Goal: Task Accomplishment & Management: Use online tool/utility

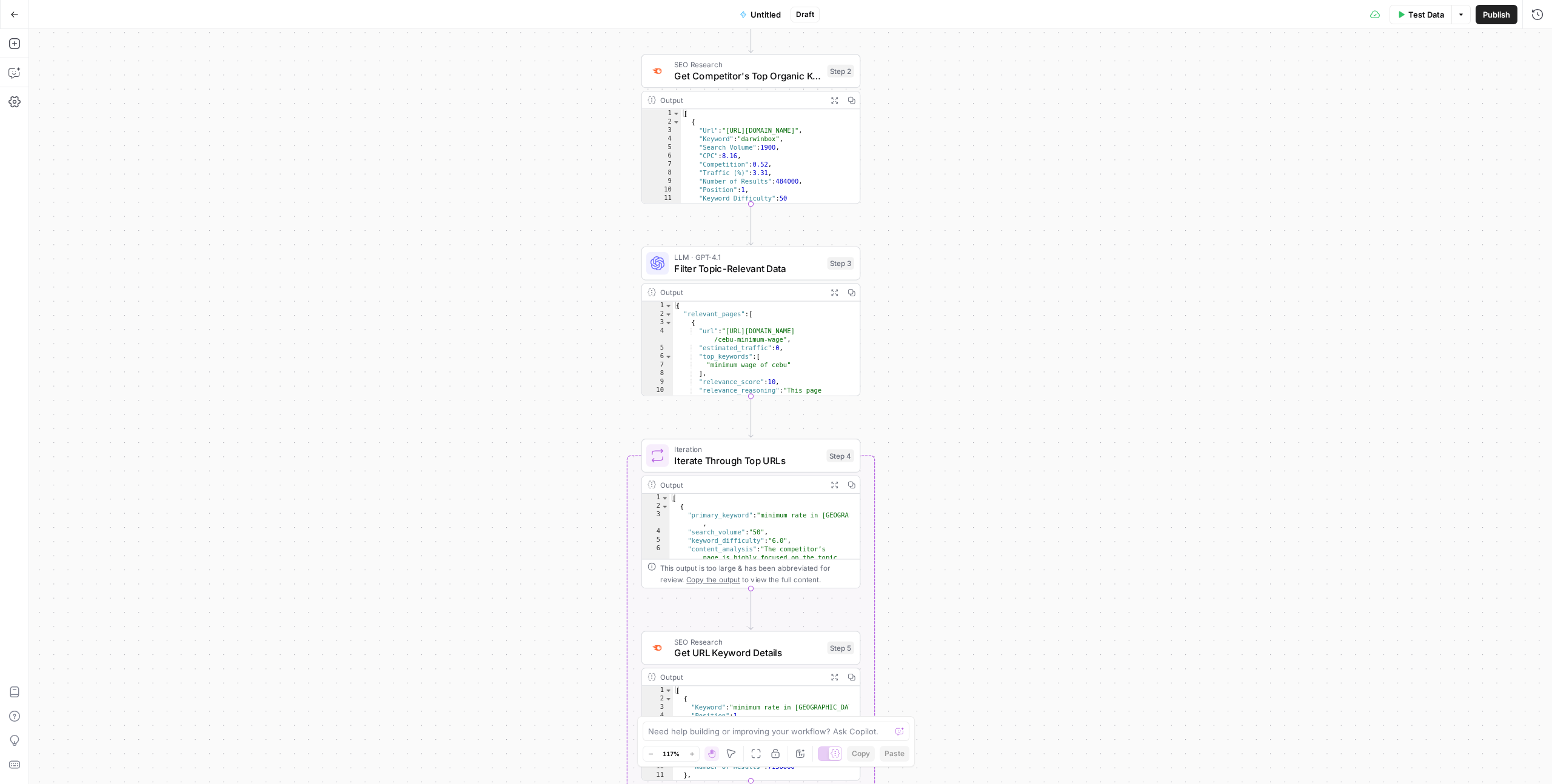
drag, startPoint x: 460, startPoint y: 341, endPoint x: 493, endPoint y: 462, distance: 125.4
click at [493, 463] on div "Workflow Input Settings Inputs SEO Research Get Competitor's Top Organic Pages …" at bounding box center [791, 407] width 1522 height 755
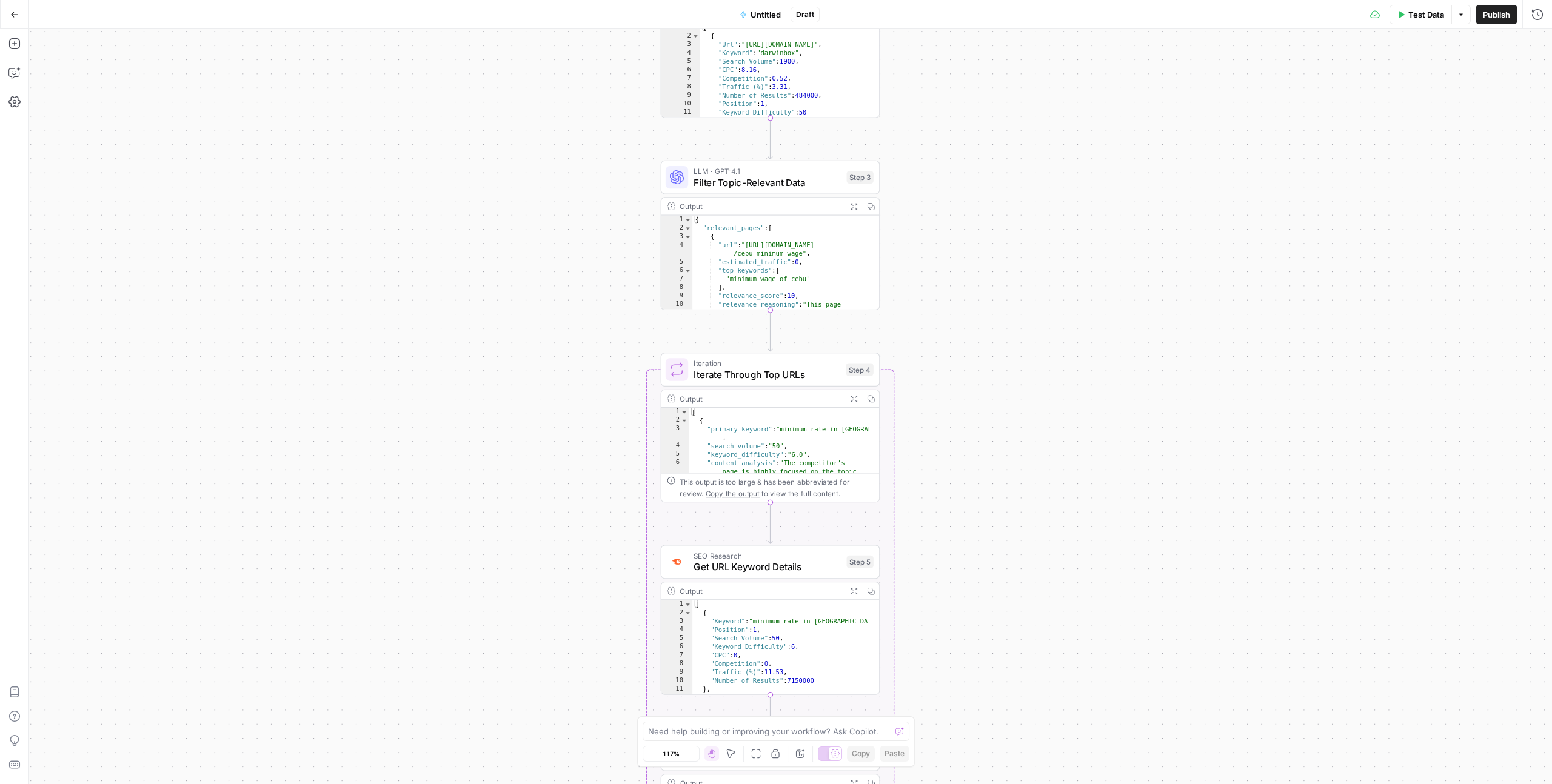
drag, startPoint x: 1079, startPoint y: 258, endPoint x: 1140, endPoint y: 100, distance: 169.4
click at [1140, 100] on div "Workflow Input Settings Inputs SEO Research Get Competitor's Top Organic Pages …" at bounding box center [791, 407] width 1522 height 755
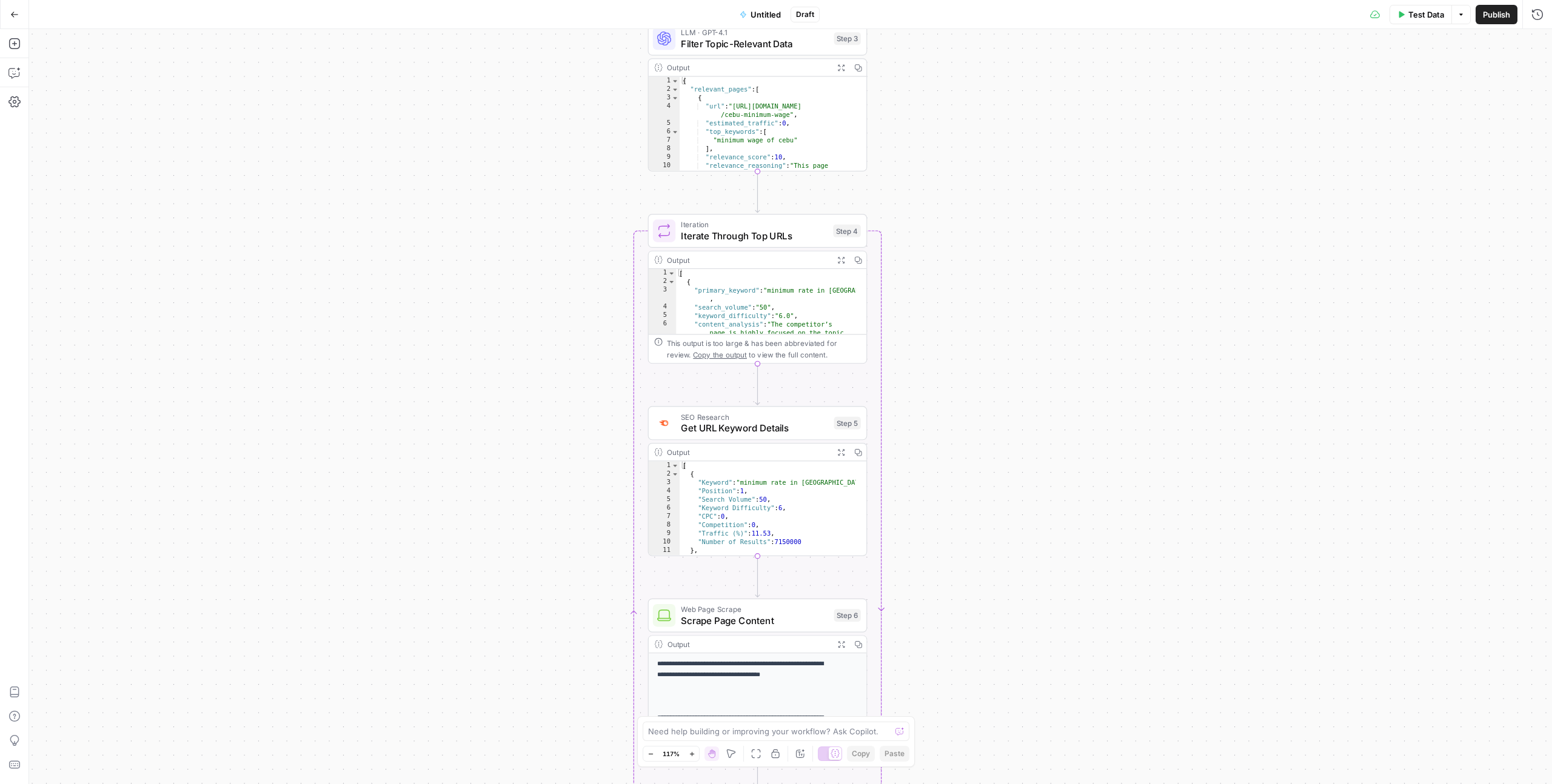
drag, startPoint x: 1136, startPoint y: 277, endPoint x: 1124, endPoint y: 138, distance: 139.5
click at [1124, 138] on div "Workflow Input Settings Inputs SEO Research Get Competitor's Top Organic Pages …" at bounding box center [791, 407] width 1522 height 755
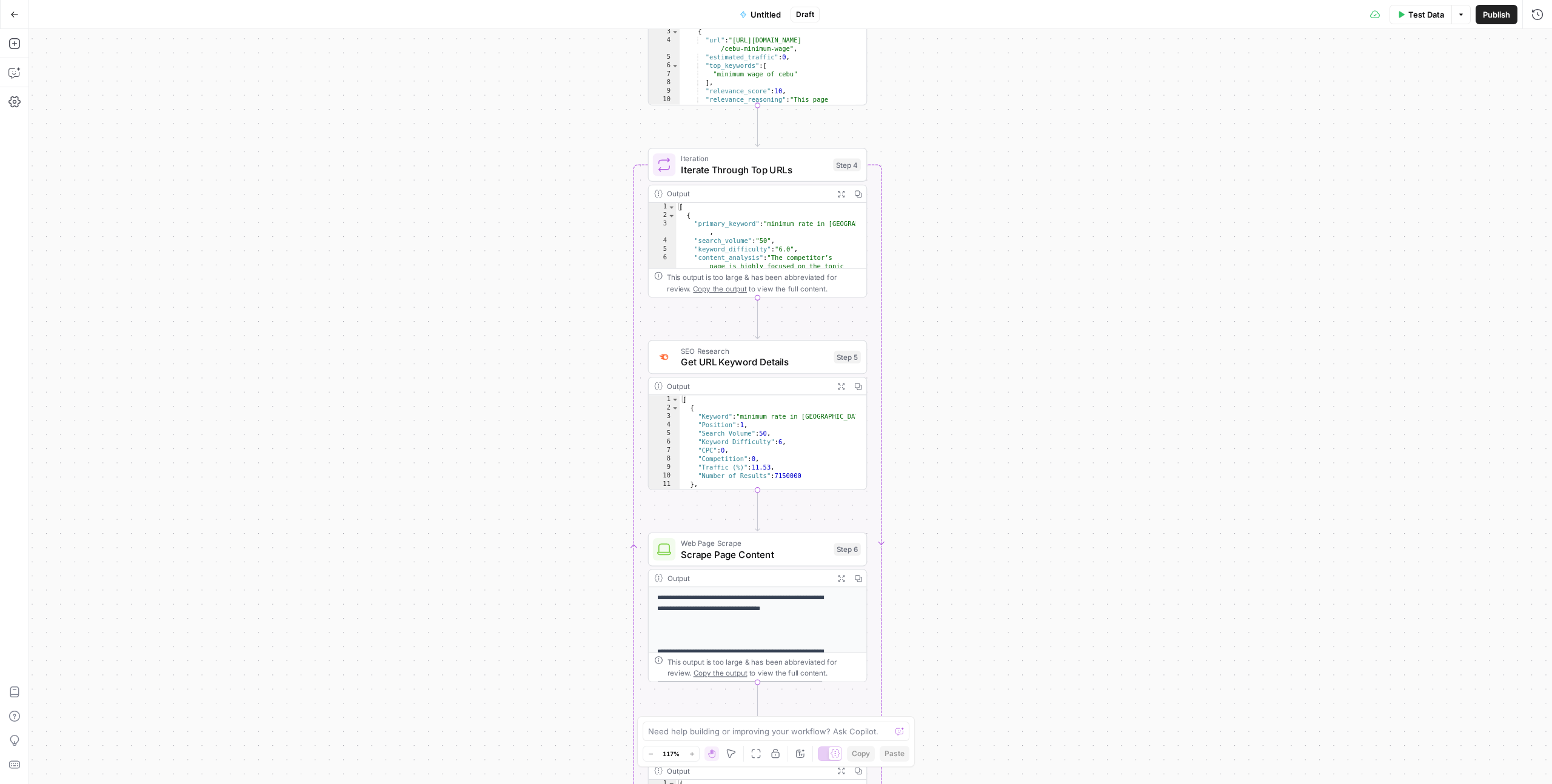
click at [776, 10] on span "Untitled" at bounding box center [766, 14] width 31 height 12
click at [113, 87] on input "Name" at bounding box center [141, 91] width 198 height 12
type input "Competitor- Top Pages"
click at [316, 263] on div "Workflow Input Settings Inputs SEO Research Get Competitor's Top Organic Pages …" at bounding box center [791, 407] width 1522 height 755
click at [355, 263] on div "Workflow Input Settings Inputs SEO Research Get Competitor's Top Organic Pages …" at bounding box center [791, 407] width 1522 height 755
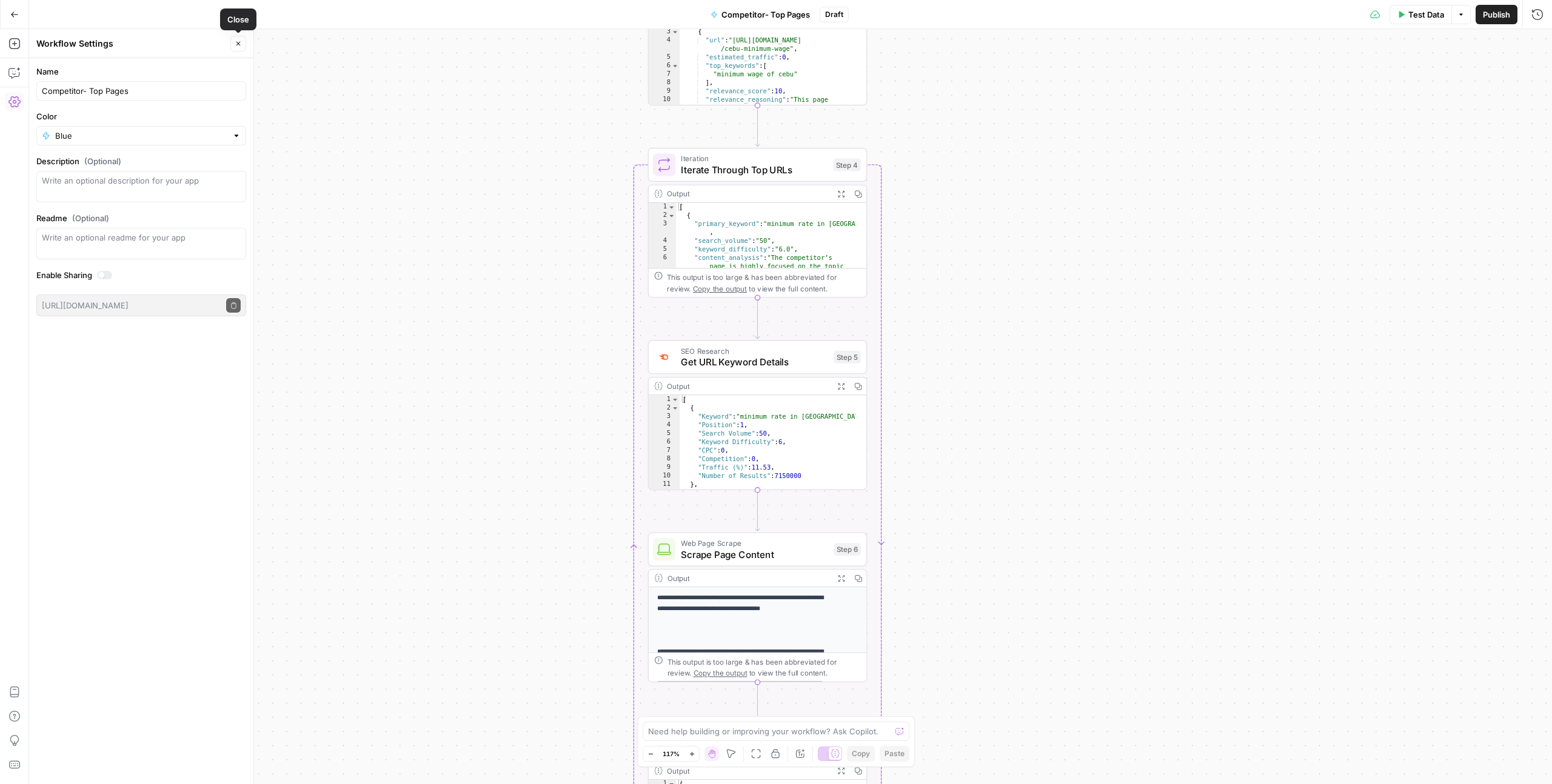
click at [238, 49] on button "Close" at bounding box center [238, 43] width 16 height 16
click at [1405, 10] on button "Test Data" at bounding box center [1420, 14] width 62 height 19
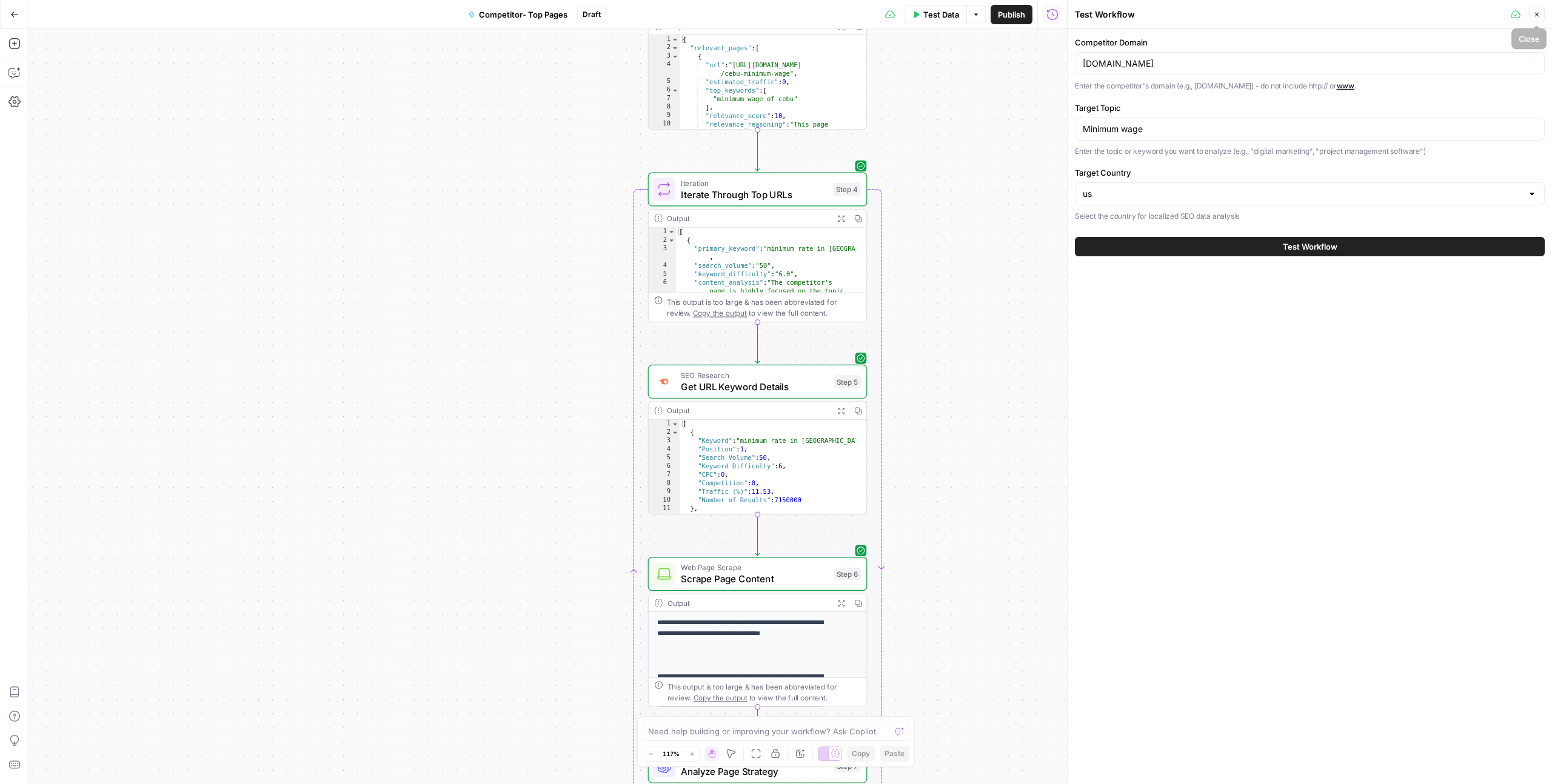
click at [1534, 12] on icon "button" at bounding box center [1537, 14] width 8 height 8
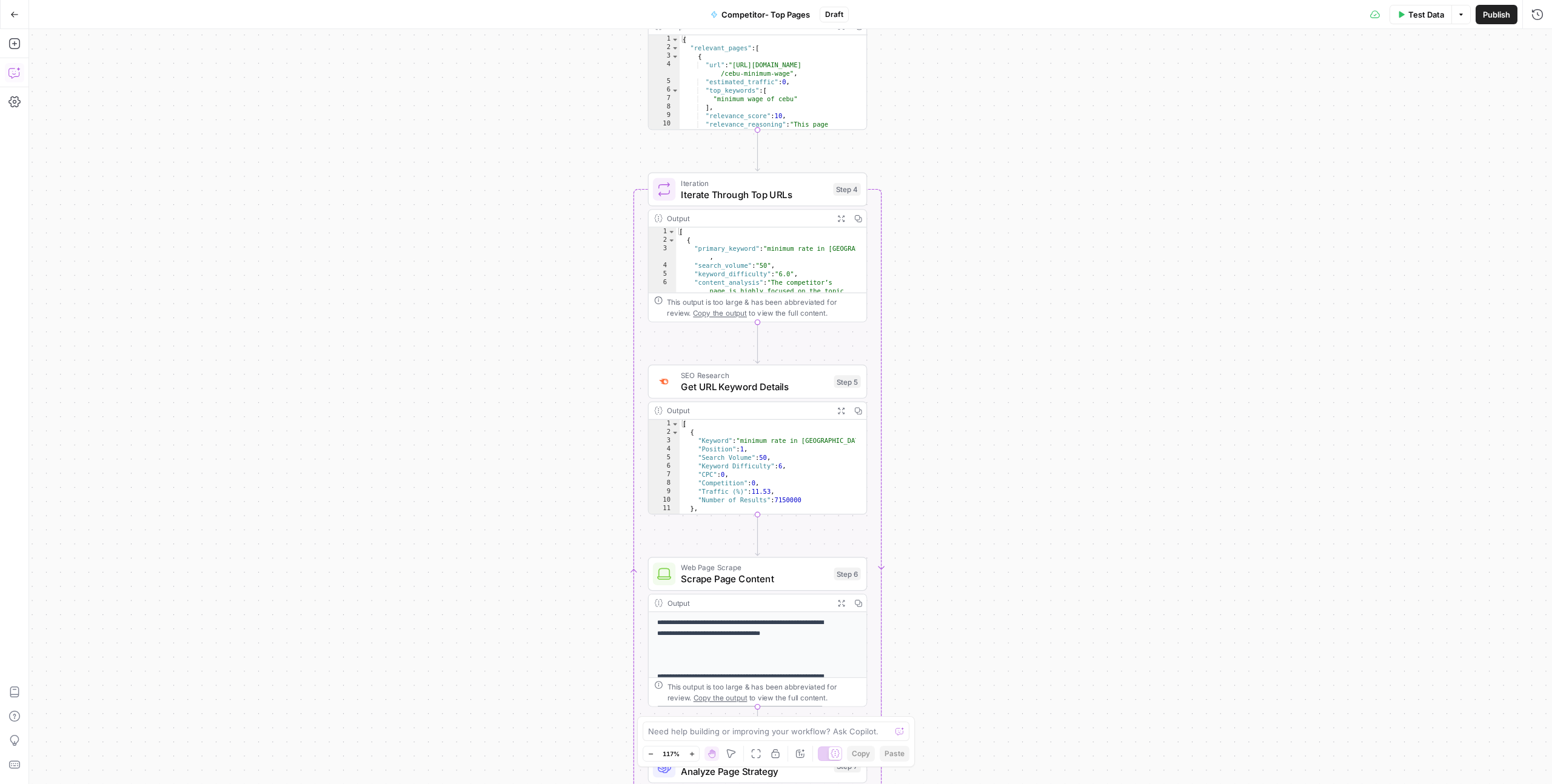
click at [14, 74] on icon "button" at bounding box center [13, 74] width 3 height 1
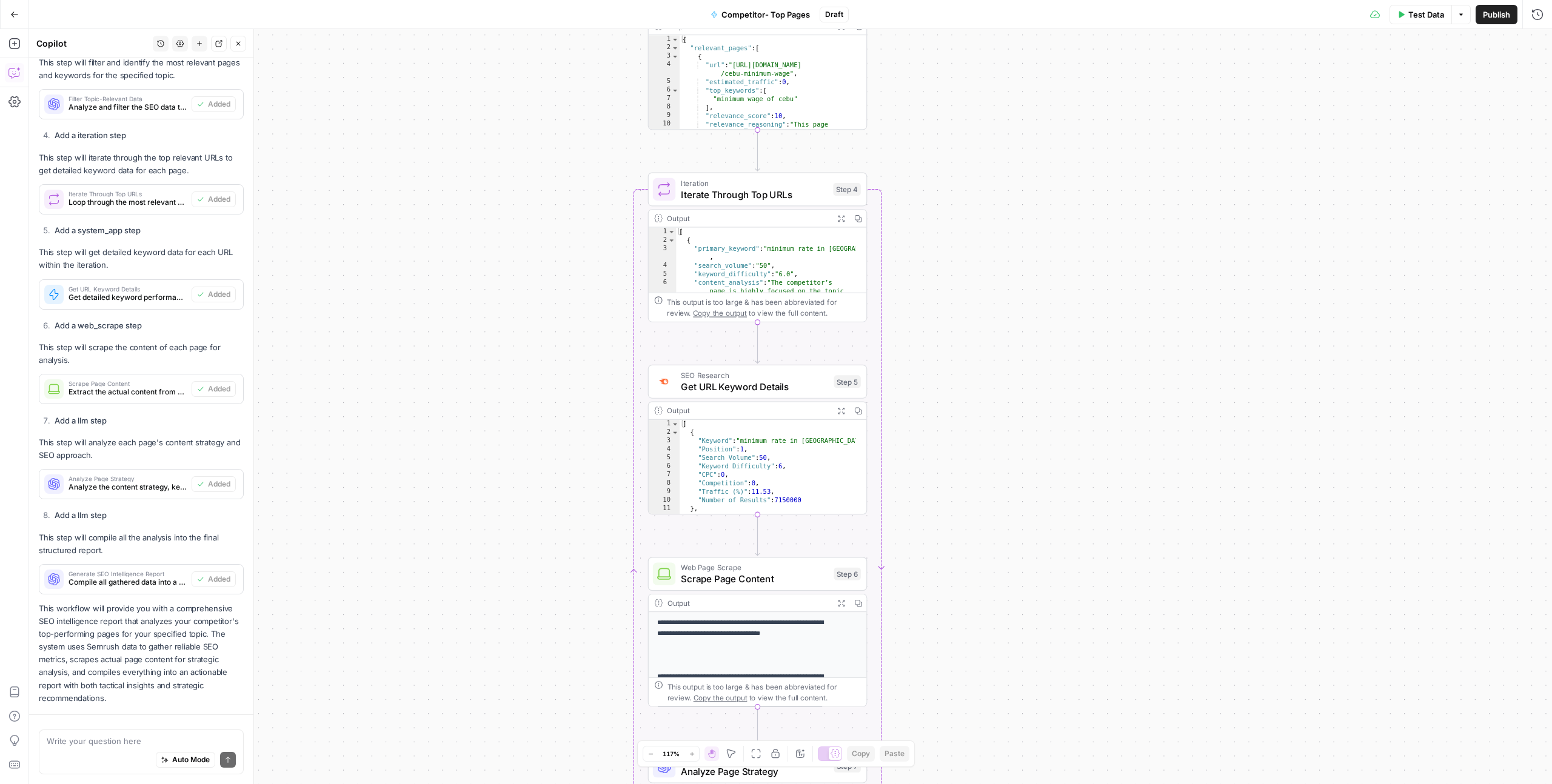
scroll to position [1805, 0]
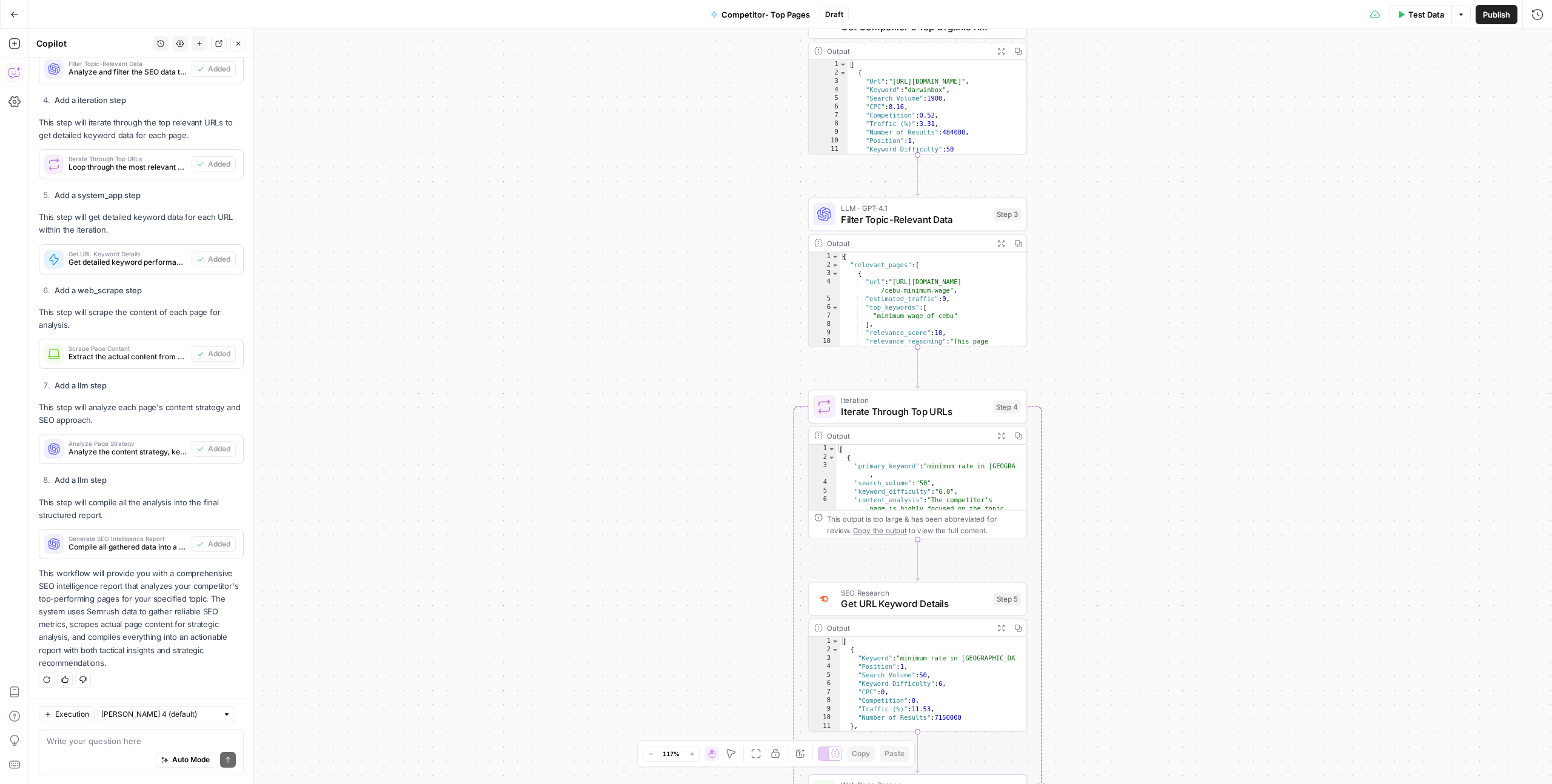
click at [61, 746] on textarea at bounding box center [141, 741] width 189 height 12
type textarea "I"
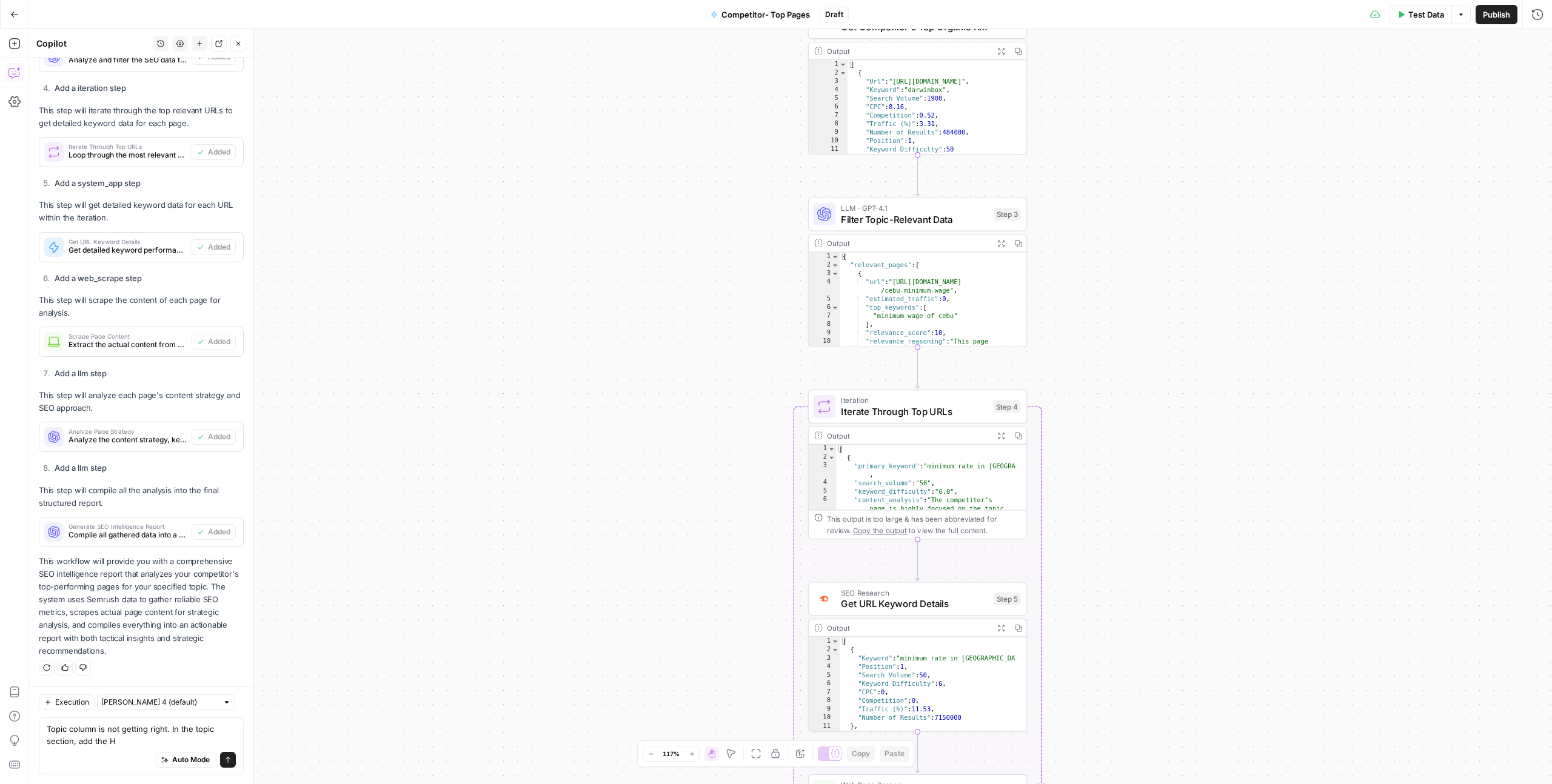
type textarea "Topic column is not getting right. In the topic section, add the H"
click at [60, 766] on div "Auto Mode Send" at bounding box center [141, 761] width 189 height 27
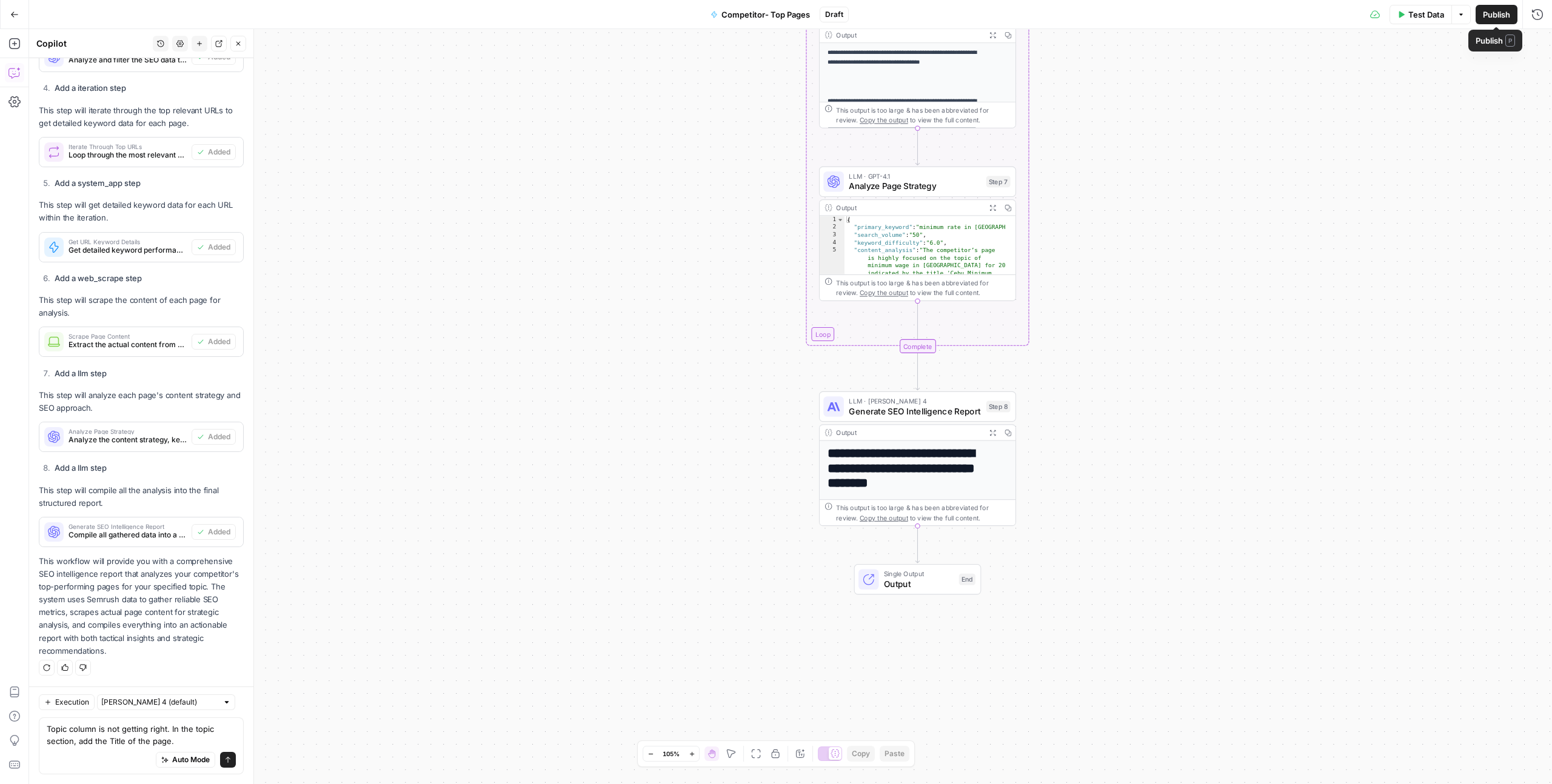
click at [1458, 14] on icon "button" at bounding box center [1461, 14] width 8 height 8
click at [1440, 67] on button "View Last Test" at bounding box center [1421, 60] width 81 height 17
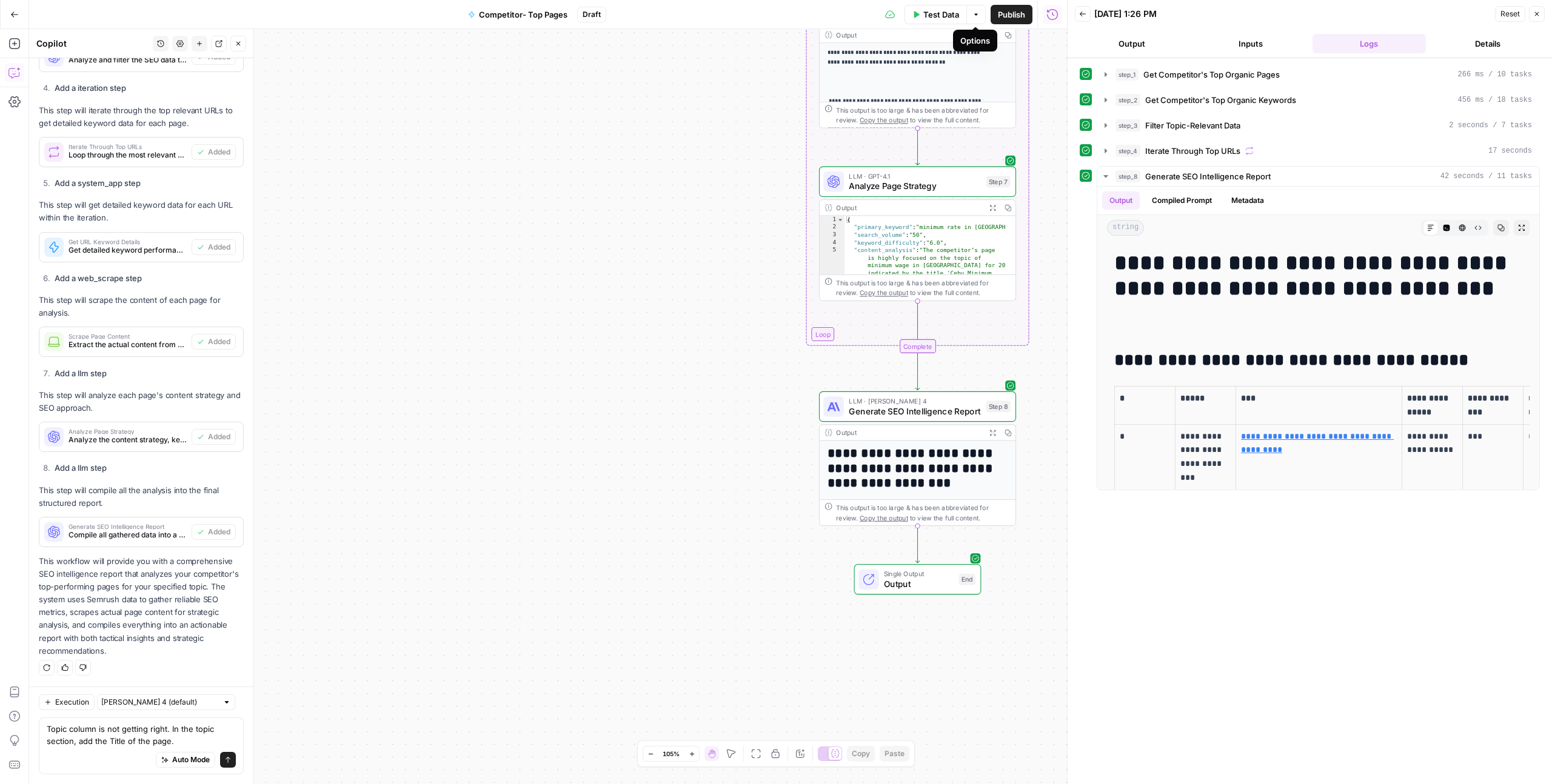
click at [1535, 12] on icon "button" at bounding box center [1537, 14] width 8 height 8
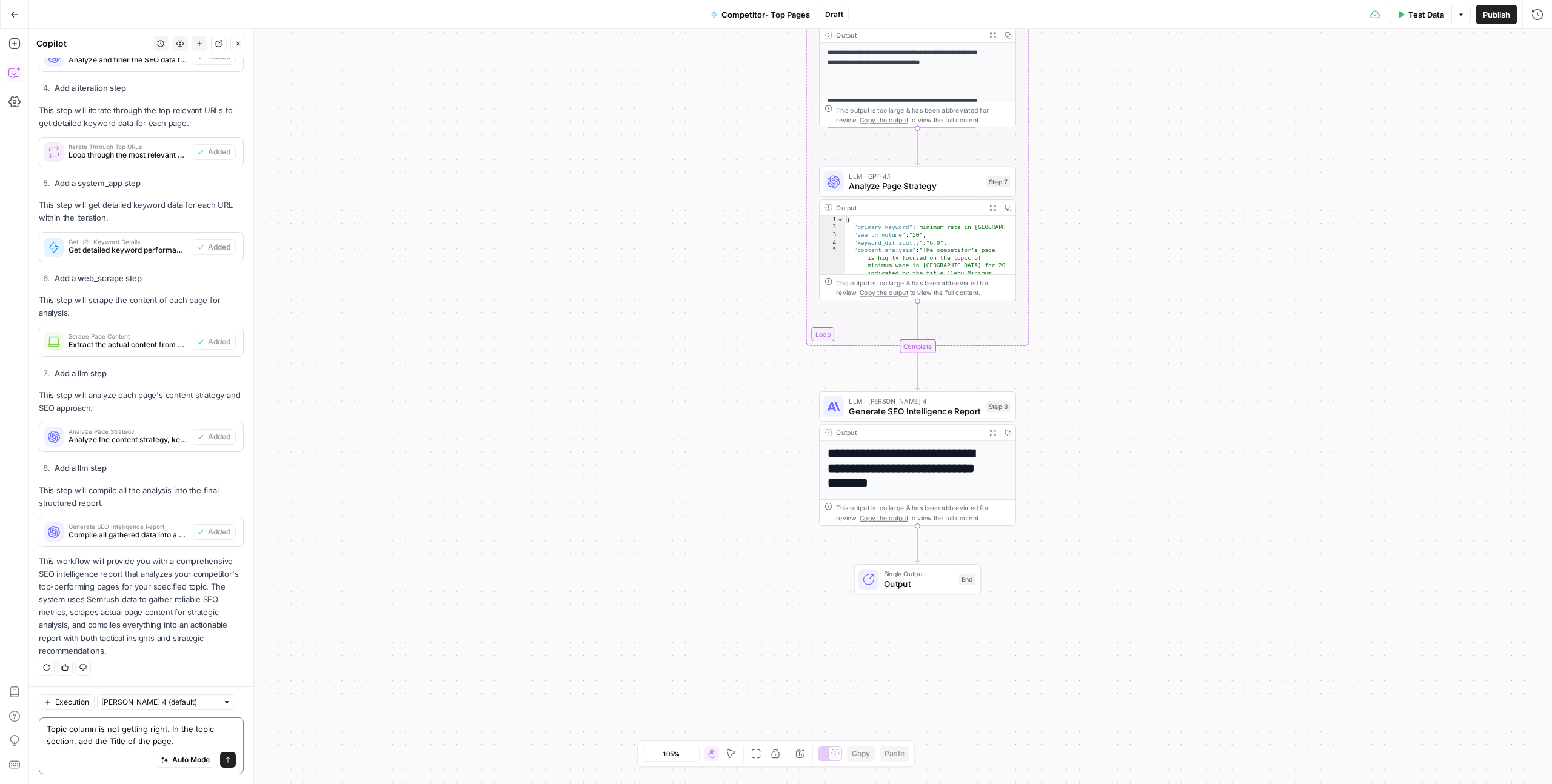
drag, startPoint x: 75, startPoint y: 741, endPoint x: 52, endPoint y: 744, distance: 23.2
click at [52, 744] on textarea "Topic column is not getting right. In the topic section, add the Title of the p…" at bounding box center [141, 734] width 189 height 24
click at [104, 746] on textarea "Topic column is not getting right. In the topic column add the Title of the pag…" at bounding box center [141, 734] width 189 height 24
type textarea "Topic column is not getting right. In the topic column add the meta-Title of th…"
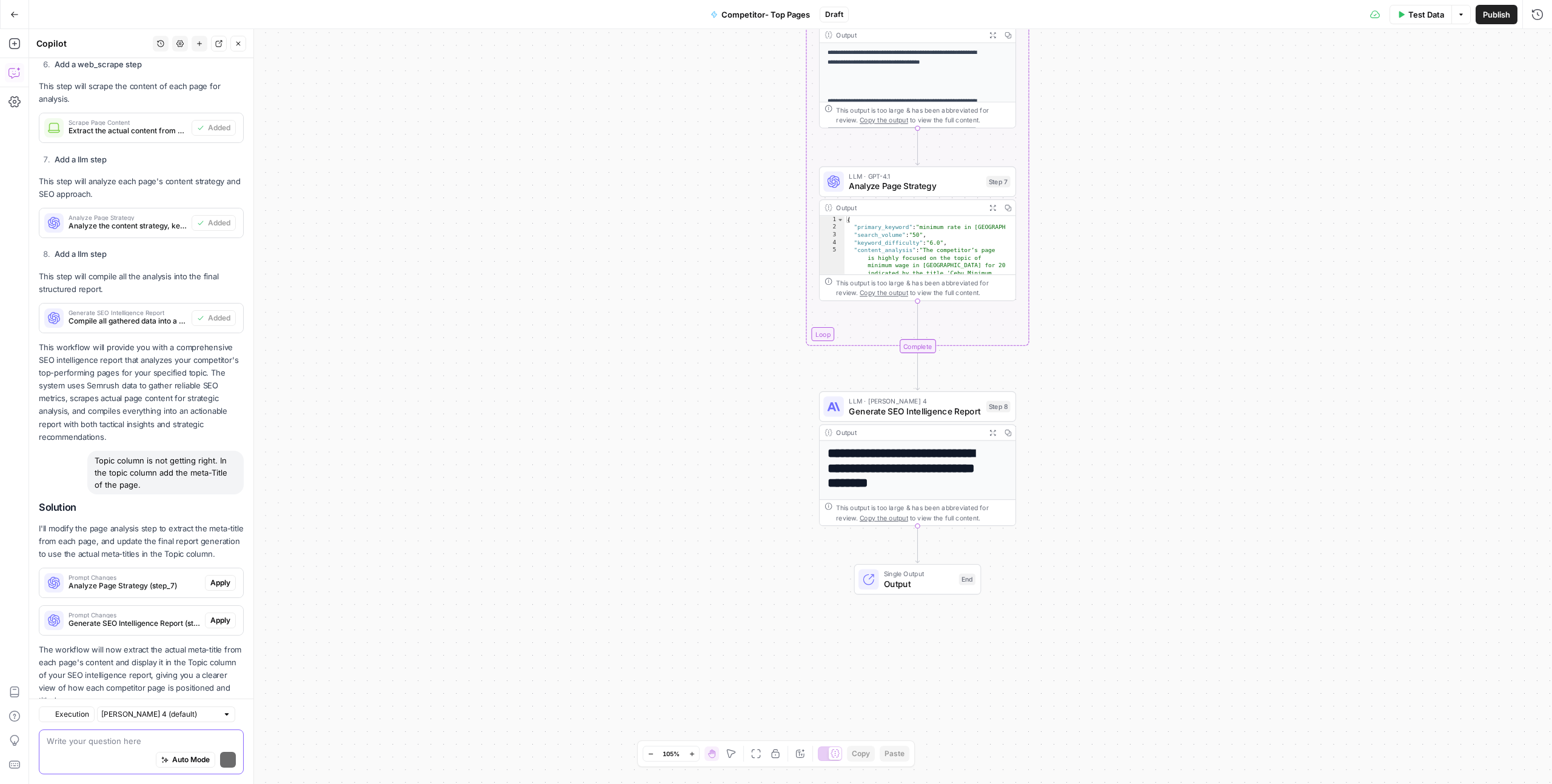
scroll to position [2081, 0]
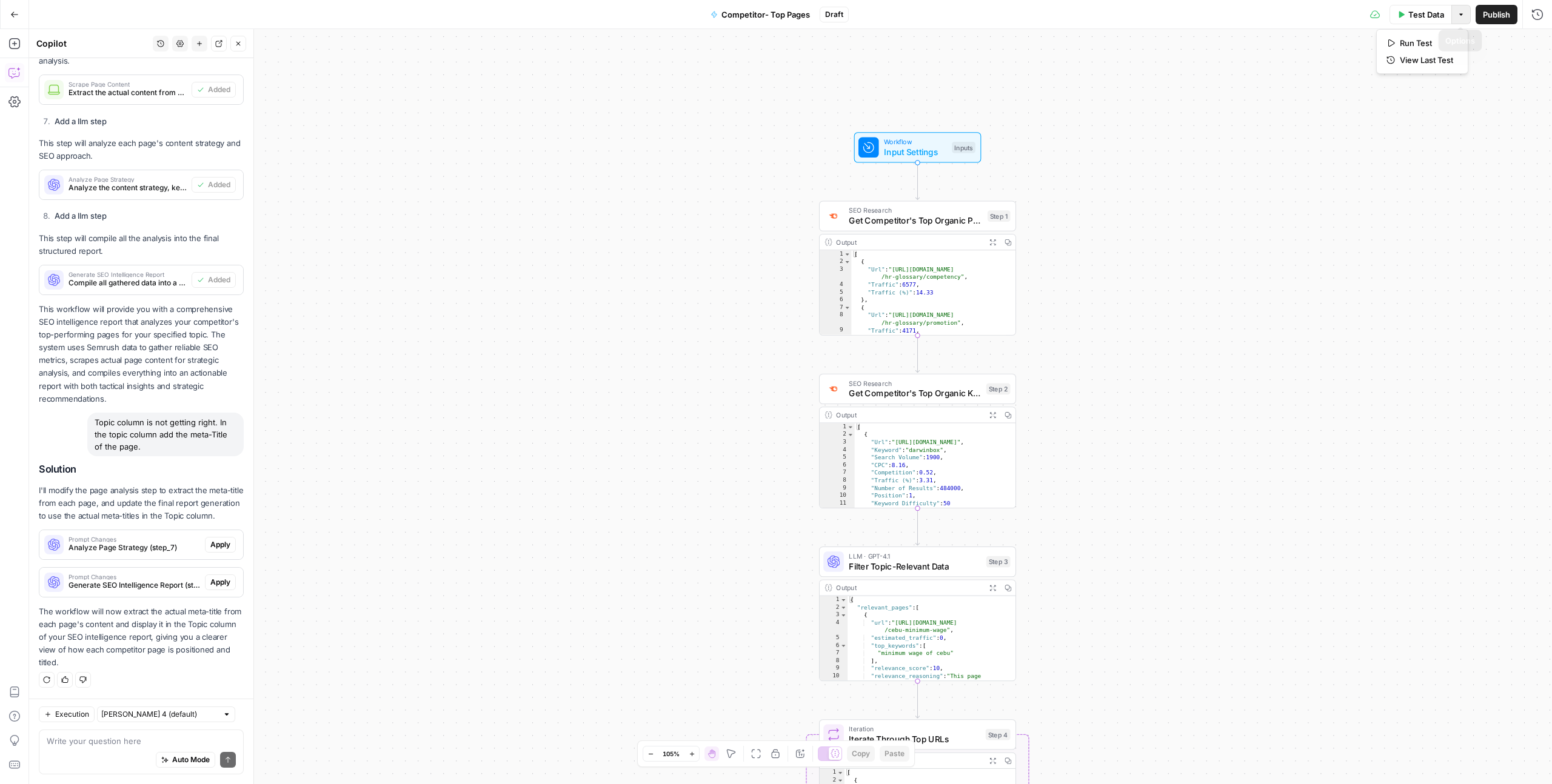
click at [1459, 15] on icon "button" at bounding box center [1461, 14] width 8 height 8
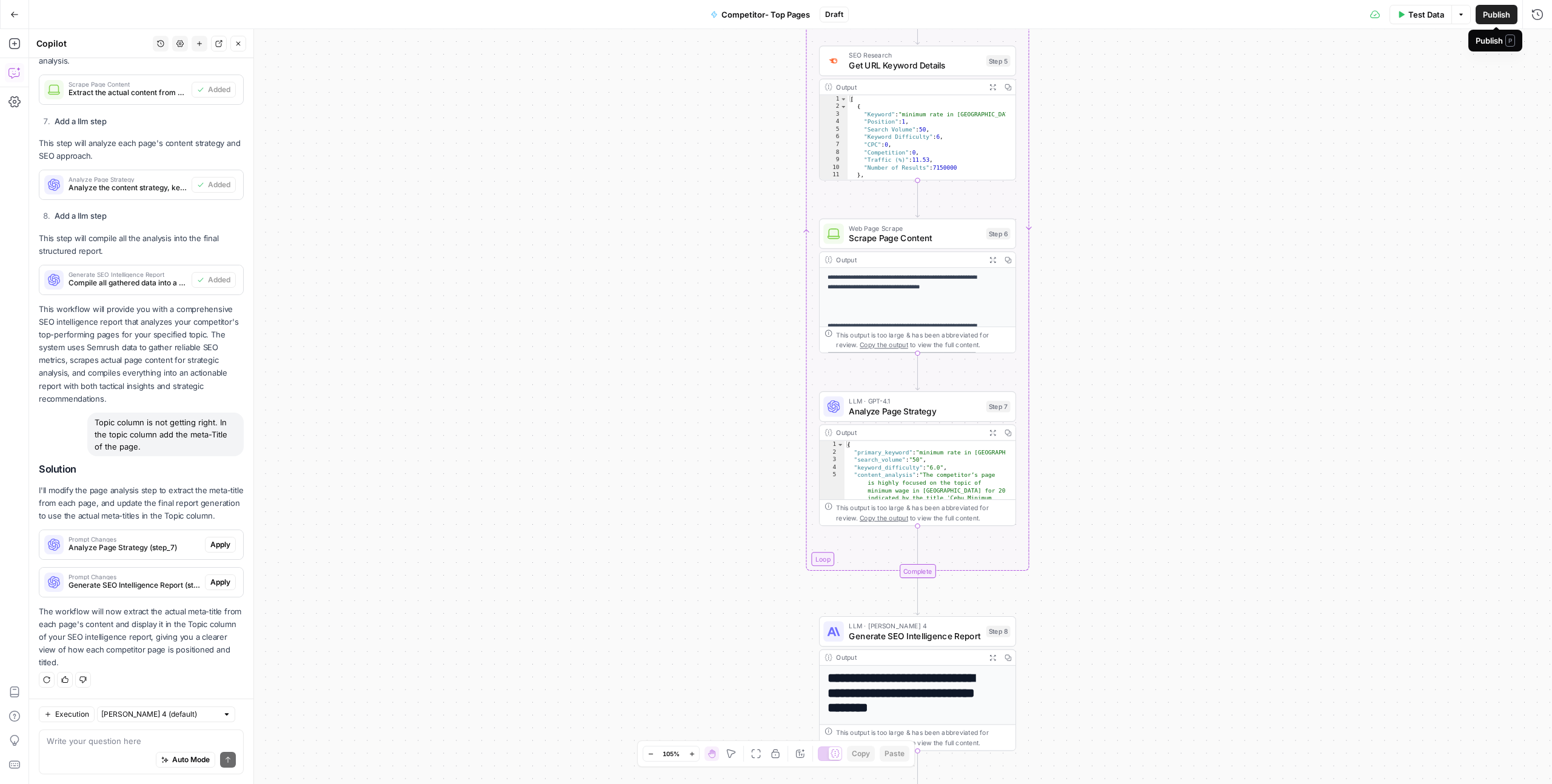
click at [1495, 16] on span "Publish" at bounding box center [1497, 14] width 28 height 12
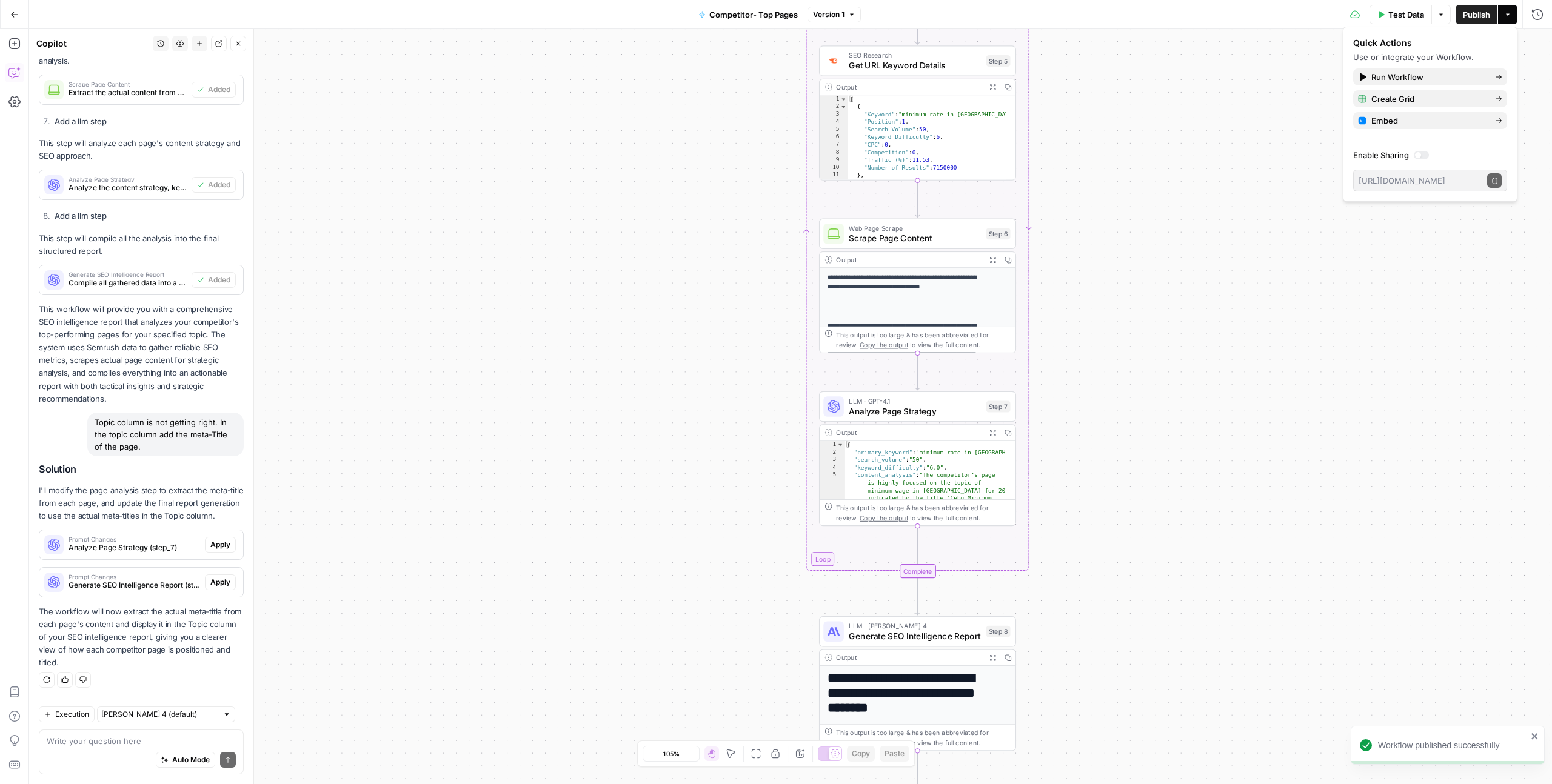
click at [1290, 96] on div "Workflow Input Settings Inputs SEO Research Get Competitor's Top Organic Pages …" at bounding box center [791, 407] width 1522 height 755
click at [214, 546] on span "Apply" at bounding box center [220, 545] width 20 height 10
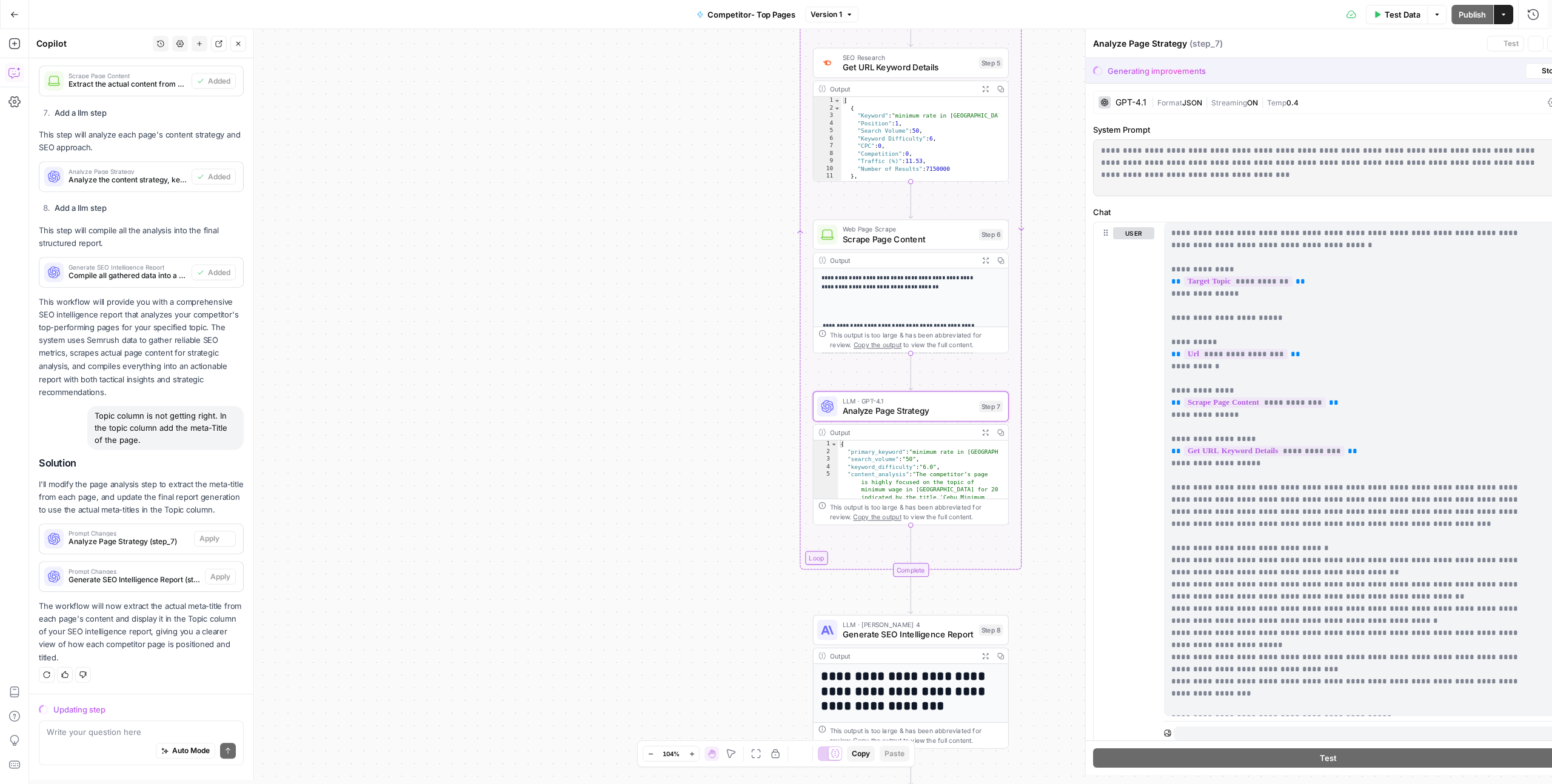
scroll to position [2062, 0]
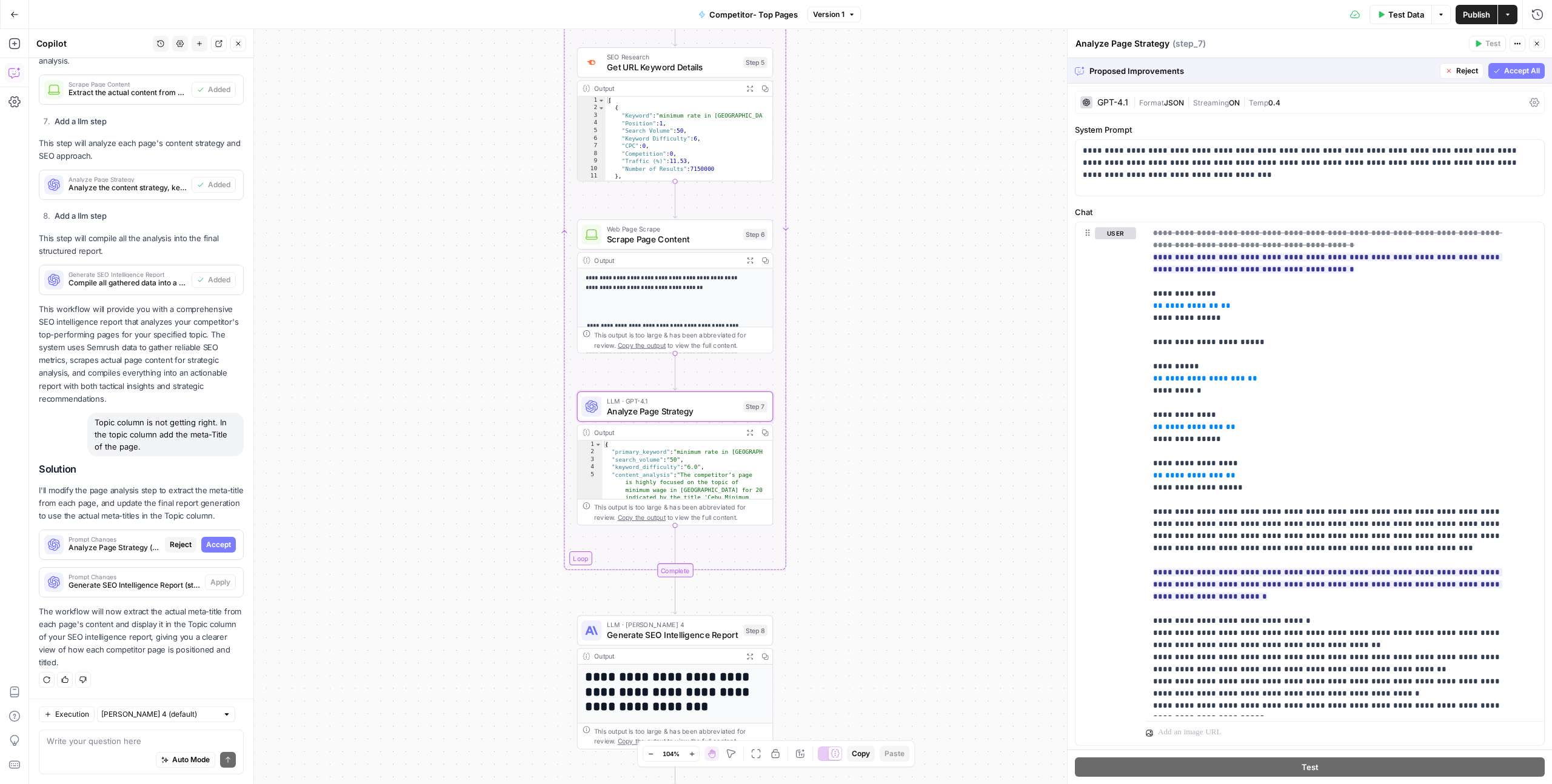
click at [213, 548] on span "Accept" at bounding box center [218, 545] width 25 height 10
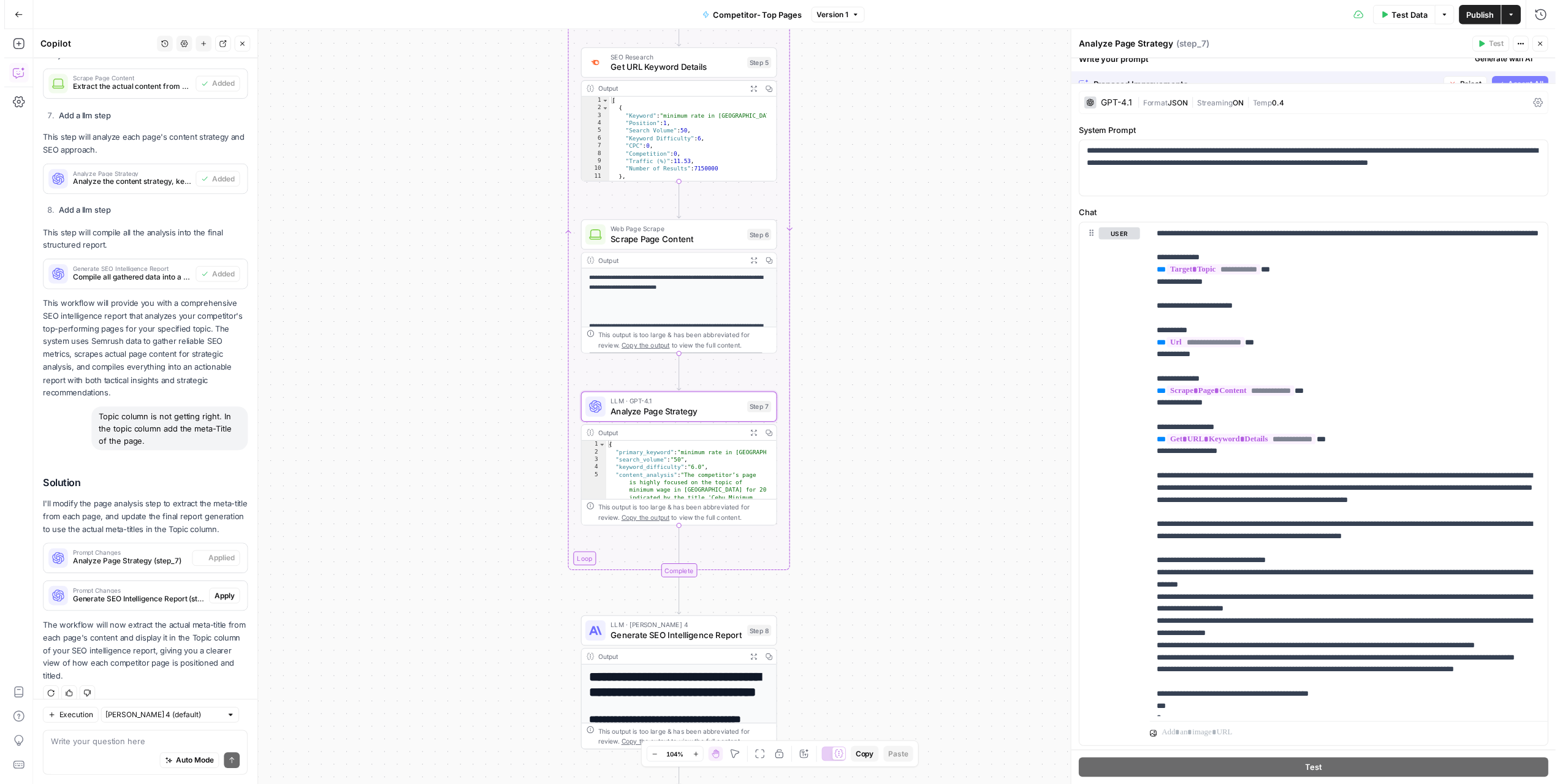
scroll to position [2124, 0]
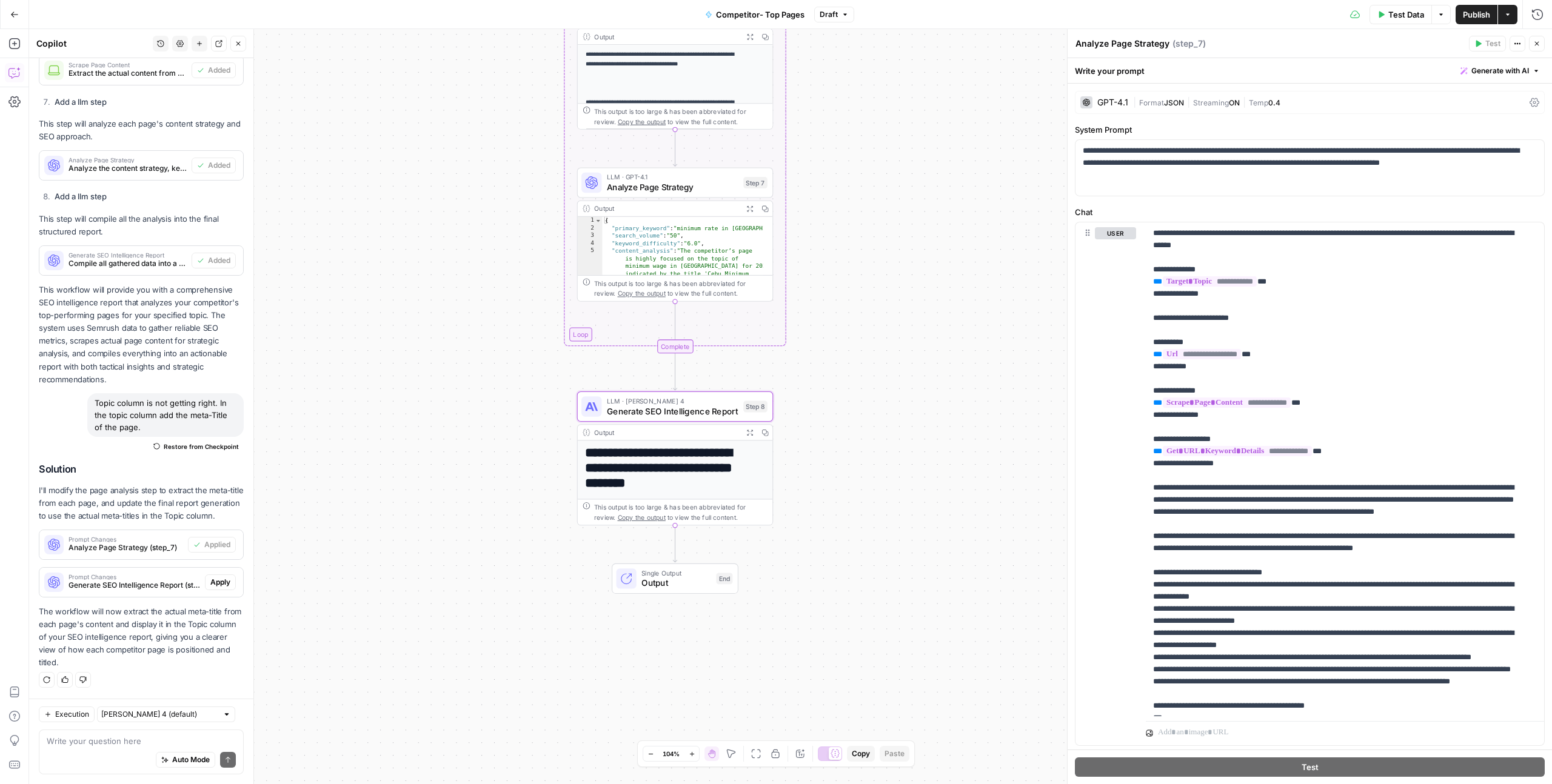
click at [217, 578] on span "Apply" at bounding box center [220, 582] width 20 height 10
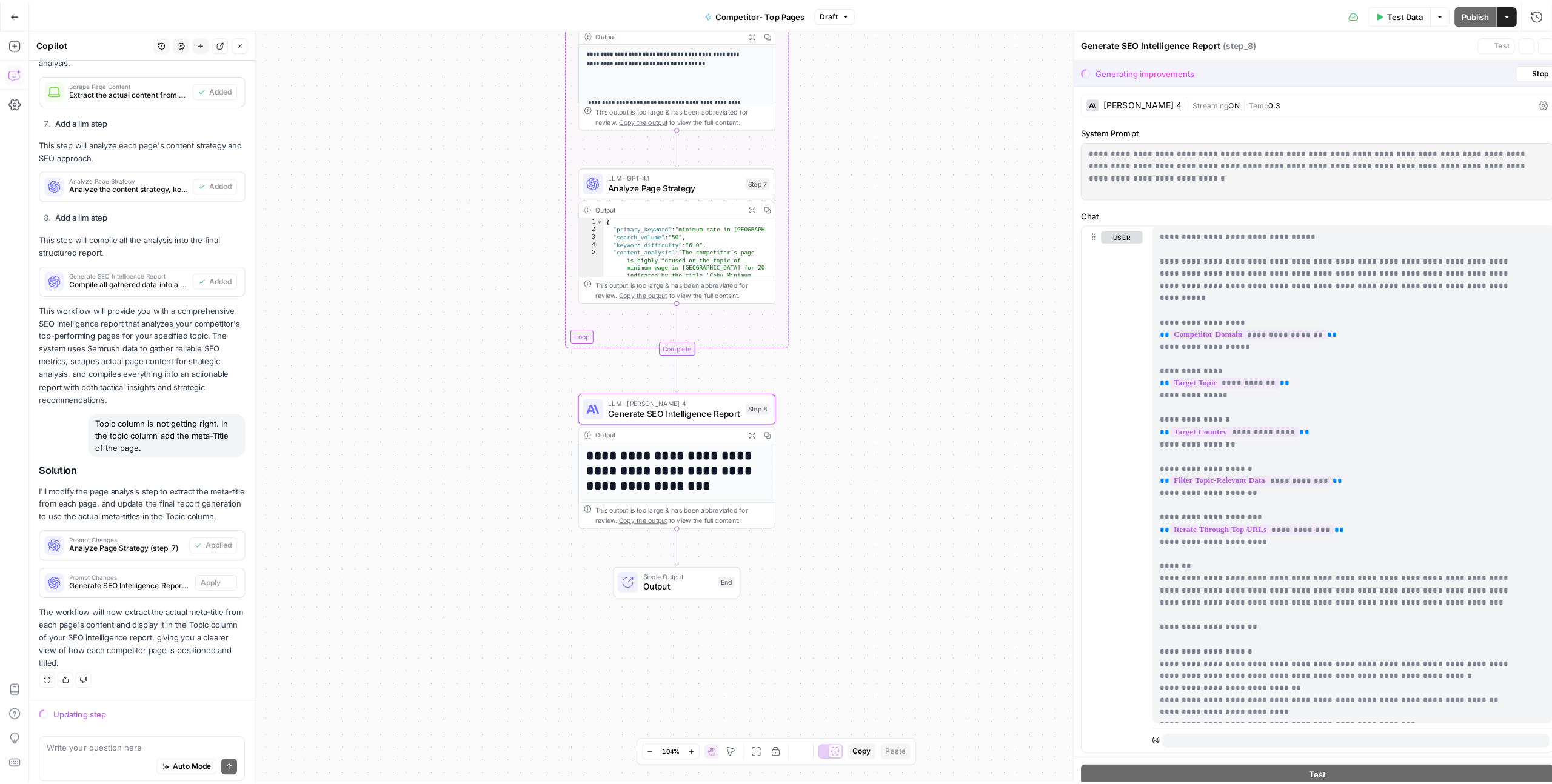
scroll to position [2062, 0]
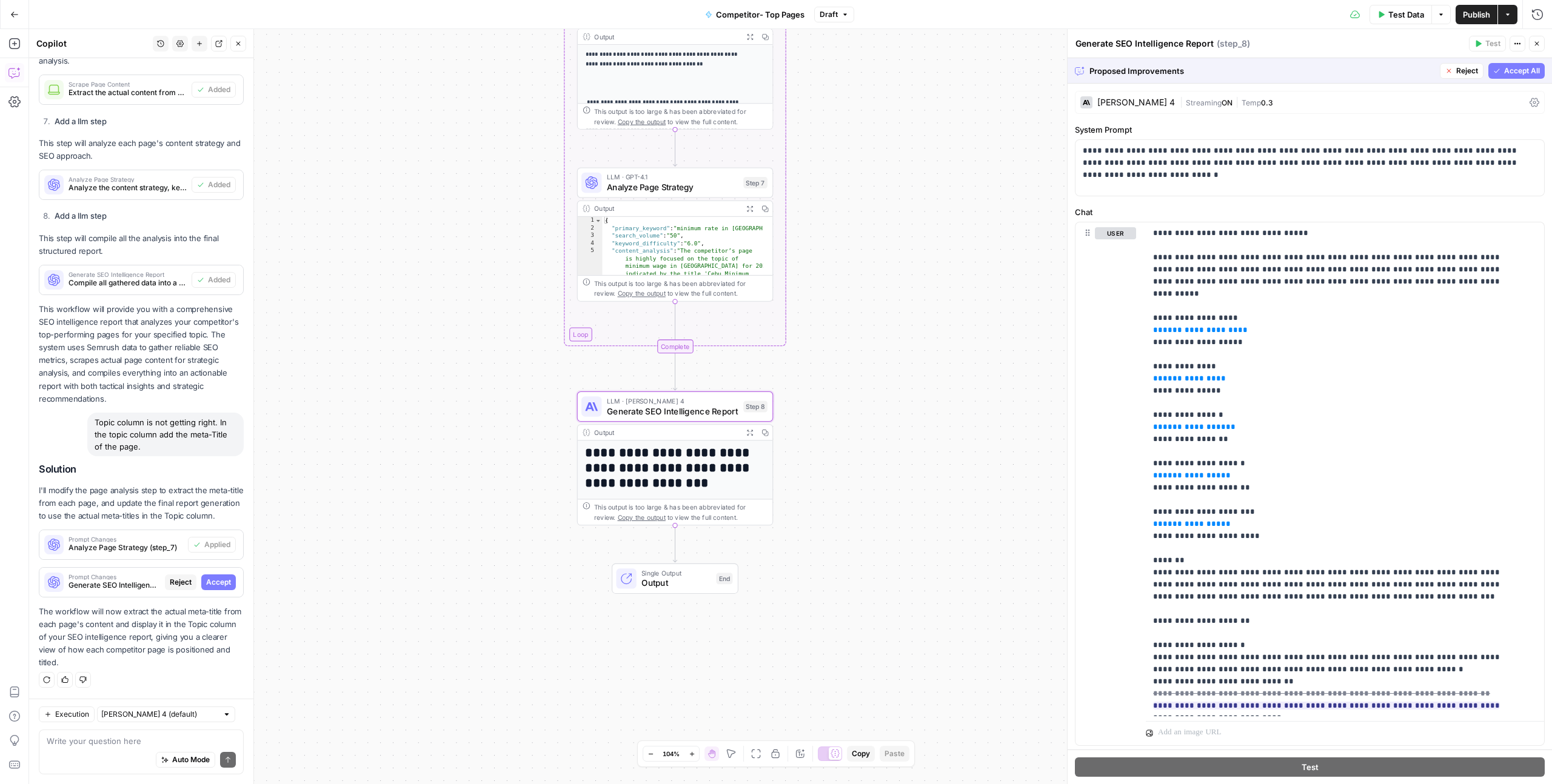
click at [216, 584] on span "Accept" at bounding box center [218, 582] width 25 height 10
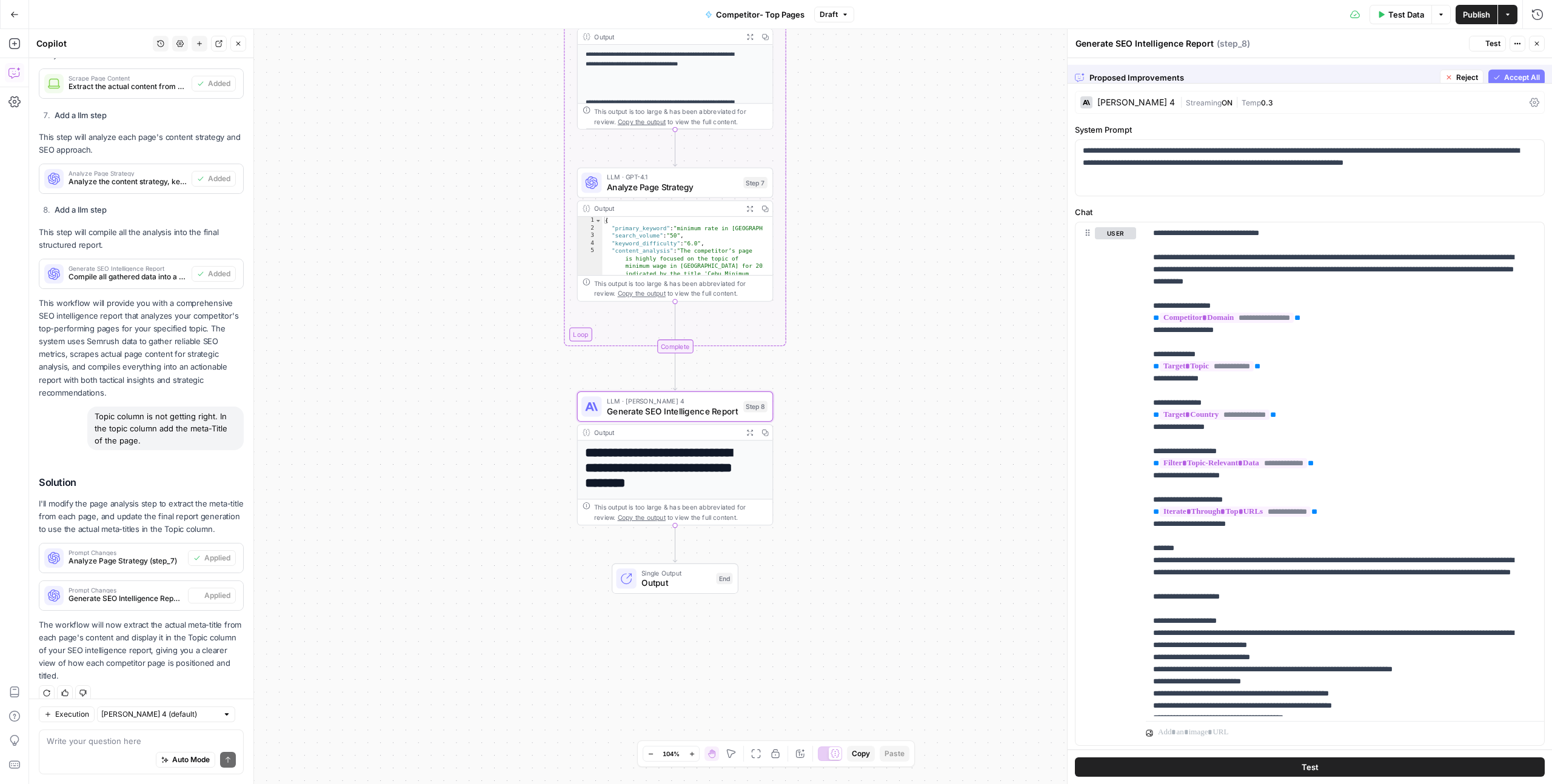
scroll to position [2101, 0]
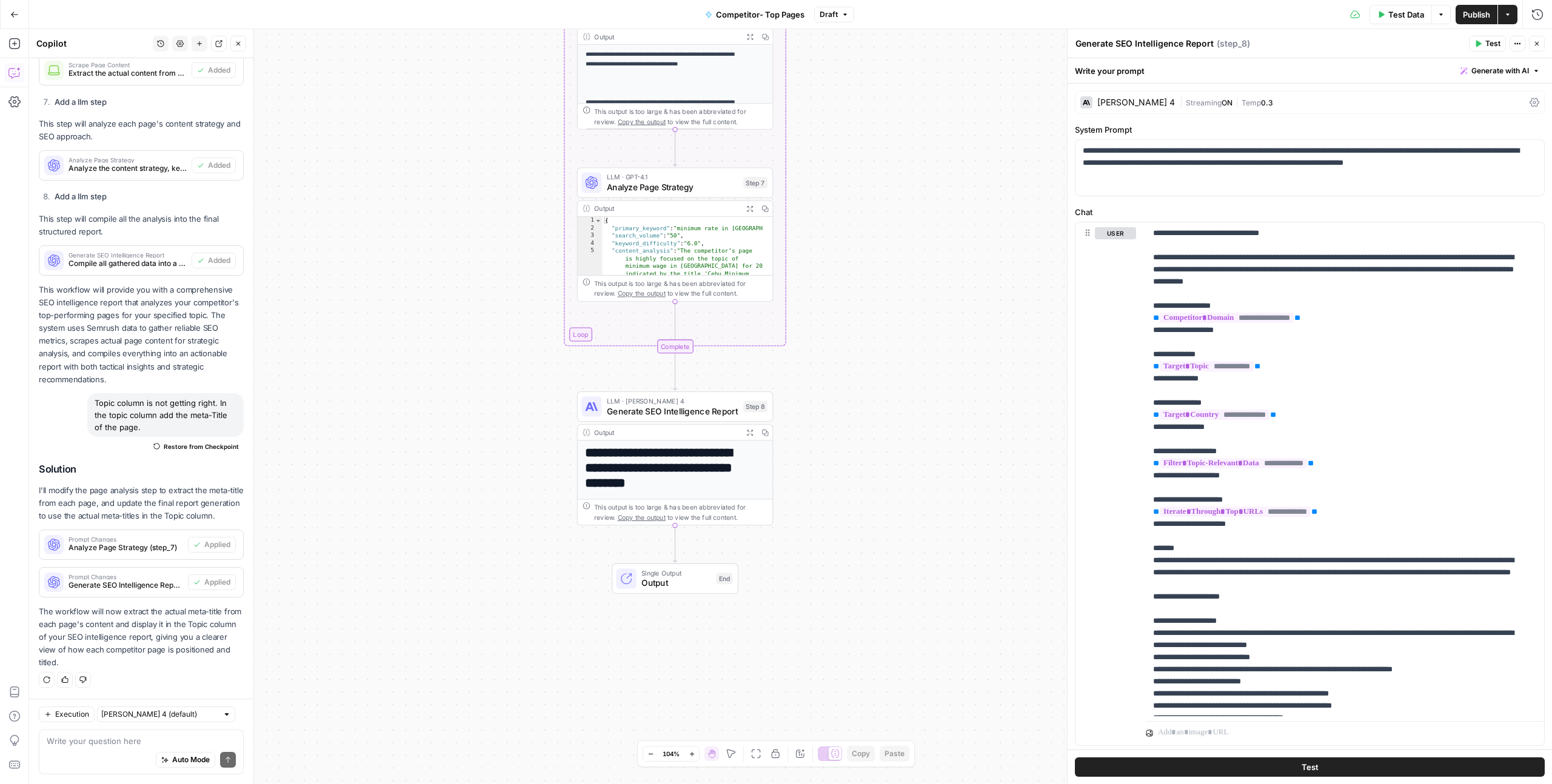
drag, startPoint x: 135, startPoint y: 784, endPoint x: 0, endPoint y: 784, distance: 135.0
click at [0, 784] on body "Glean SEO Ops New Home Browse Insights Opportunities Your Data Recent Grids AI …" at bounding box center [776, 392] width 1552 height 784
click at [992, 376] on div "Workflow Input Settings Inputs SEO Research Get Competitor's Top Organic Pages …" at bounding box center [791, 407] width 1522 height 755
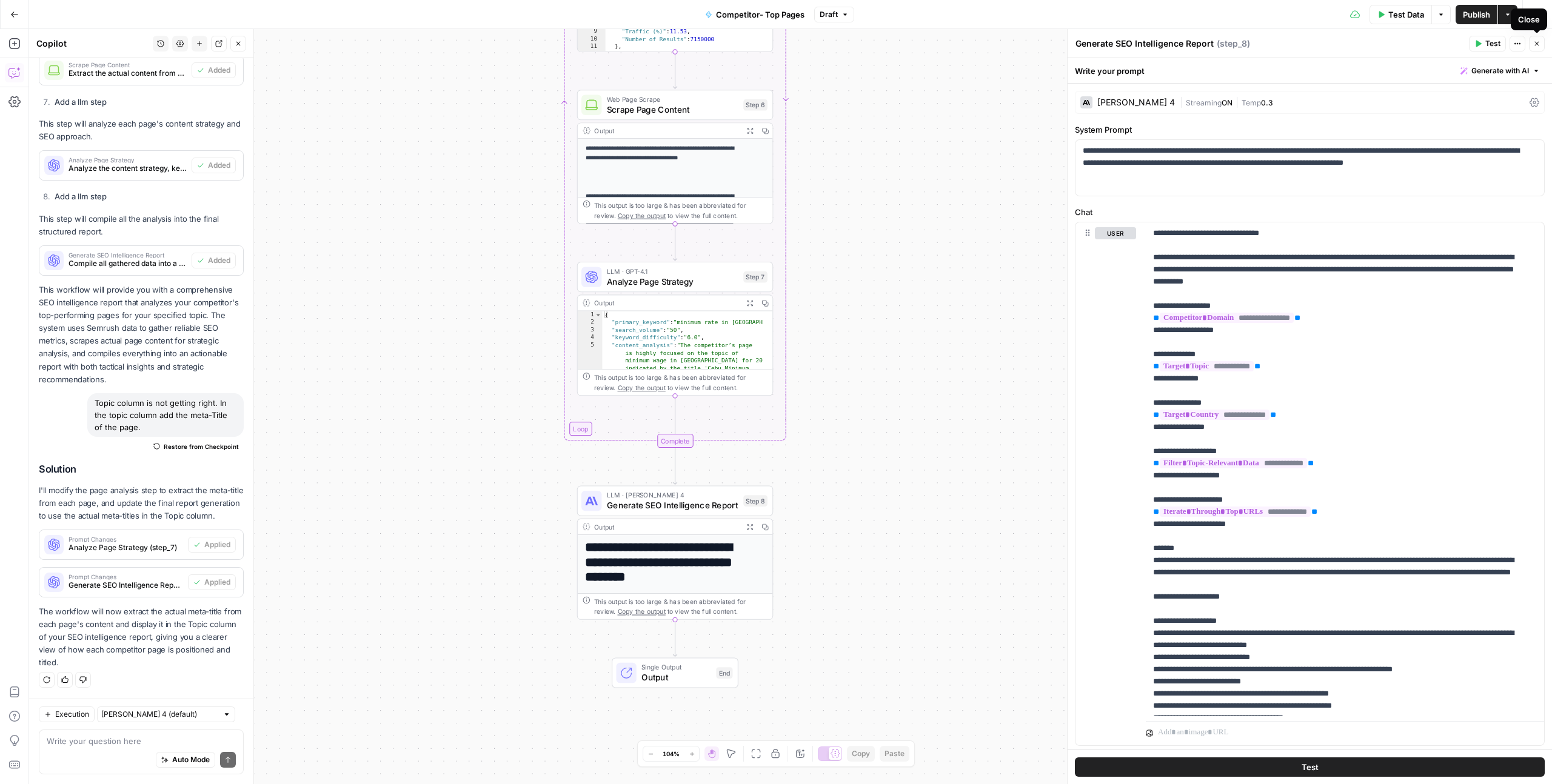
click at [1539, 45] on icon "button" at bounding box center [1537, 44] width 8 height 8
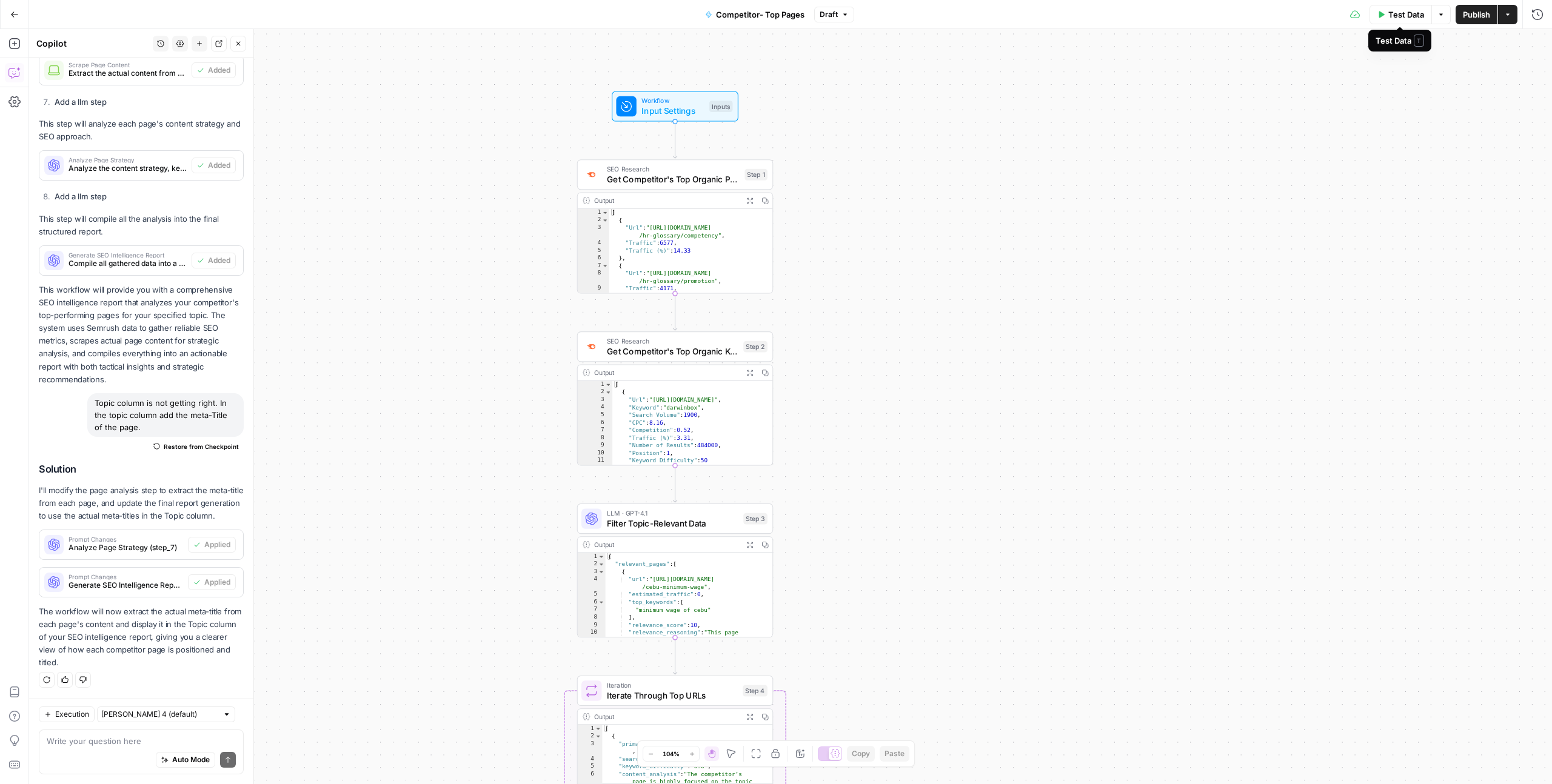
click at [1396, 17] on span "Test Data" at bounding box center [1405, 14] width 35 height 12
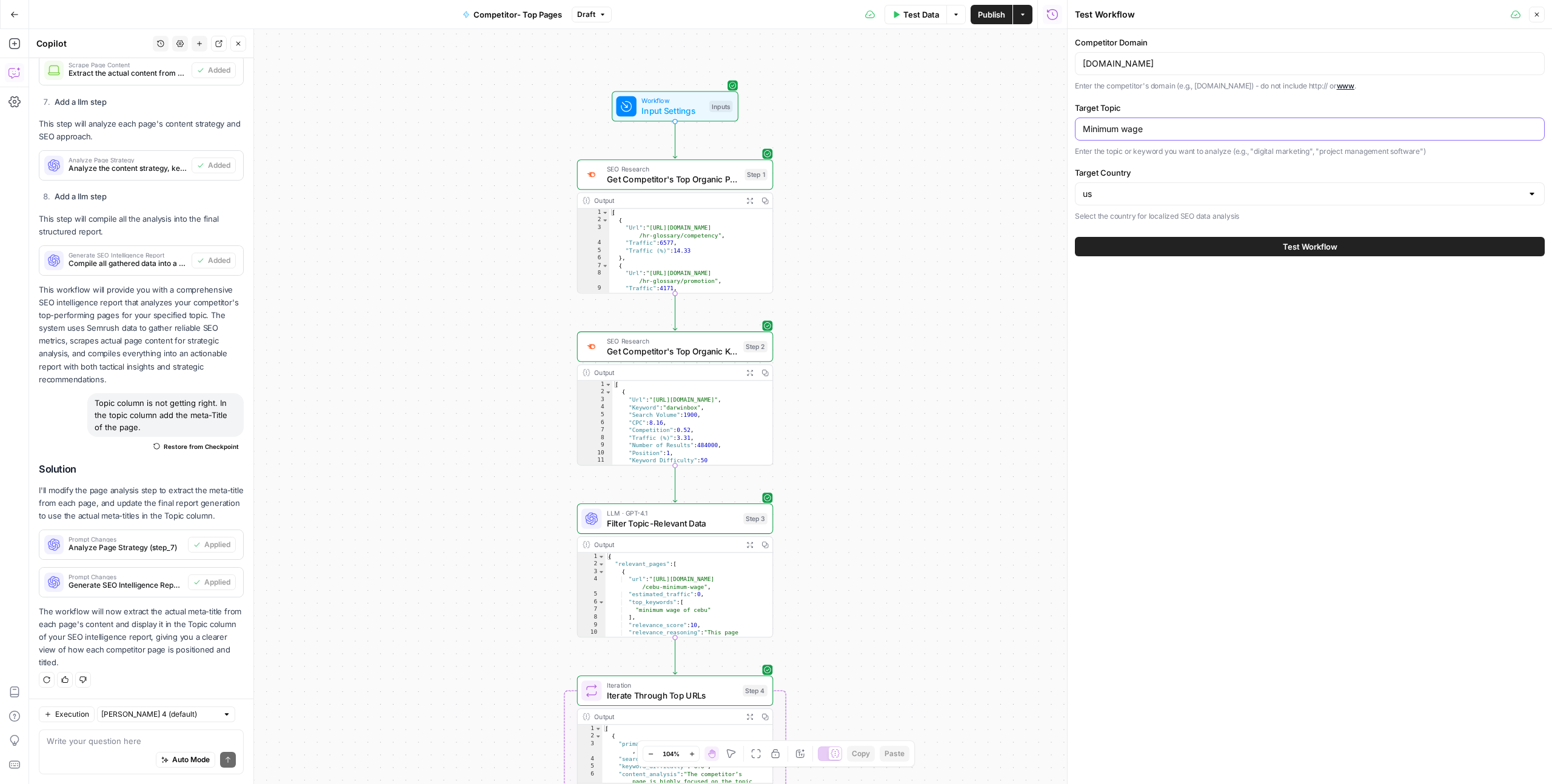
drag, startPoint x: 1146, startPoint y: 131, endPoint x: 1083, endPoint y: 128, distance: 63.1
click at [1083, 128] on input "Minimum wage" at bounding box center [1310, 129] width 454 height 12
click at [1174, 127] on input "Minimum wage" at bounding box center [1310, 129] width 454 height 12
drag, startPoint x: 1174, startPoint y: 127, endPoint x: 1080, endPoint y: 128, distance: 94.0
click at [1080, 128] on div "Minimum wage" at bounding box center [1310, 129] width 470 height 23
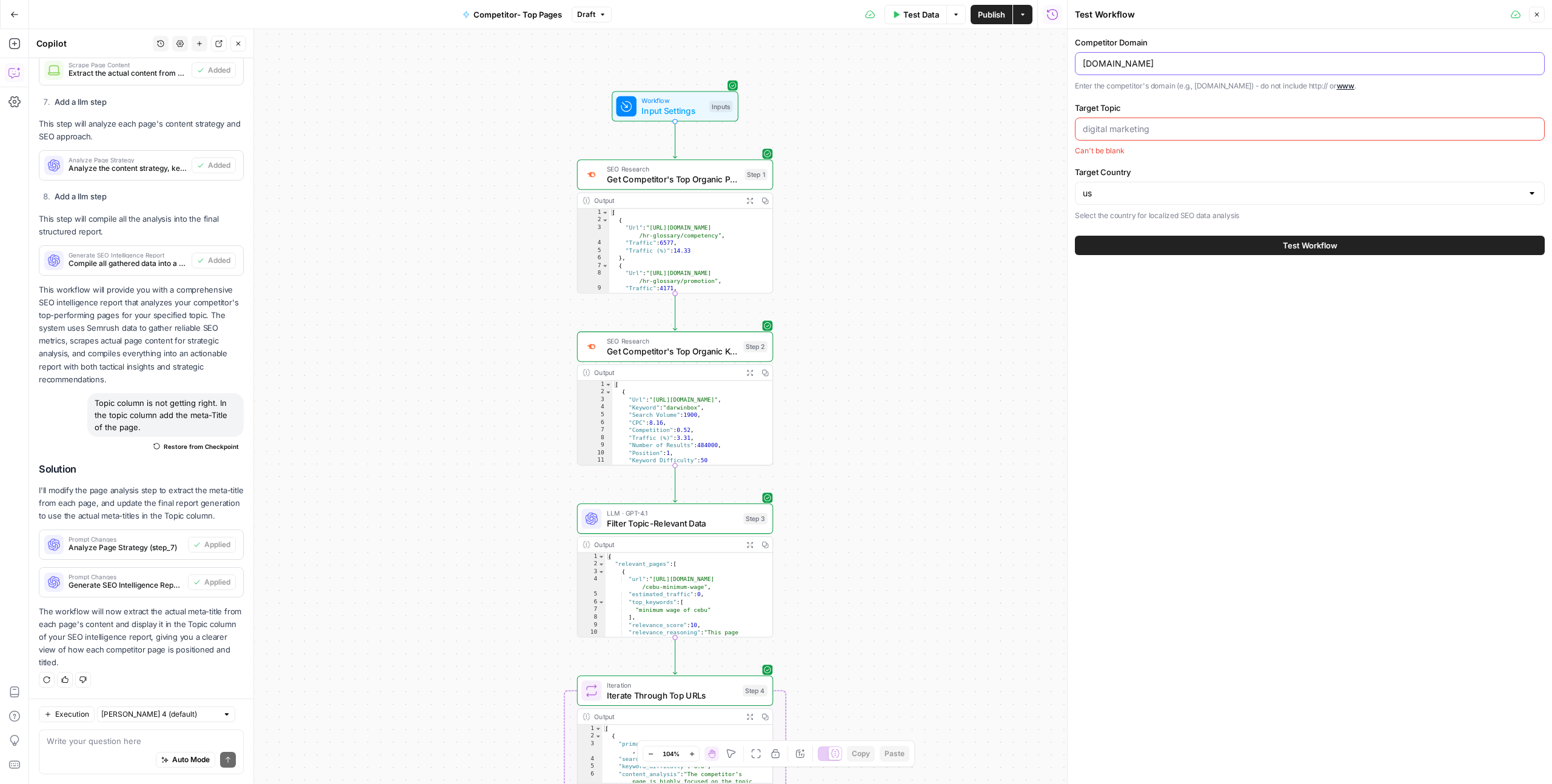
click at [1150, 68] on input "[DOMAIN_NAME]" at bounding box center [1310, 63] width 454 height 12
type input "[DOMAIN_NAME]"
drag, startPoint x: 1184, startPoint y: 122, endPoint x: 1180, endPoint y: 134, distance: 12.6
click at [1183, 123] on div at bounding box center [1310, 129] width 470 height 23
type input "Fire inspection tips"
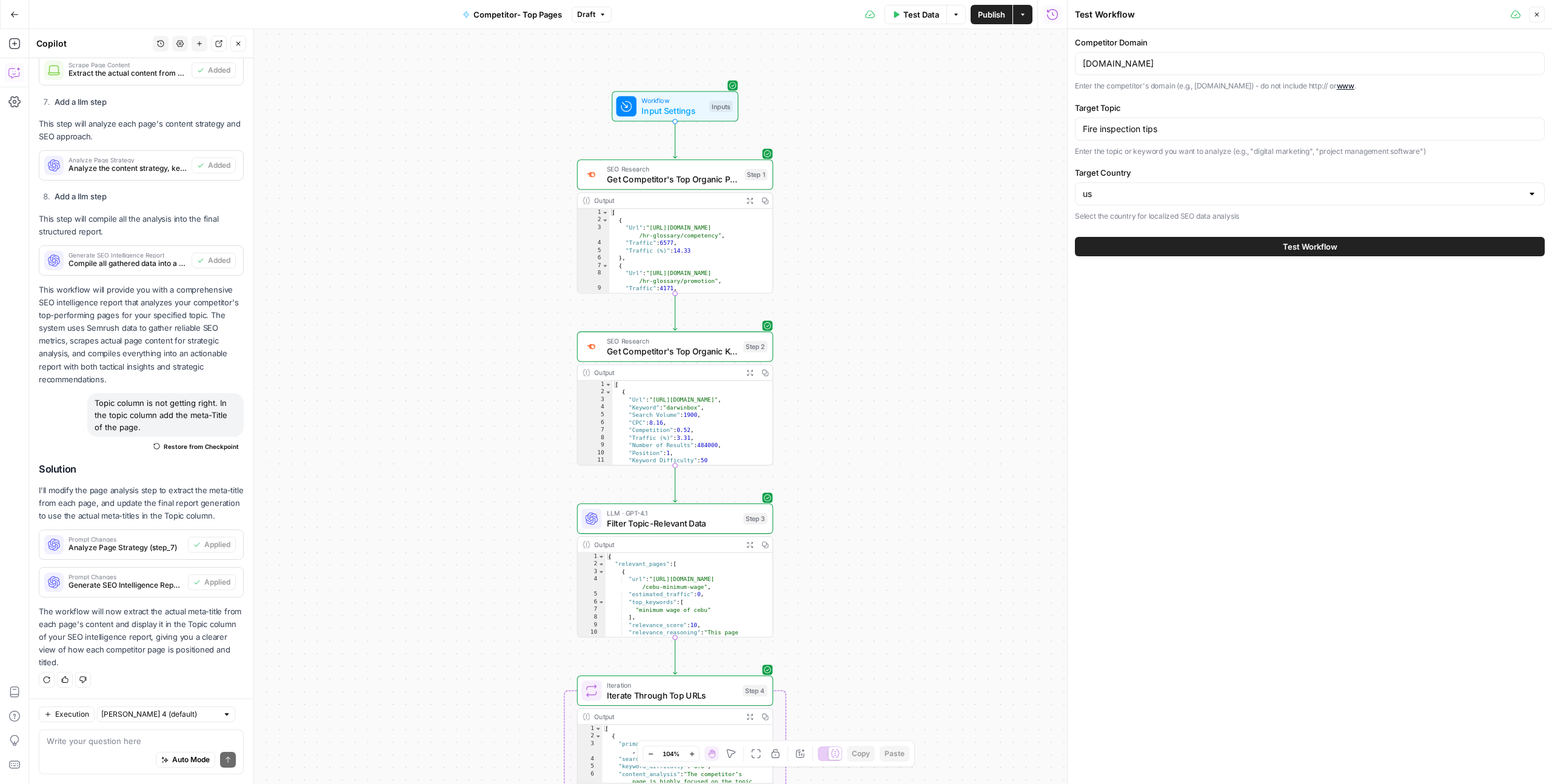
click at [1280, 241] on button "Test Workflow" at bounding box center [1310, 246] width 470 height 19
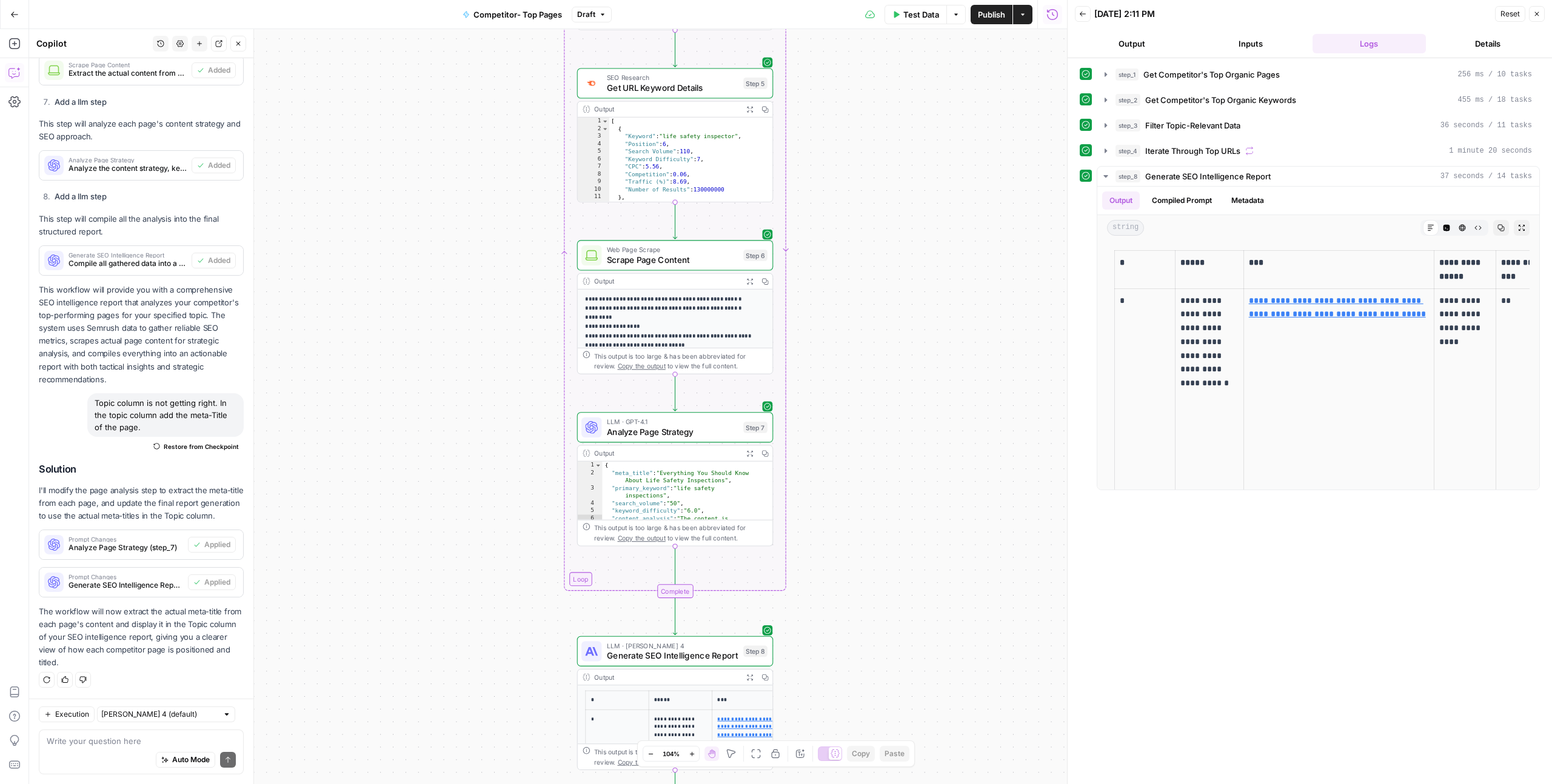
scroll to position [2038, 0]
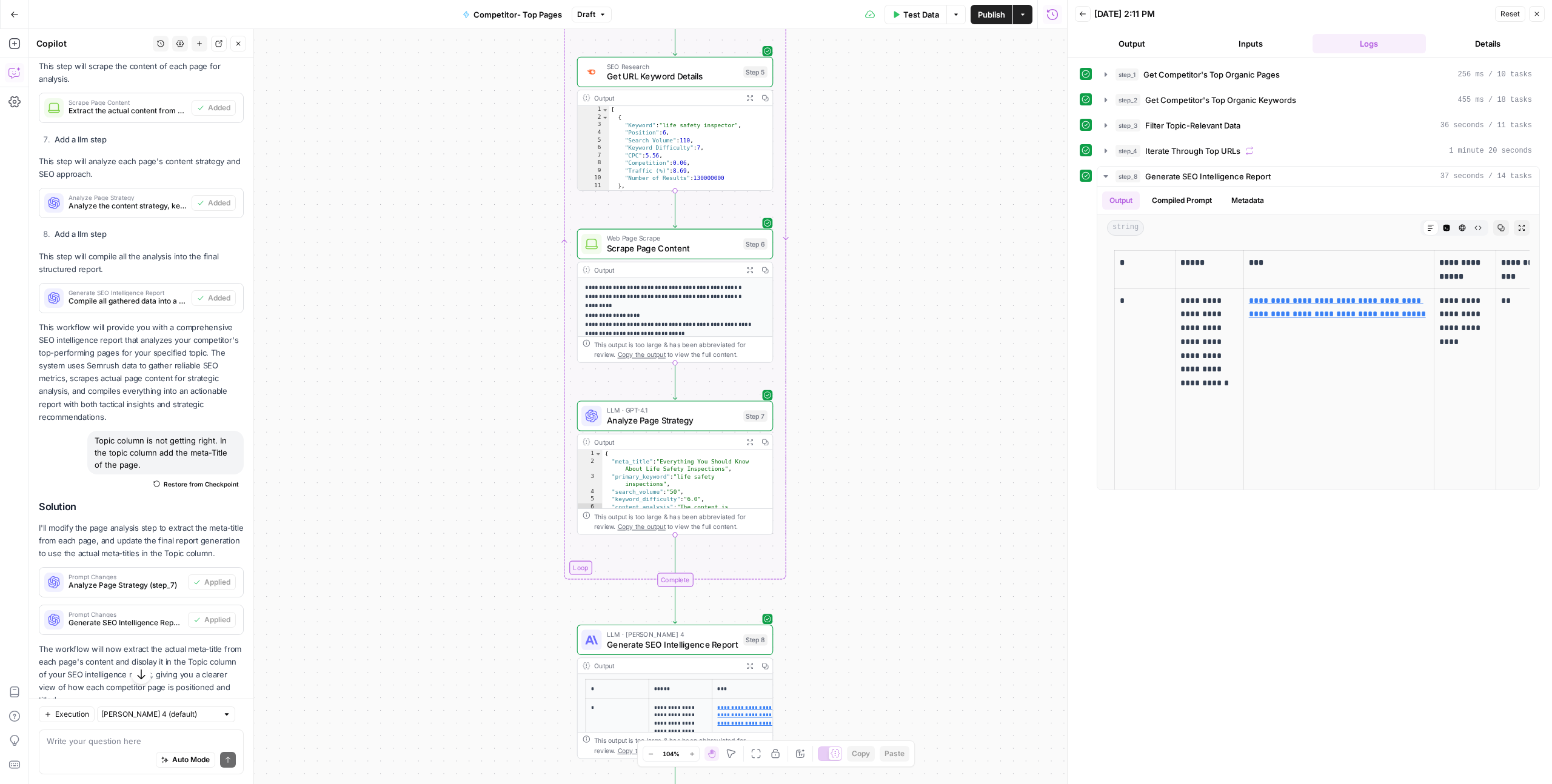
click at [1137, 44] on button "Output" at bounding box center [1131, 44] width 114 height 19
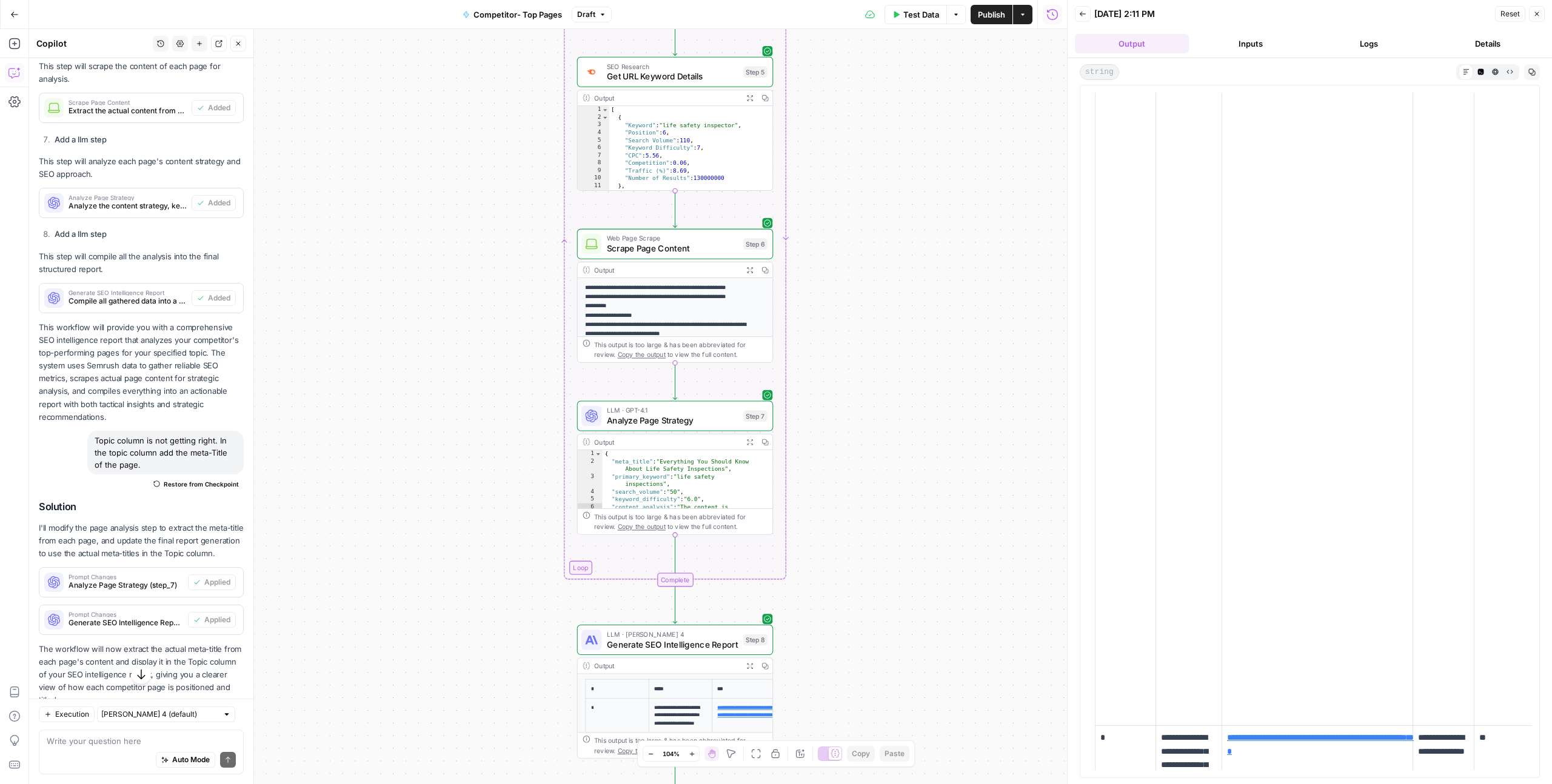
scroll to position [2724, 0]
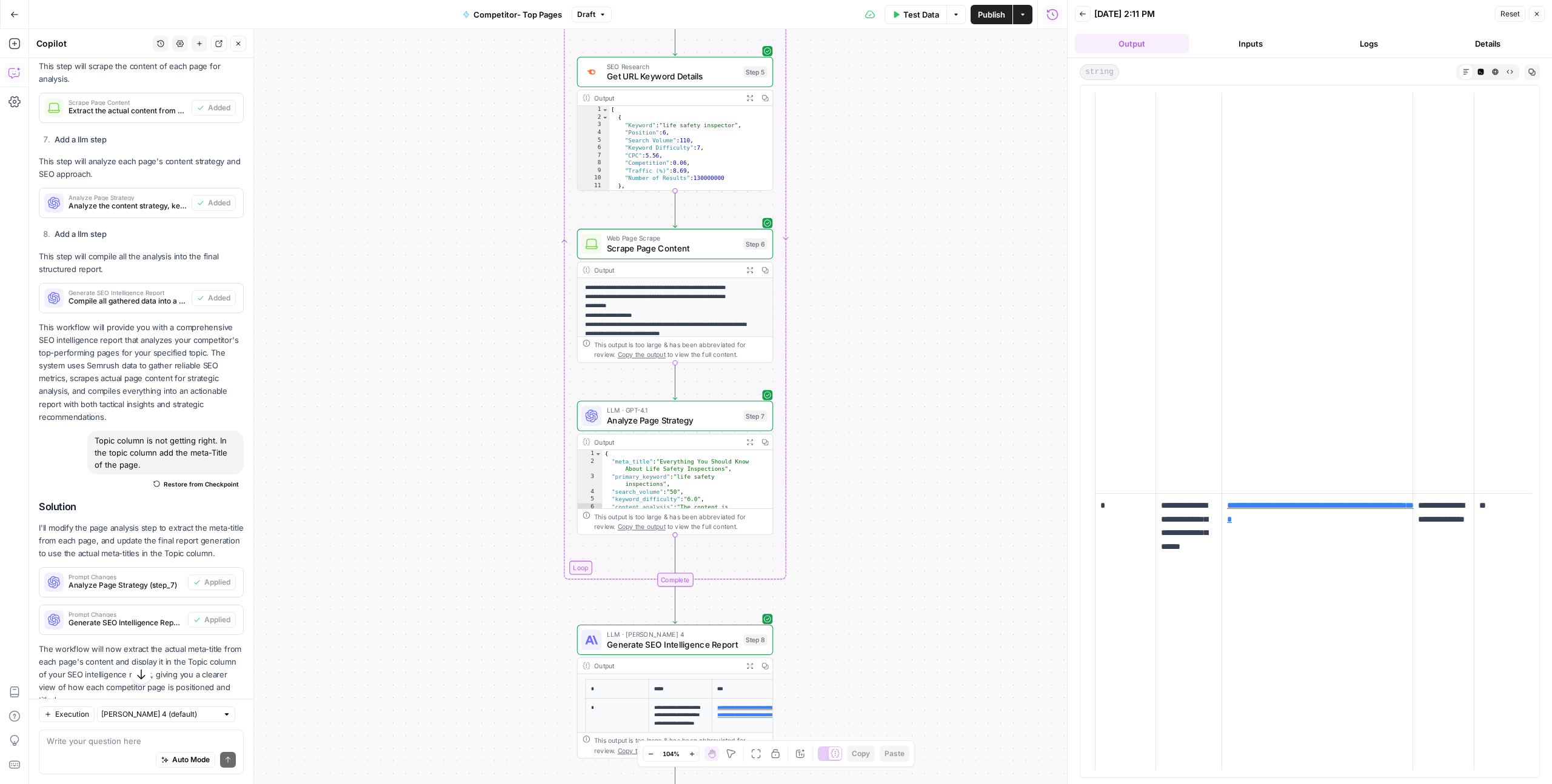
drag, startPoint x: 1367, startPoint y: 637, endPoint x: 1291, endPoint y: 634, distance: 76.1
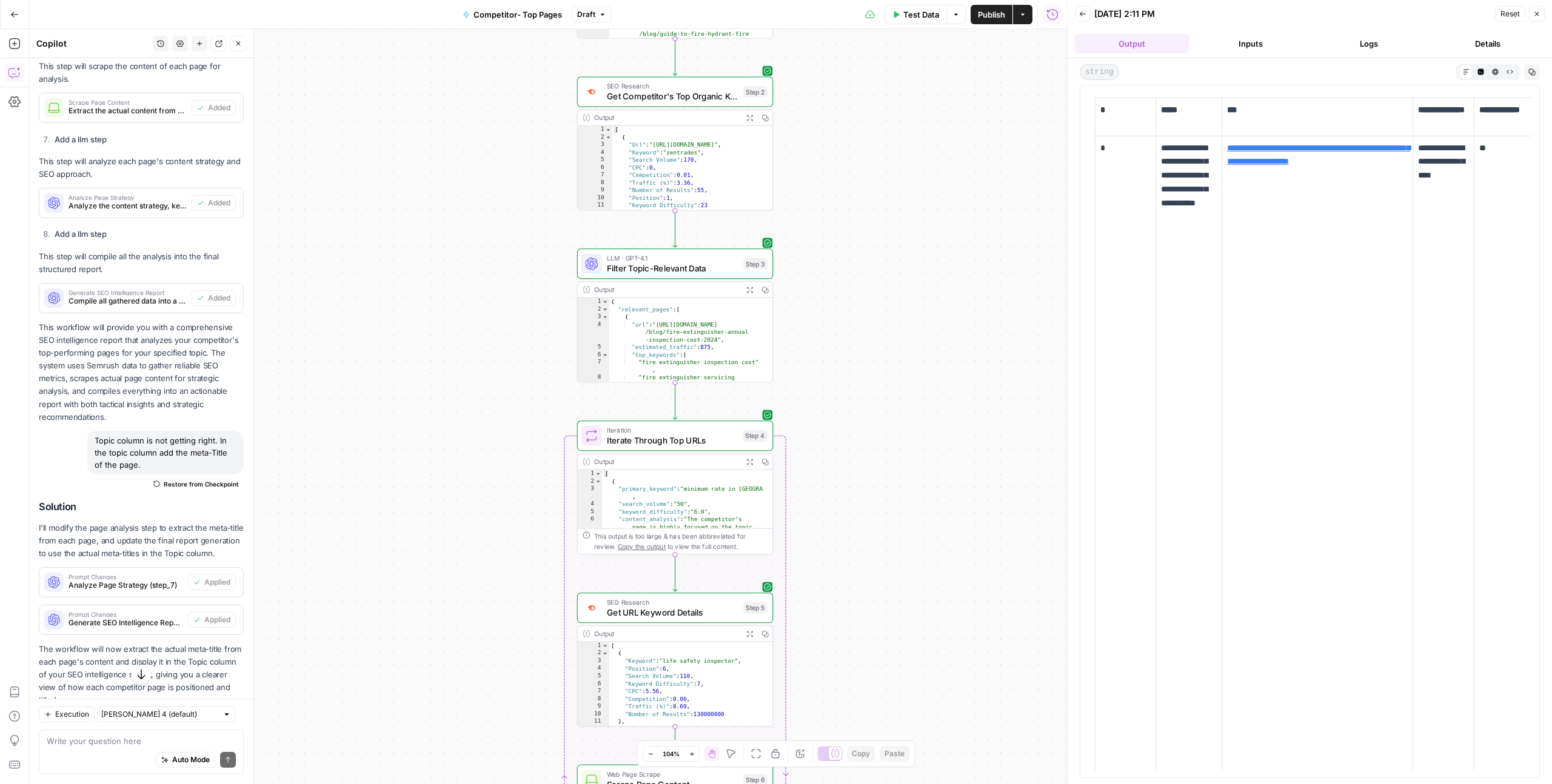
scroll to position [755, 0]
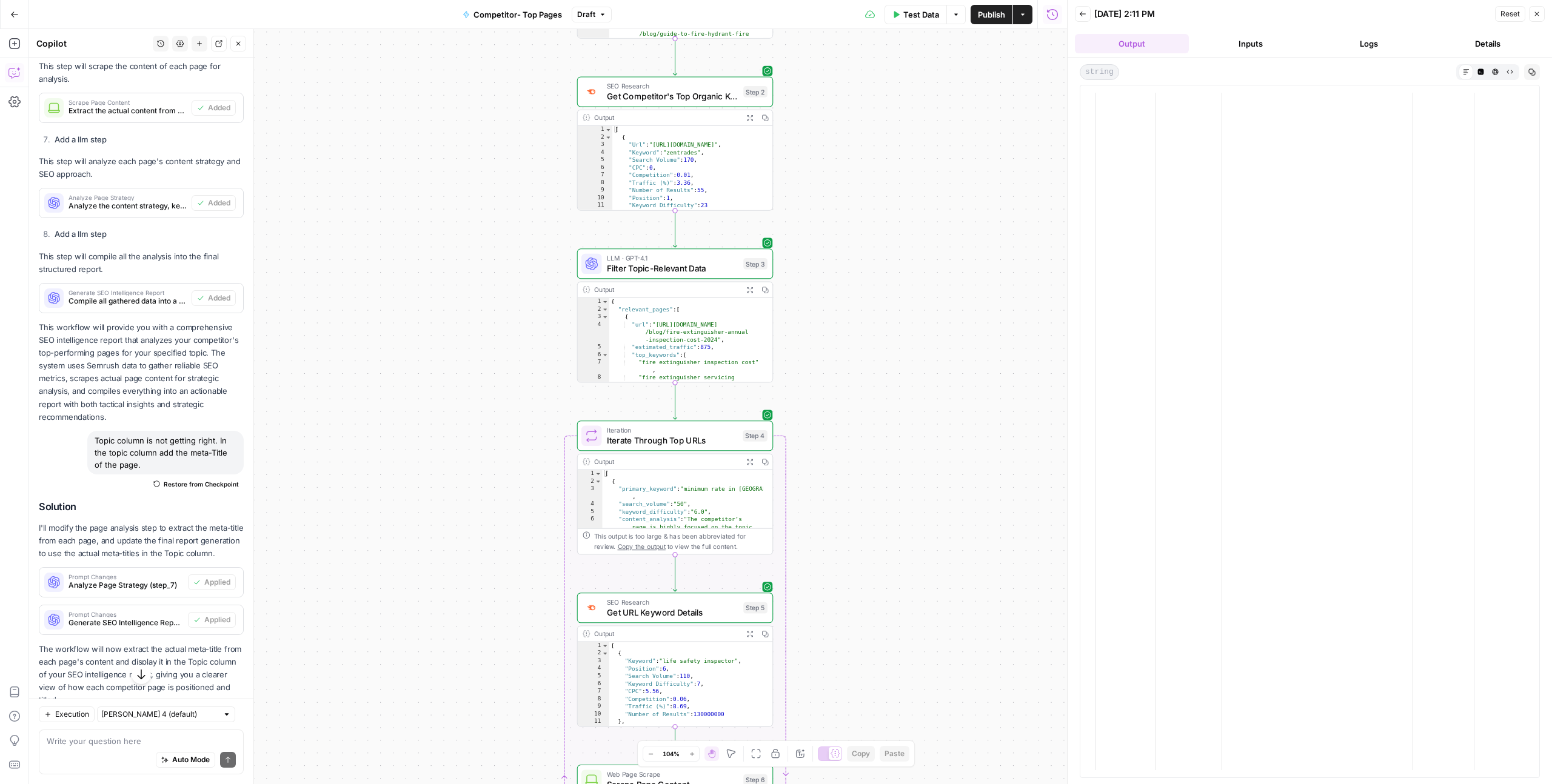
drag, startPoint x: 1159, startPoint y: 776, endPoint x: 1455, endPoint y: 784, distance: 296.1
click at [1455, 784] on div "**********" at bounding box center [1310, 421] width 485 height 726
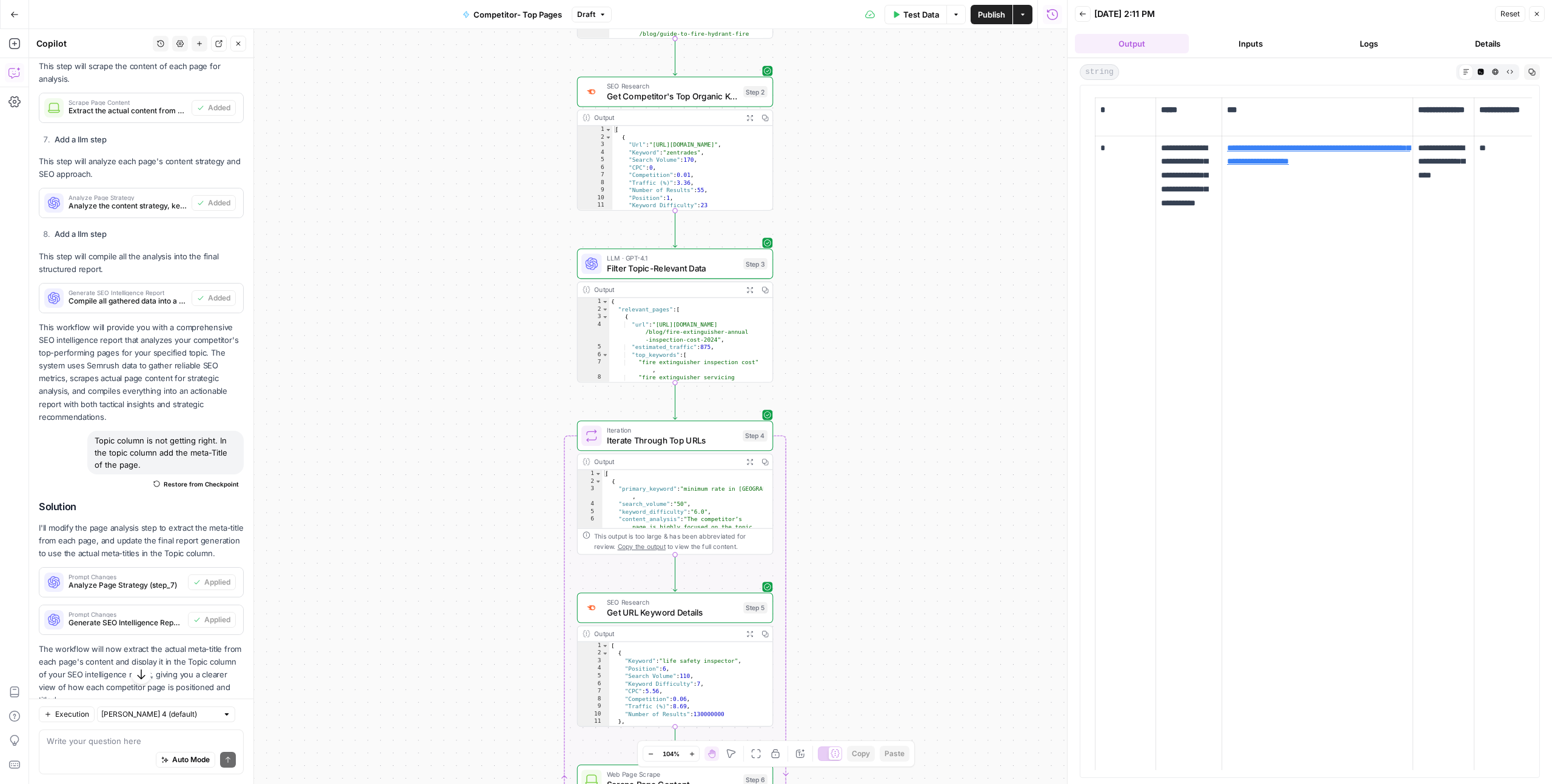
drag, startPoint x: 1066, startPoint y: 37, endPoint x: 565, endPoint y: 83, distance: 503.1
click at [523, 75] on body "Glean SEO Ops New Home Browse Insights Opportunities Your Data Recent Grids AI …" at bounding box center [776, 392] width 1552 height 784
drag, startPoint x: 1067, startPoint y: 35, endPoint x: 1064, endPoint y: 63, distance: 28.2
click at [1049, 41] on body "Glean SEO Ops New Home Browse Insights Opportunities Your Data Recent Grids AI …" at bounding box center [776, 392] width 1552 height 784
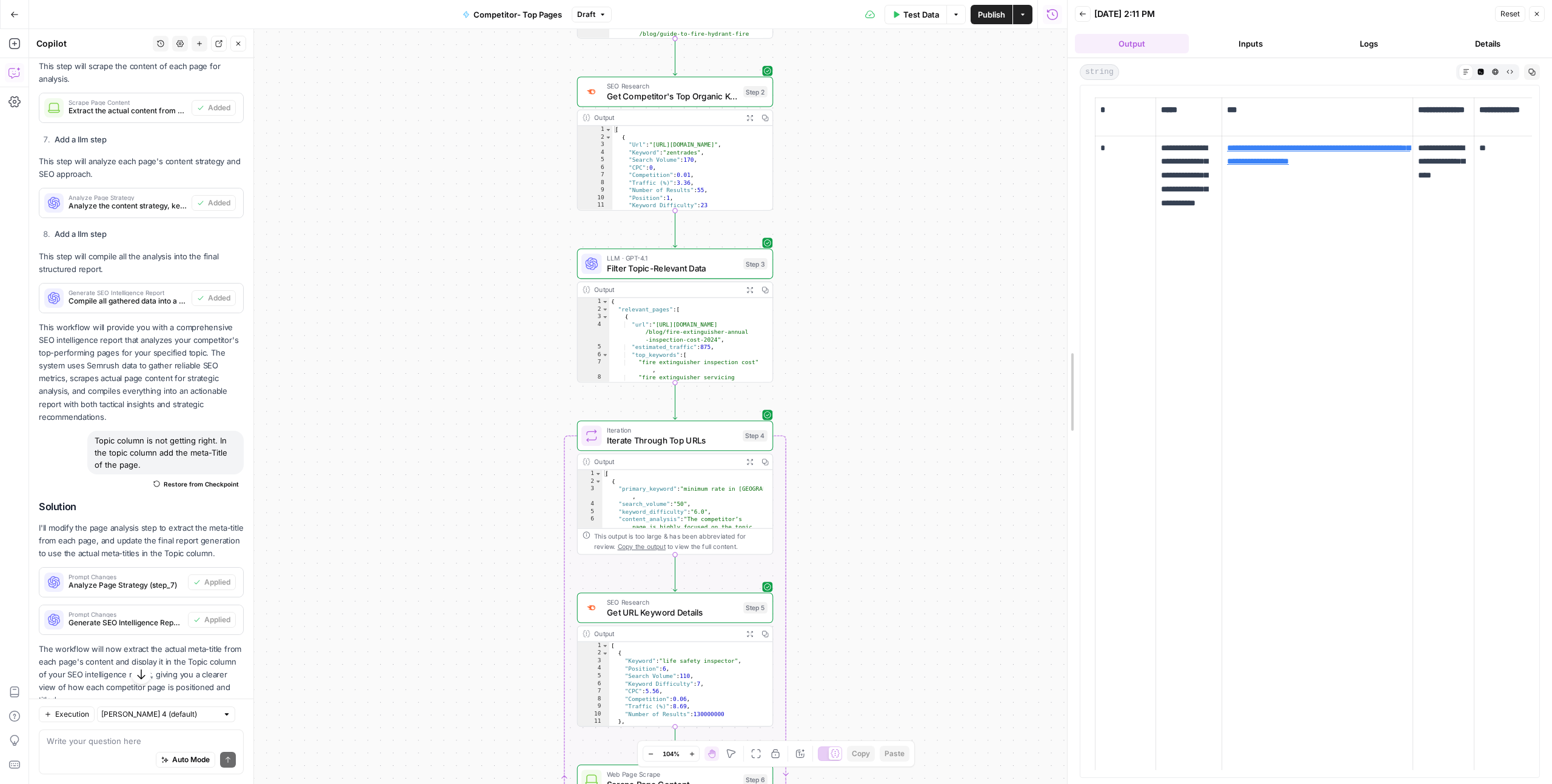
drag, startPoint x: 1067, startPoint y: 144, endPoint x: 916, endPoint y: 148, distance: 151.1
click at [916, 148] on body "Glean SEO Ops New Home Browse Insights Opportunities Your Data Recent Grids AI …" at bounding box center [776, 392] width 1552 height 784
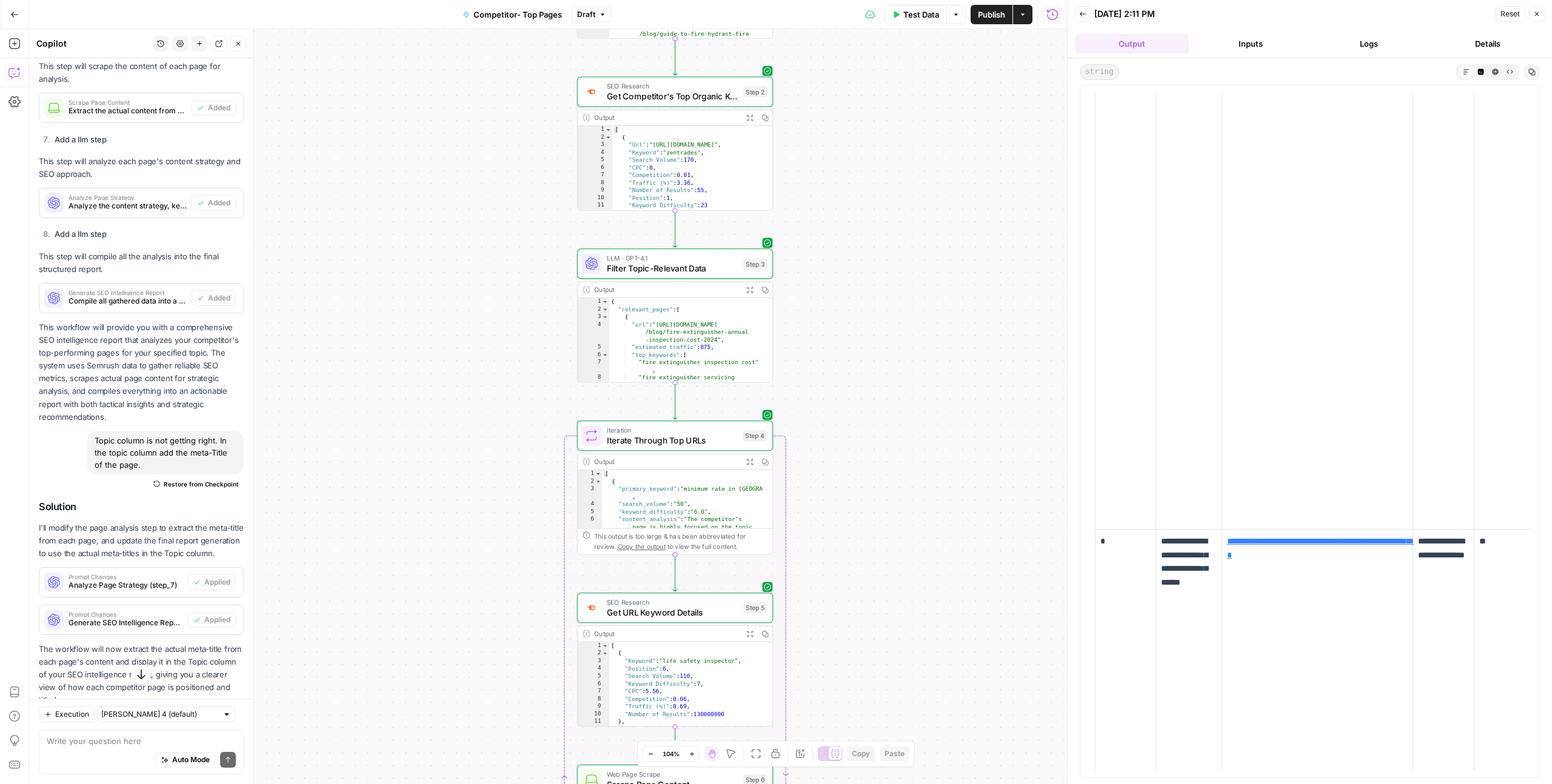
scroll to position [3373, 0]
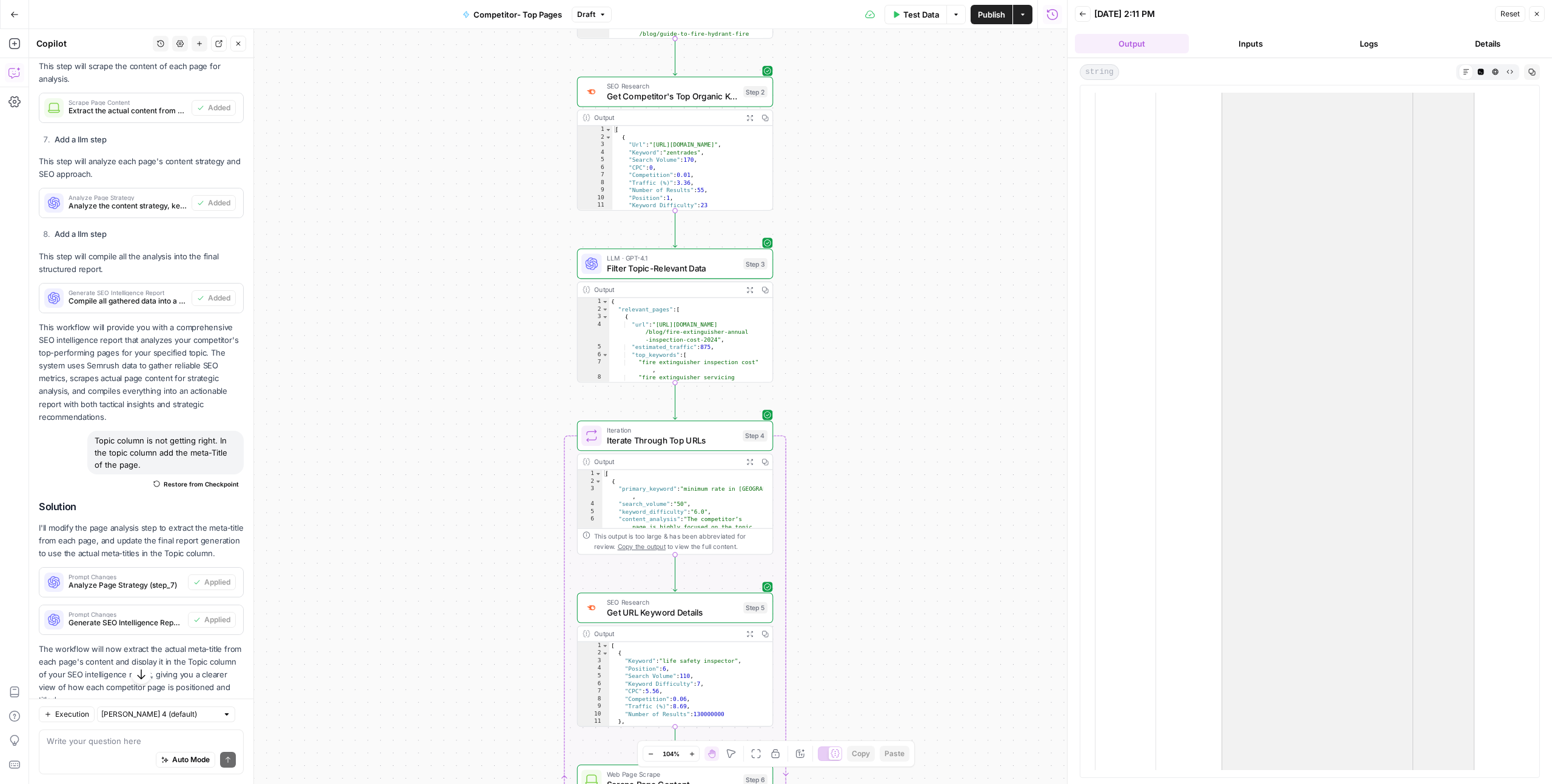
drag, startPoint x: 1242, startPoint y: 726, endPoint x: 1419, endPoint y: 695, distance: 179.7
click at [1419, 695] on tr "**********" at bounding box center [1380, 649] width 571 height 1610
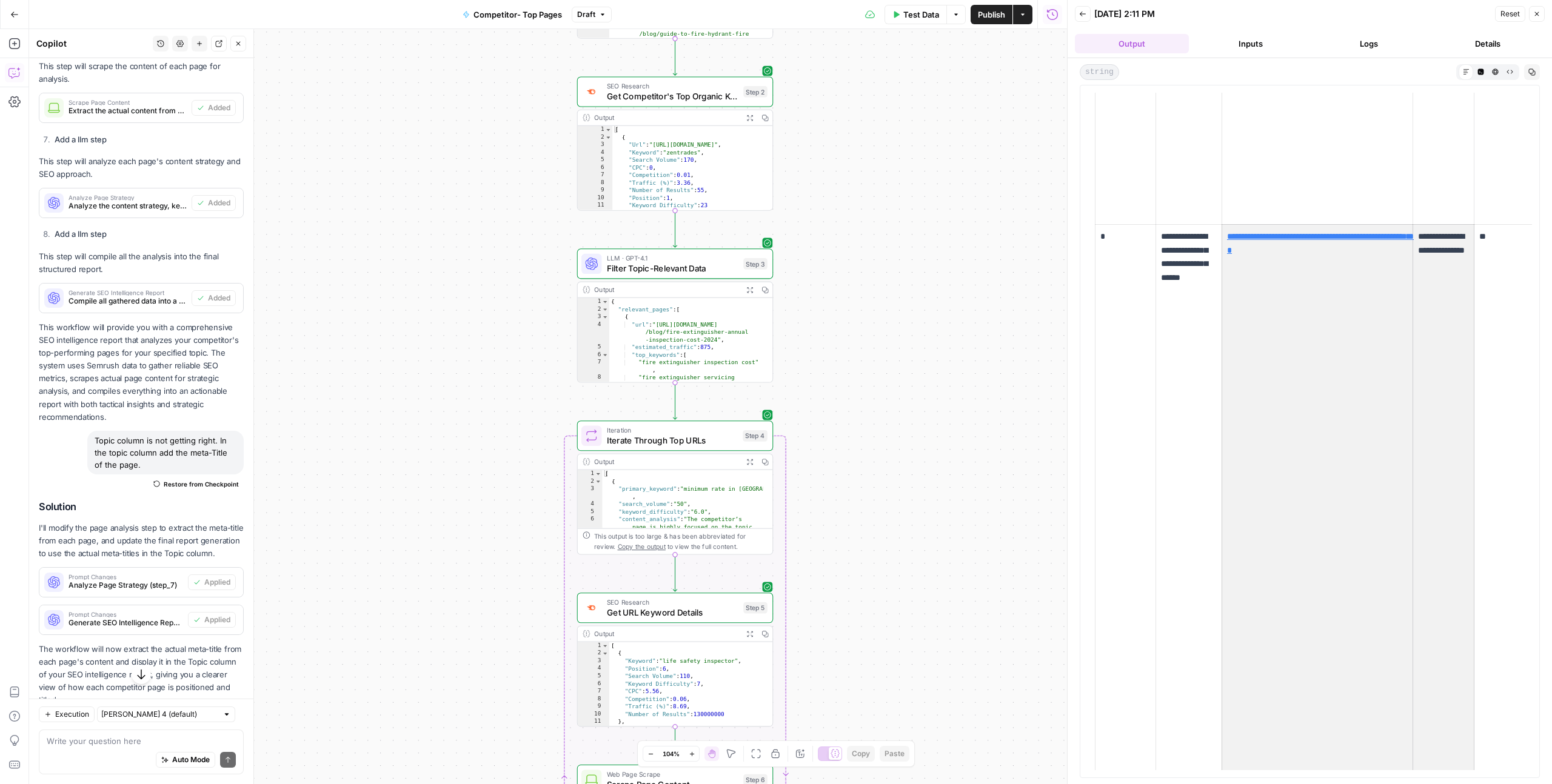
scroll to position [2190, 0]
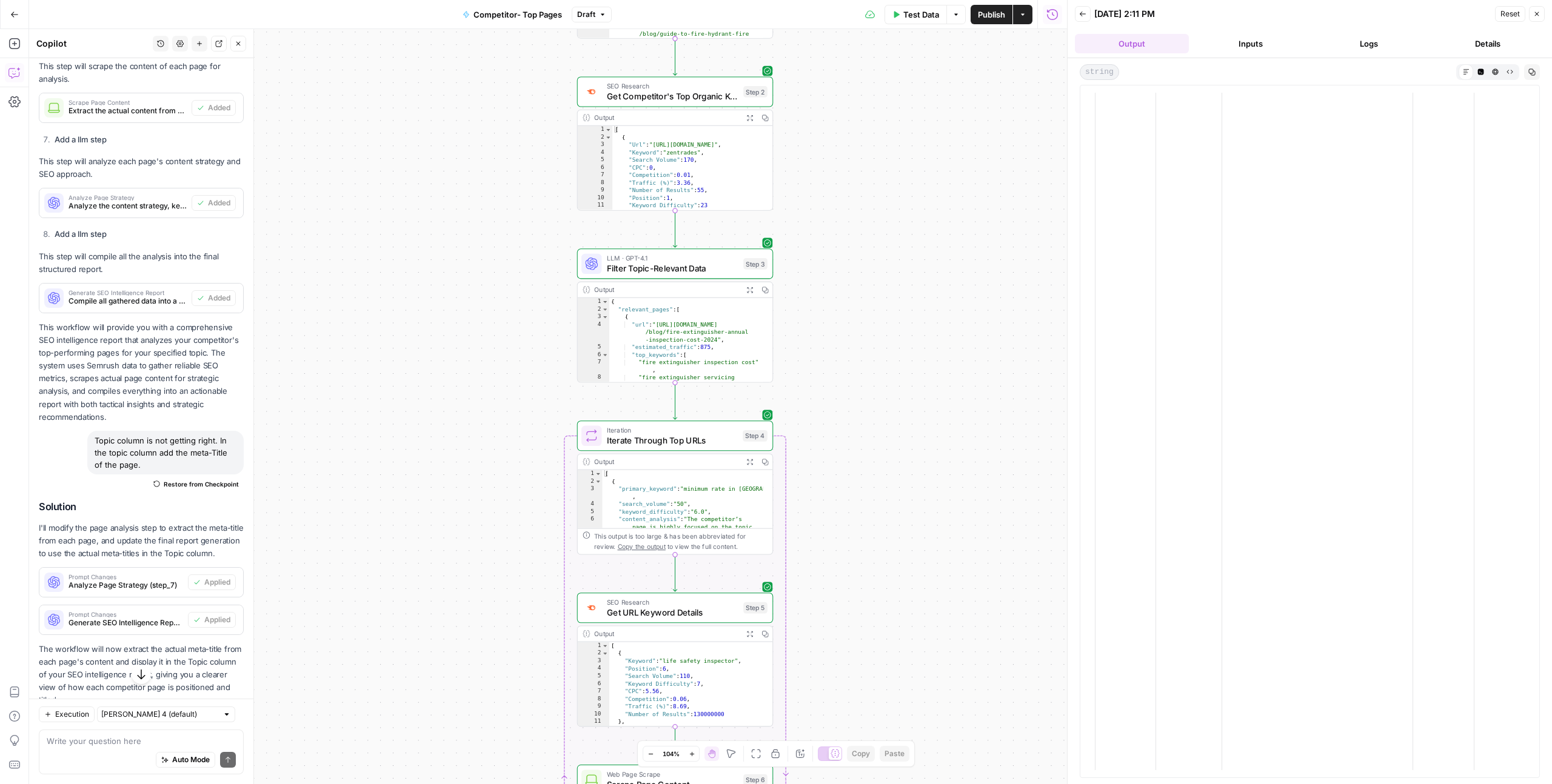
click at [1500, 292] on td "***" at bounding box center [1504, 188] width 61 height 1679
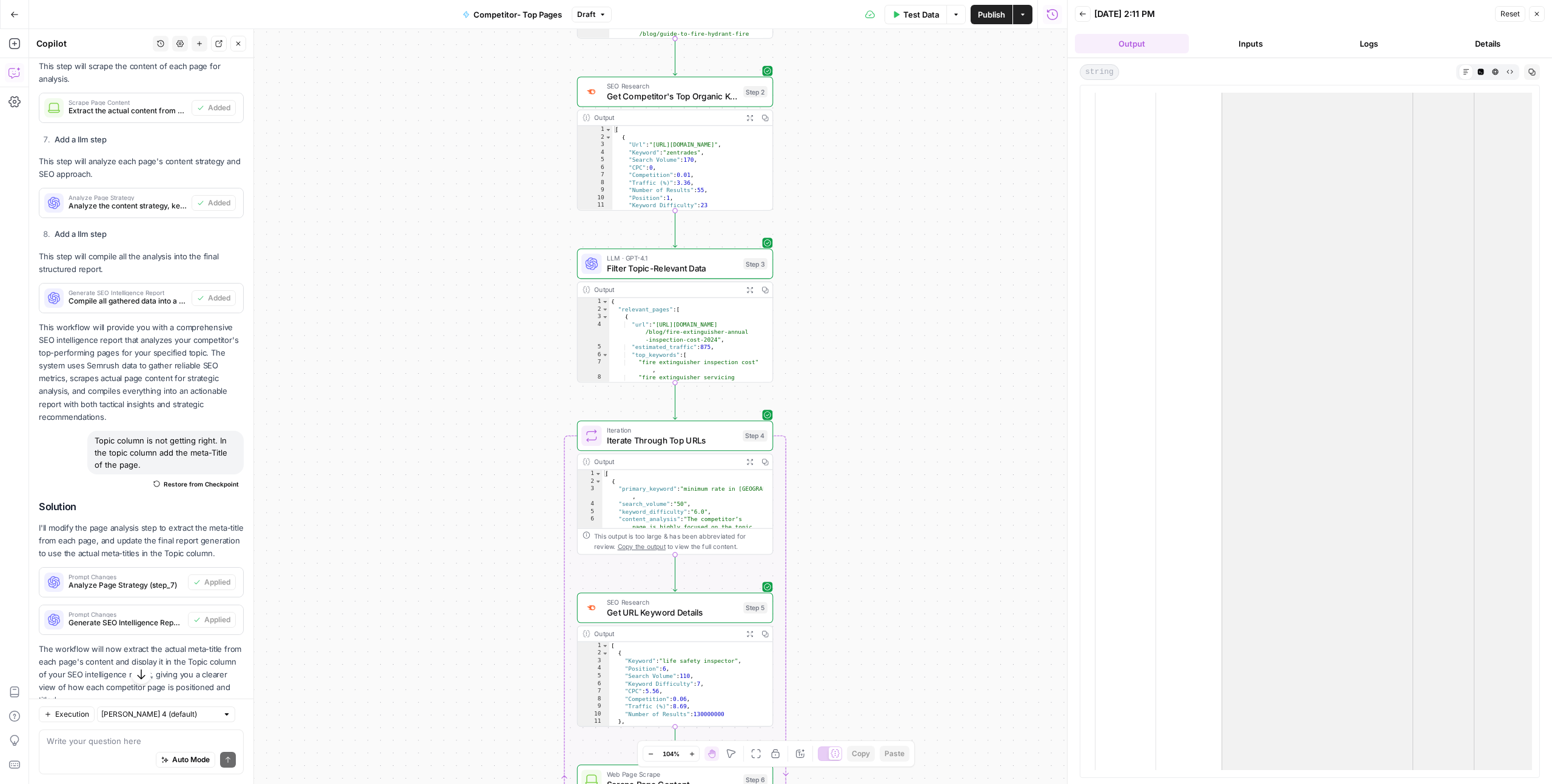
drag, startPoint x: 1500, startPoint y: 292, endPoint x: 1363, endPoint y: 287, distance: 137.1
click at [1363, 287] on tr "**********" at bounding box center [1380, 188] width 571 height 1679
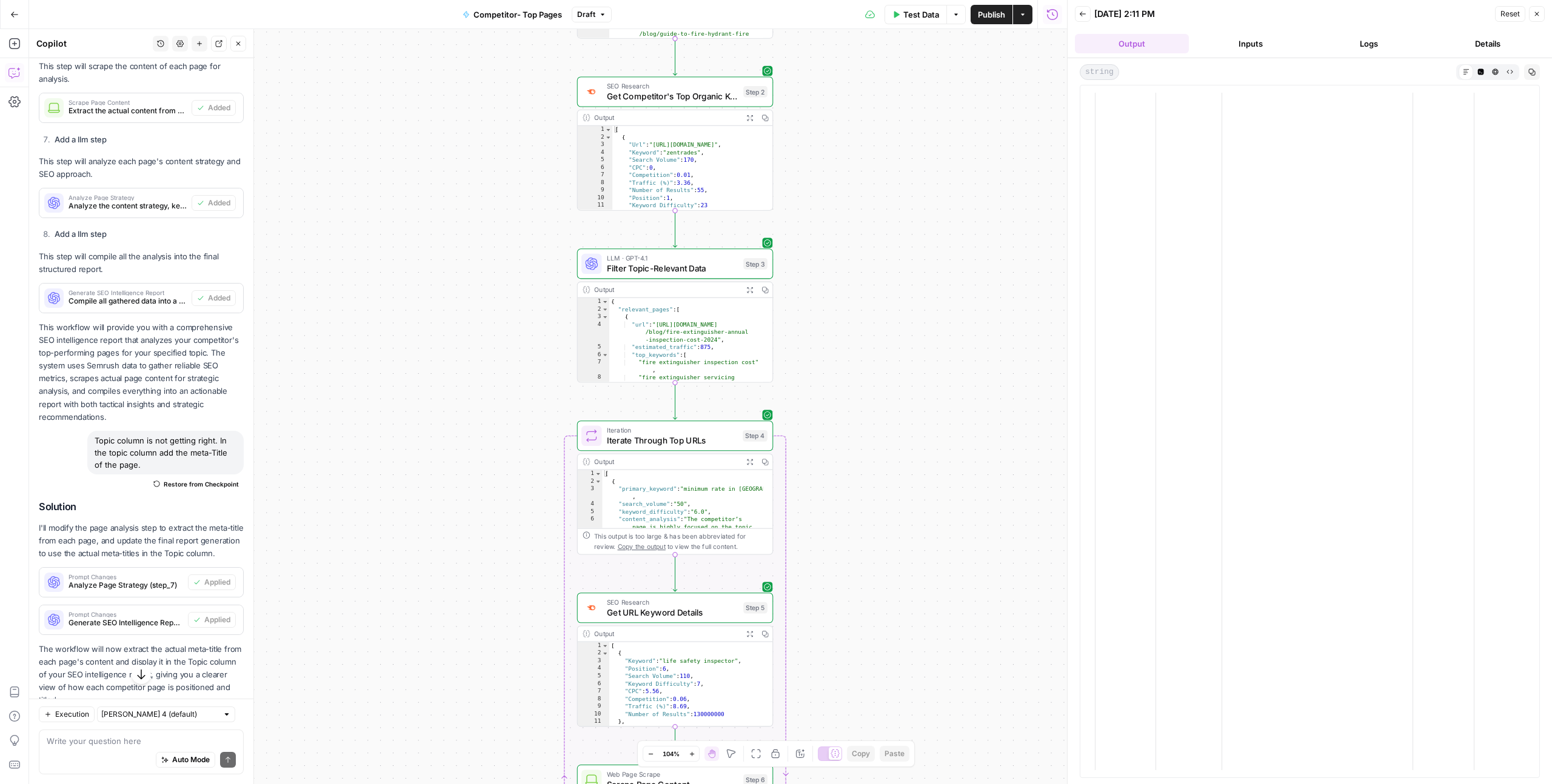
click at [1128, 307] on td "*" at bounding box center [1126, 188] width 61 height 1679
click at [1087, 20] on button "Back" at bounding box center [1083, 13] width 16 height 16
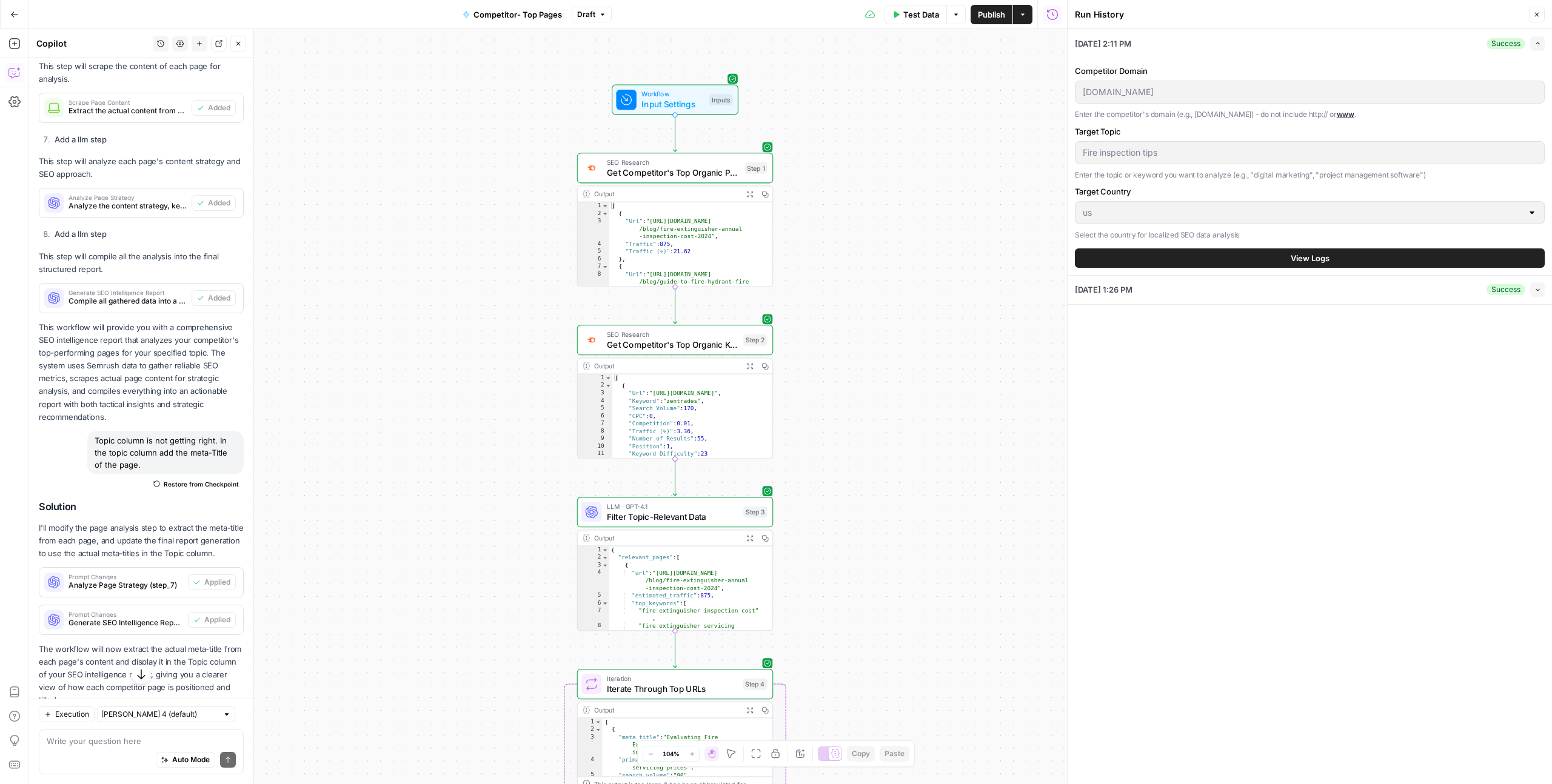
click at [1237, 258] on button "View Logs" at bounding box center [1310, 258] width 470 height 19
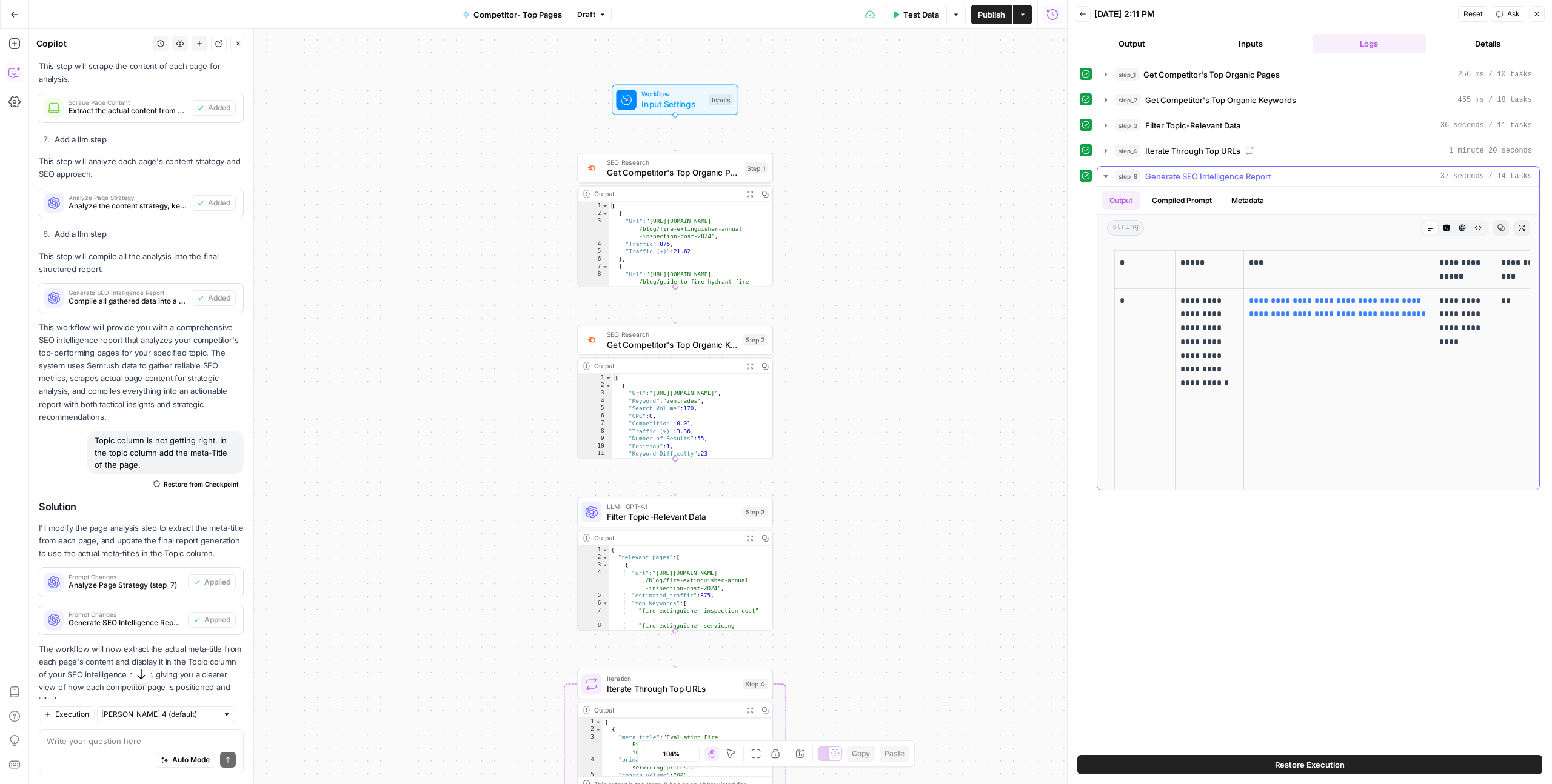
click at [1514, 234] on button "Expand Output" at bounding box center [1521, 228] width 16 height 16
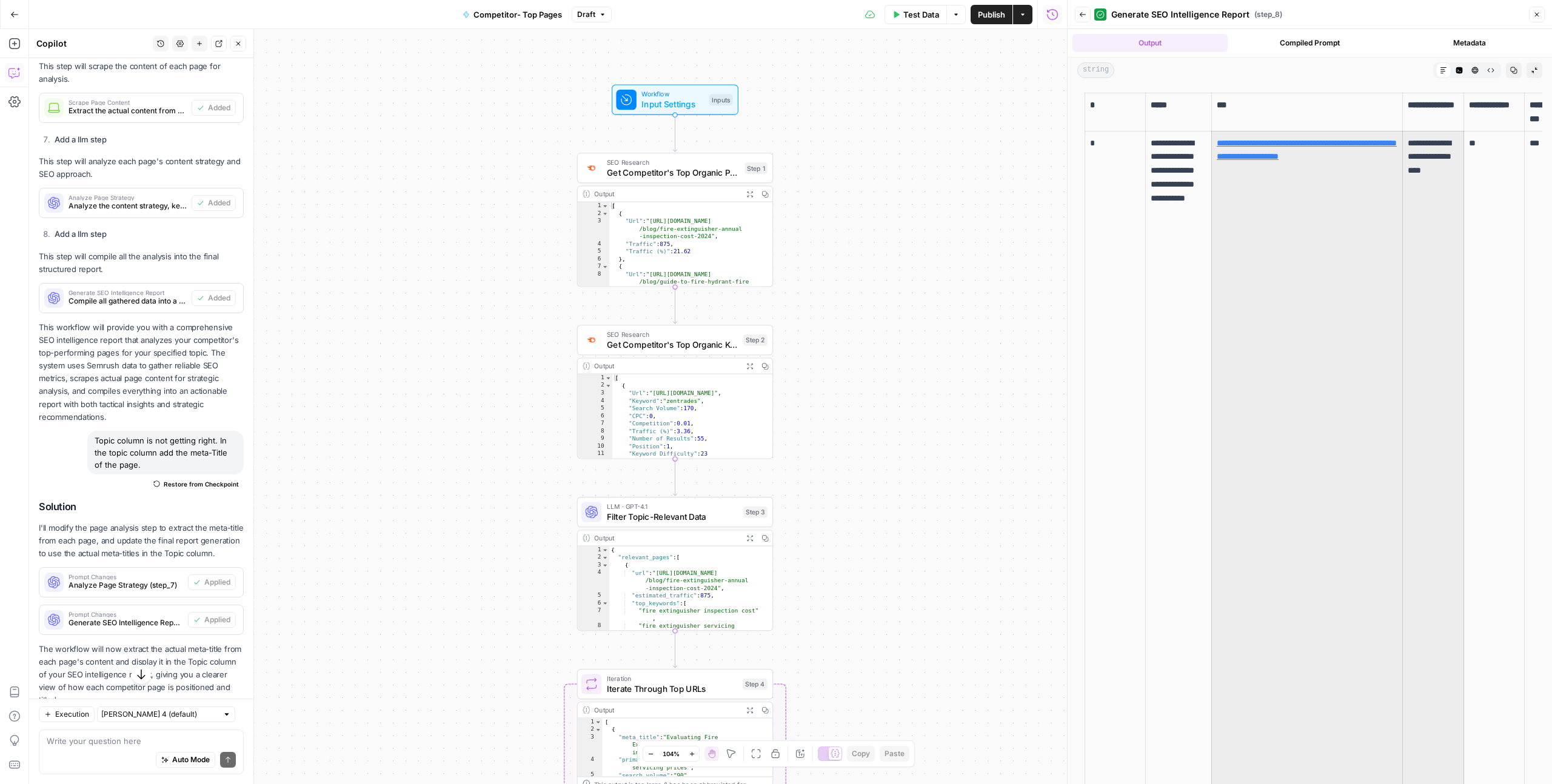
drag, startPoint x: 1408, startPoint y: 464, endPoint x: 1203, endPoint y: 450, distance: 205.5
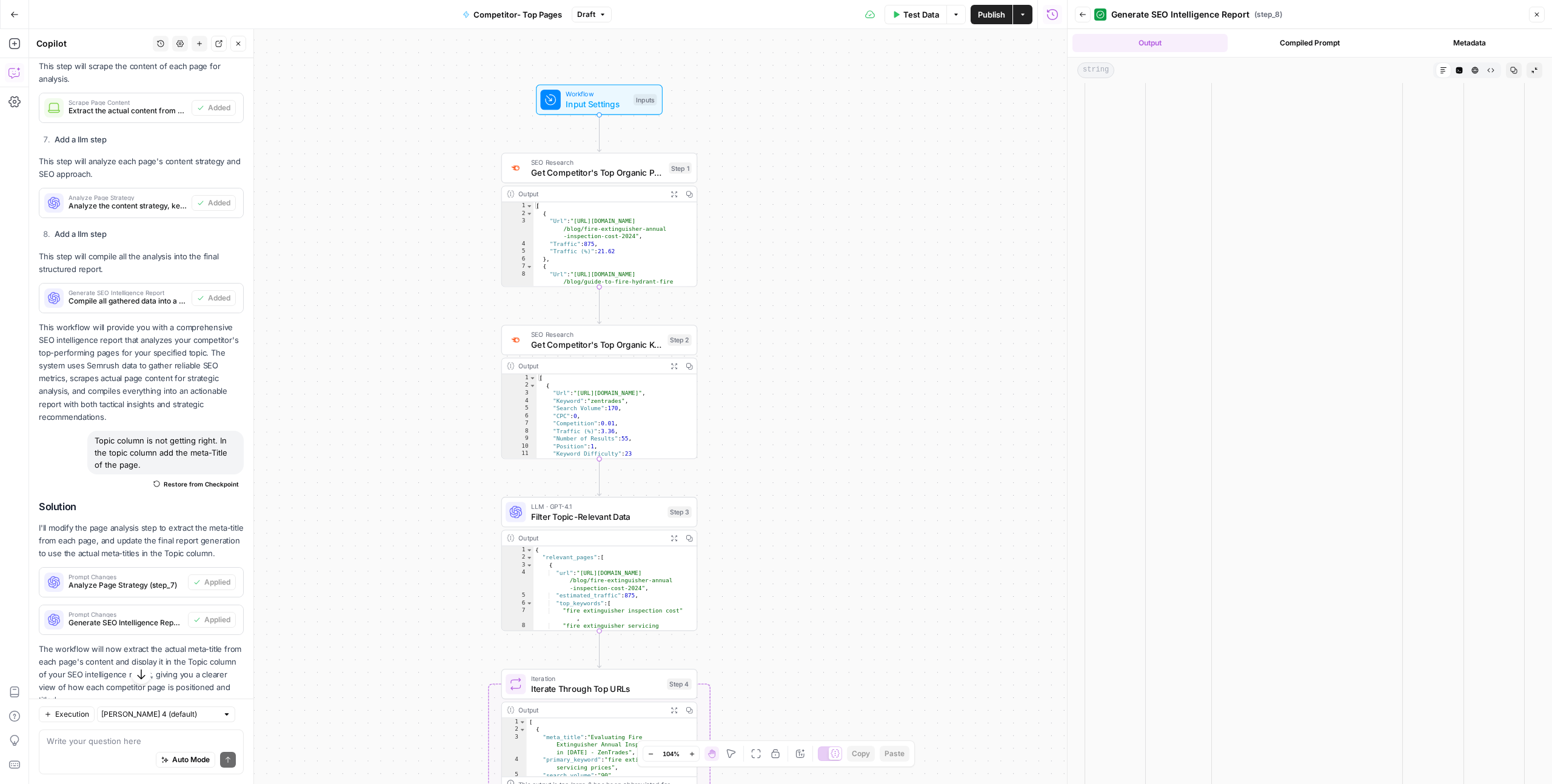
scroll to position [1602, 0]
drag, startPoint x: 1229, startPoint y: 781, endPoint x: 1457, endPoint y: 774, distance: 228.1
click at [1456, 774] on tr "**********" at bounding box center [1371, 772] width 571 height 1679
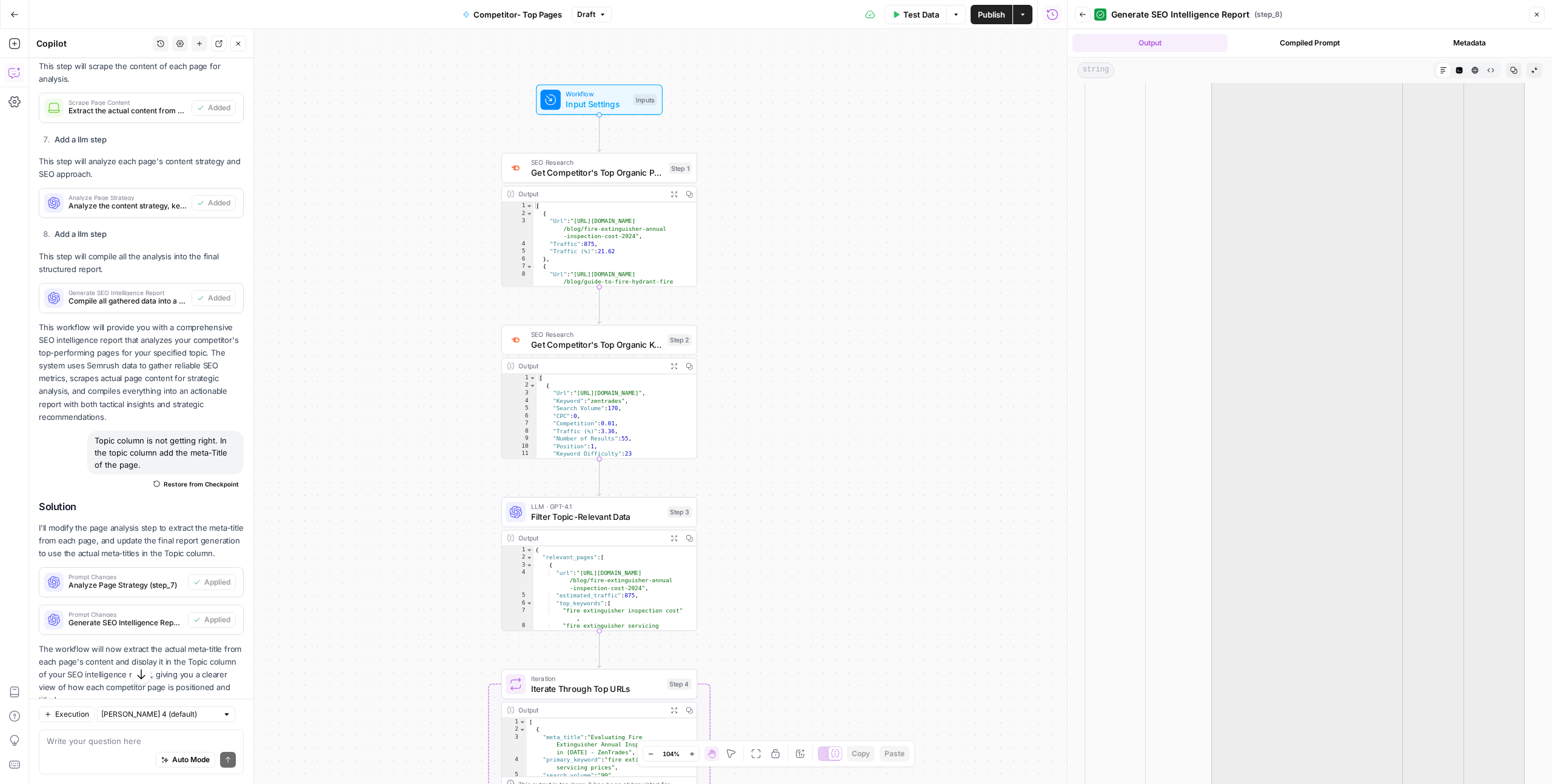
drag, startPoint x: 1485, startPoint y: 743, endPoint x: 1293, endPoint y: 728, distance: 192.6
click at [1262, 743] on tr "**********" at bounding box center [1371, 772] width 571 height 1679
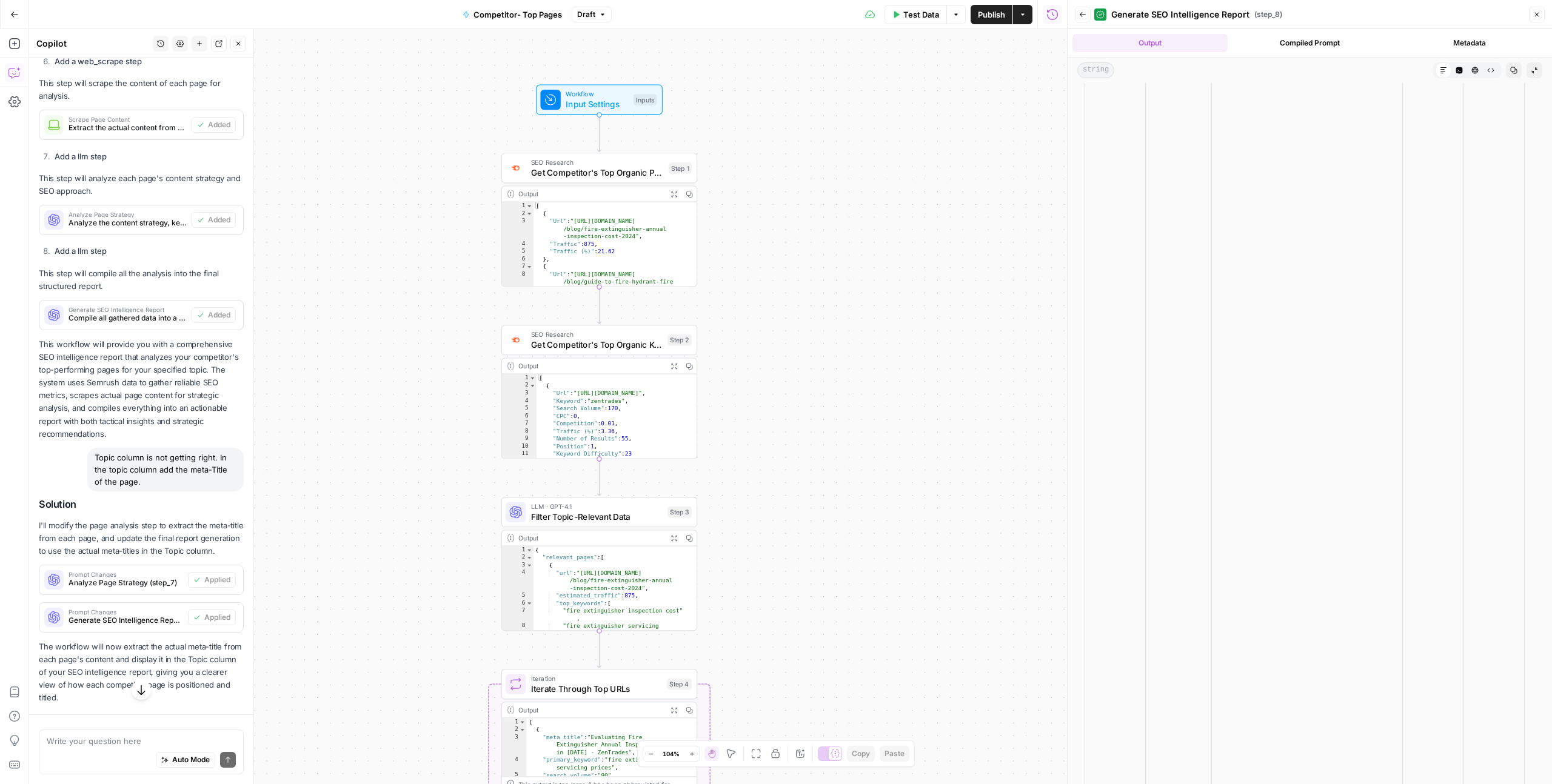
click at [1511, 490] on td "***" at bounding box center [1494, 772] width 61 height 1679
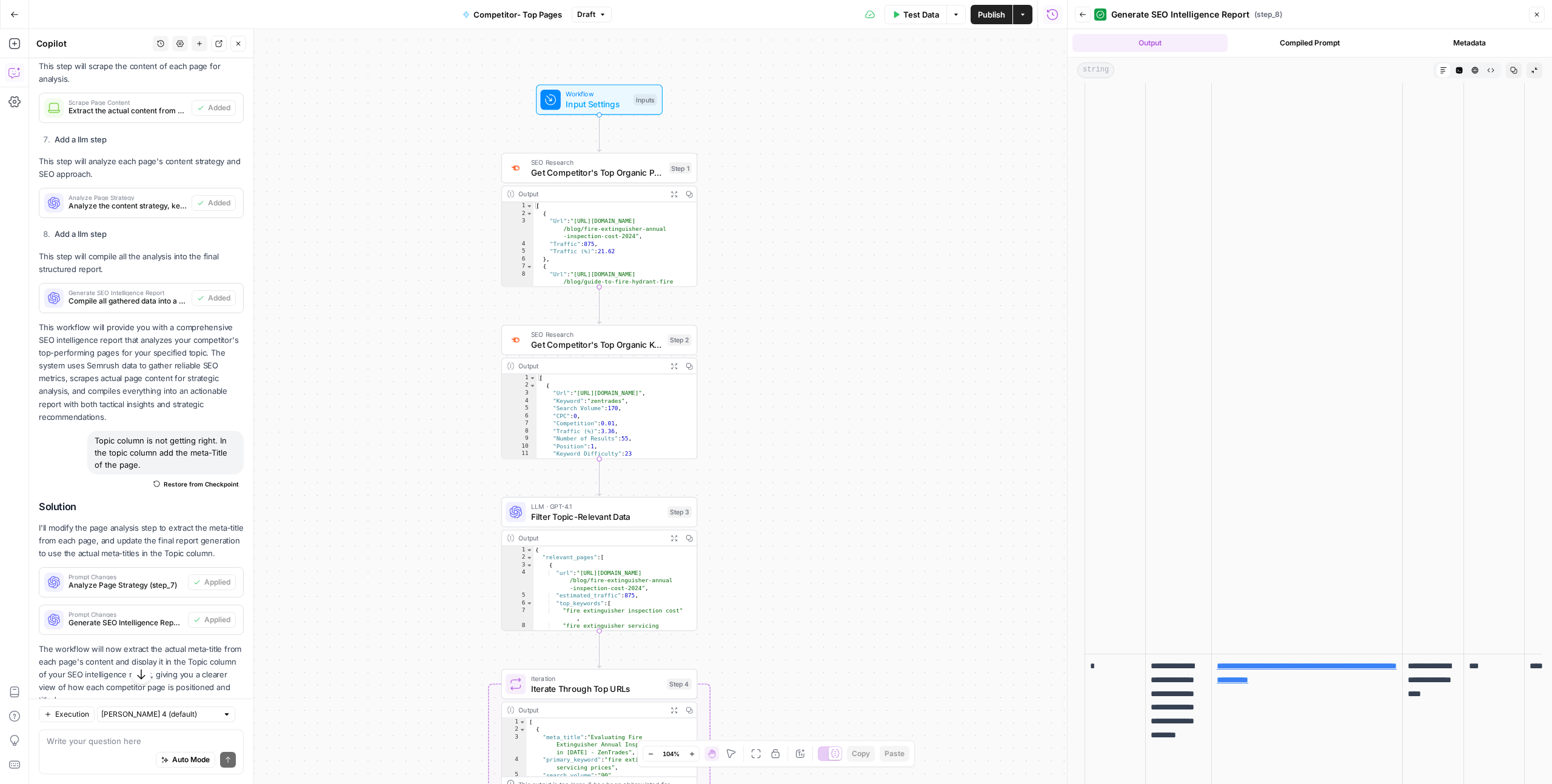
scroll to position [1356, 0]
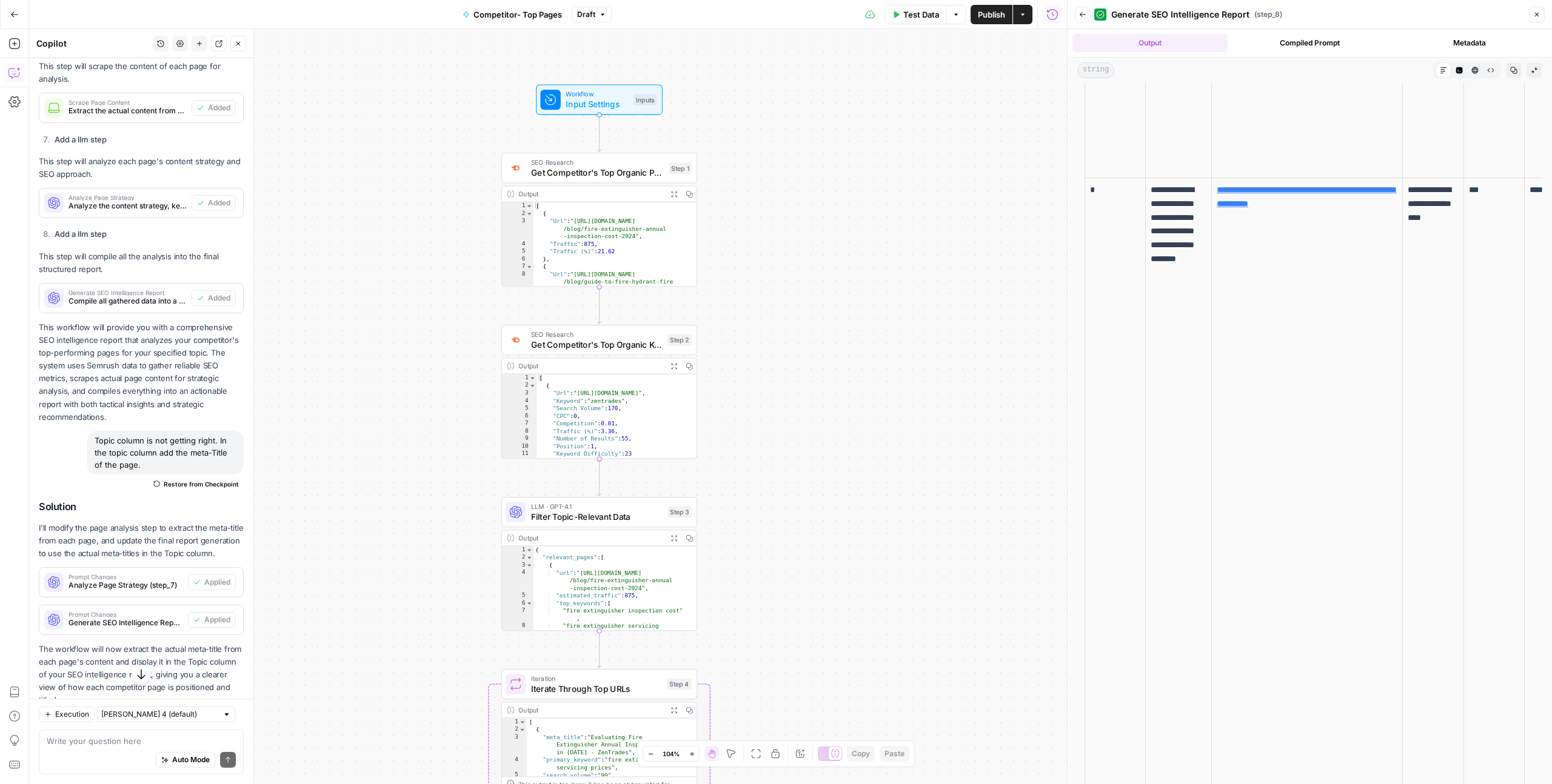
drag, startPoint x: 1535, startPoint y: 159, endPoint x: 1022, endPoint y: 165, distance: 513.0
click at [1010, 162] on body "Glean SEO Ops New Home Browse Insights Opportunities Your Data Recent Grids AI …" at bounding box center [776, 392] width 1552 height 784
click at [1457, 72] on icon "button" at bounding box center [1459, 71] width 7 height 7
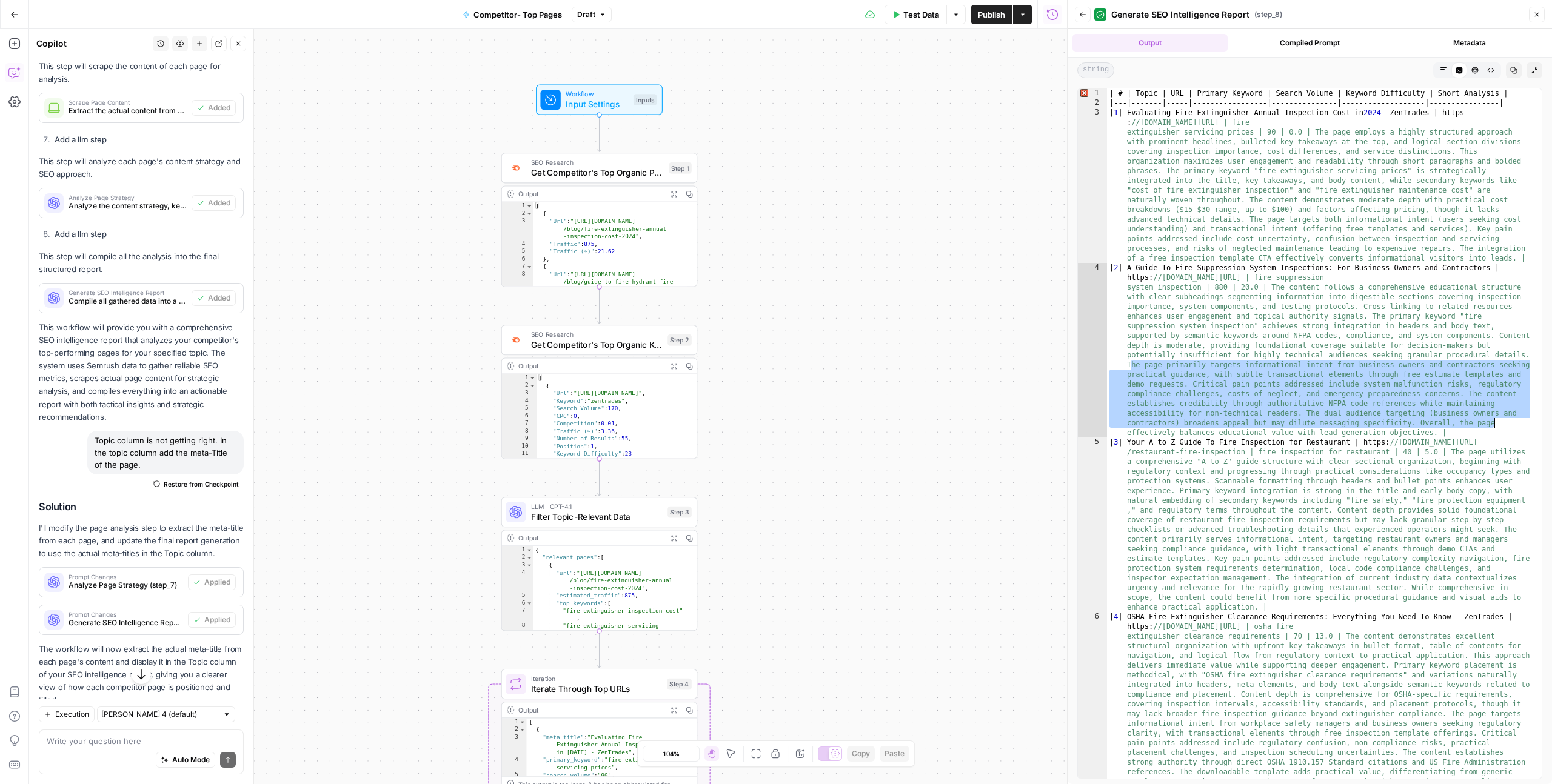
drag, startPoint x: 1132, startPoint y: 368, endPoint x: 1495, endPoint y: 426, distance: 367.6
click at [1495, 426] on div "| # | Topic | URL | Primary Keyword | Search Volume | Keyword Difficulty | Shor…" at bounding box center [1320, 530] width 425 height 884
click at [1541, 12] on button "Close" at bounding box center [1537, 14] width 16 height 16
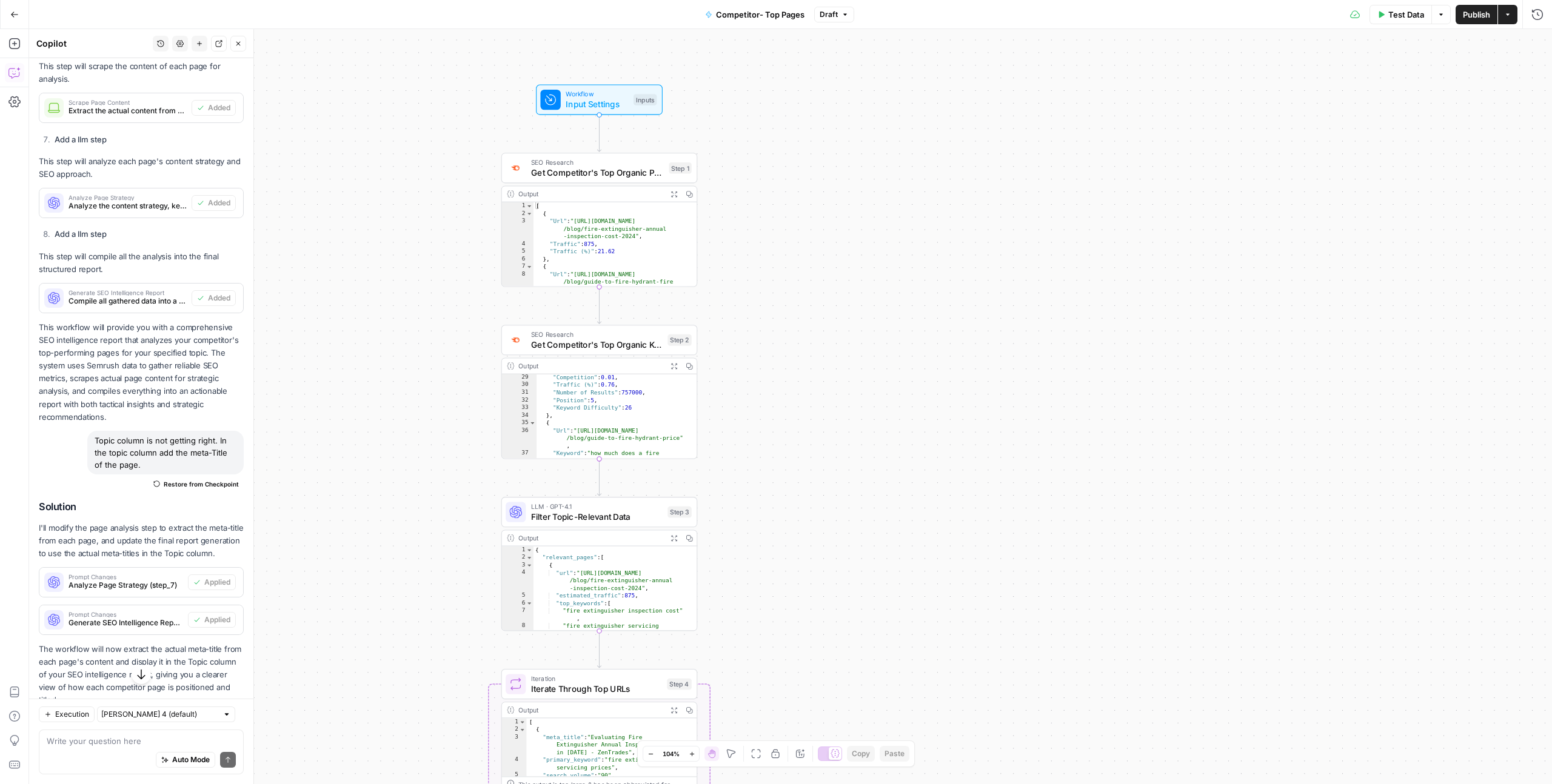
scroll to position [505, 0]
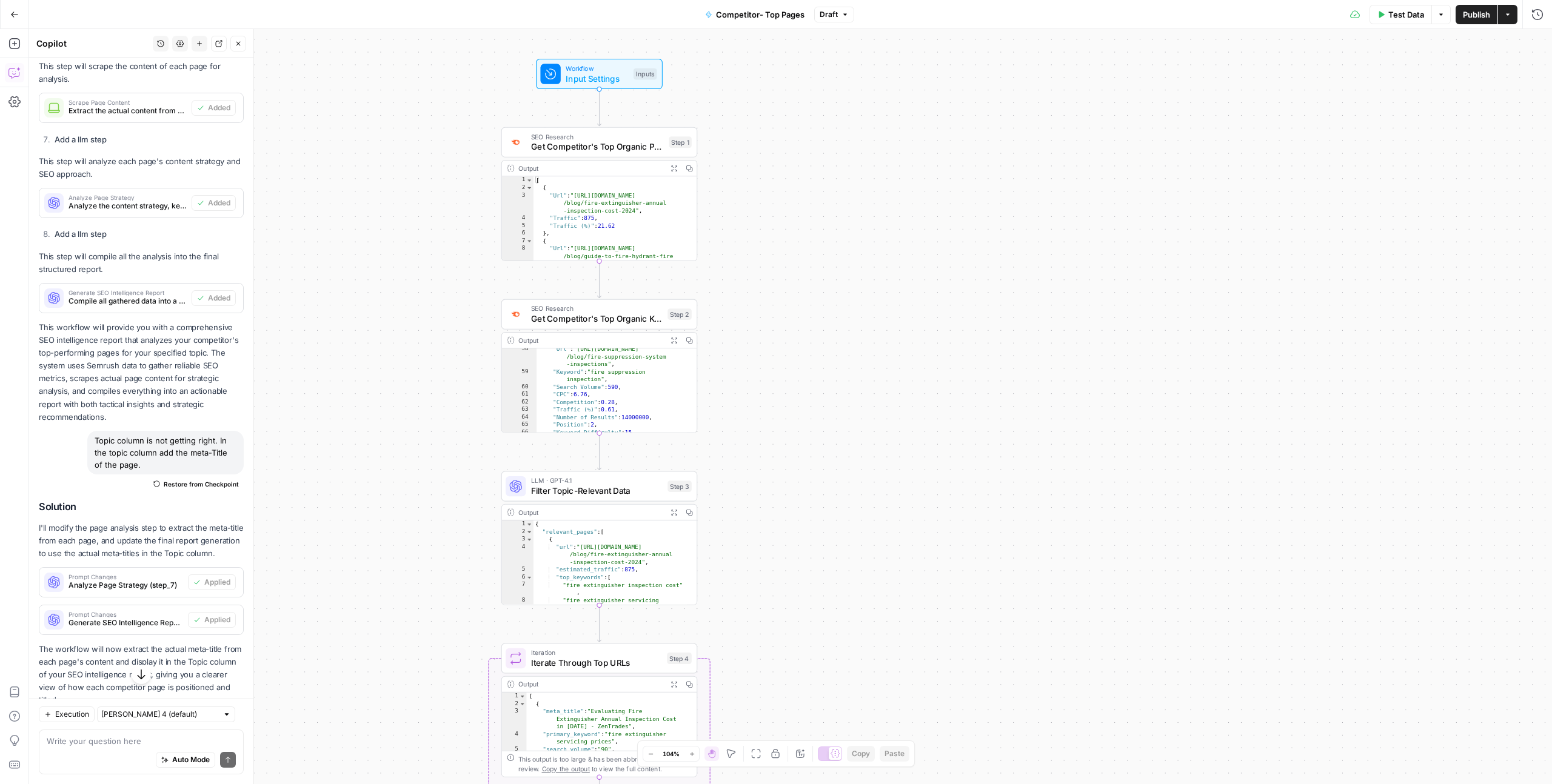
click at [1470, 16] on span "Publish" at bounding box center [1477, 14] width 28 height 12
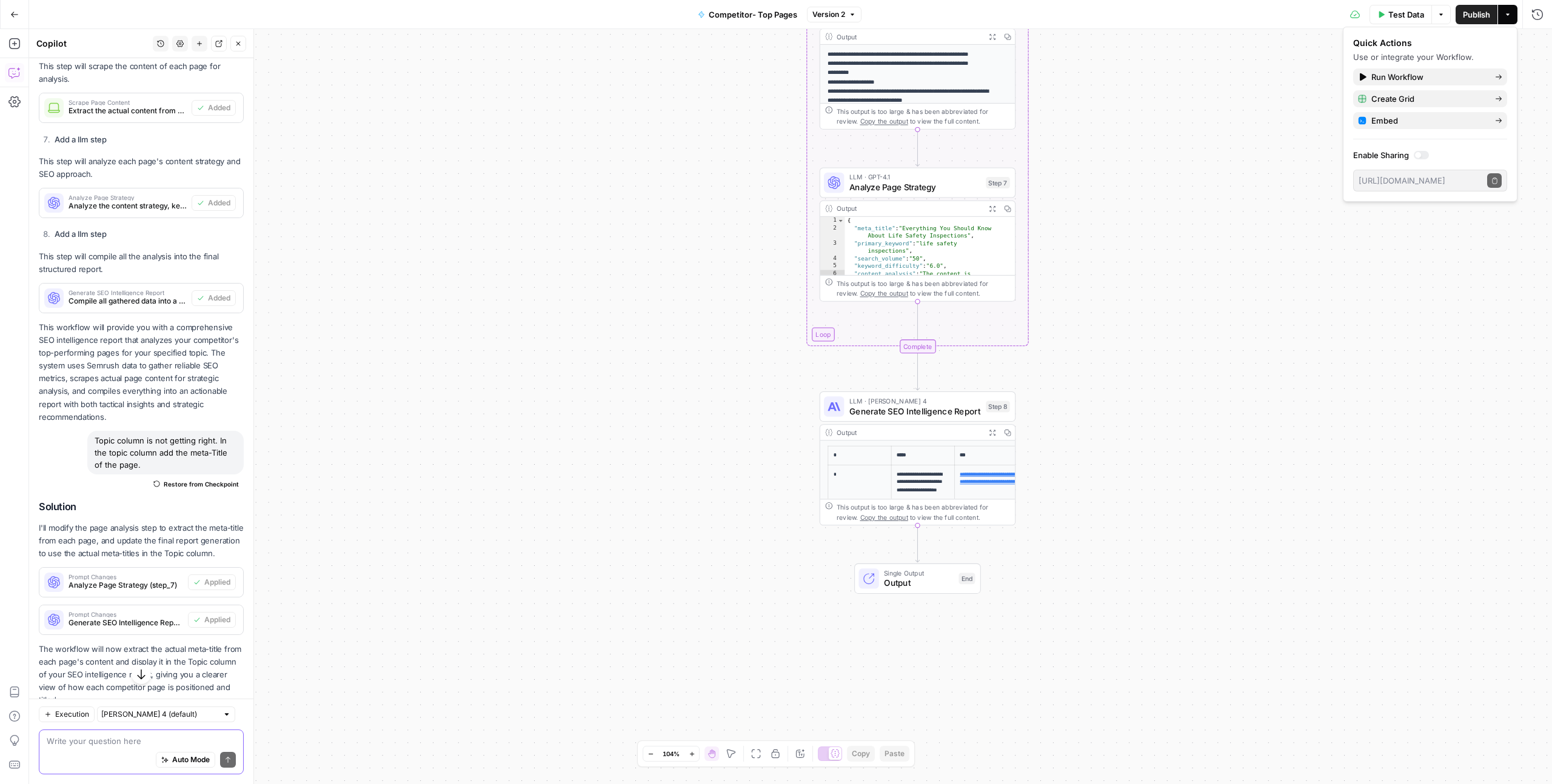
click at [87, 736] on textarea at bounding box center [141, 741] width 189 height 12
type textarea "W"
type textarea "Add a new column, in the output, which gives Estimated monthly traffic. (use se…"
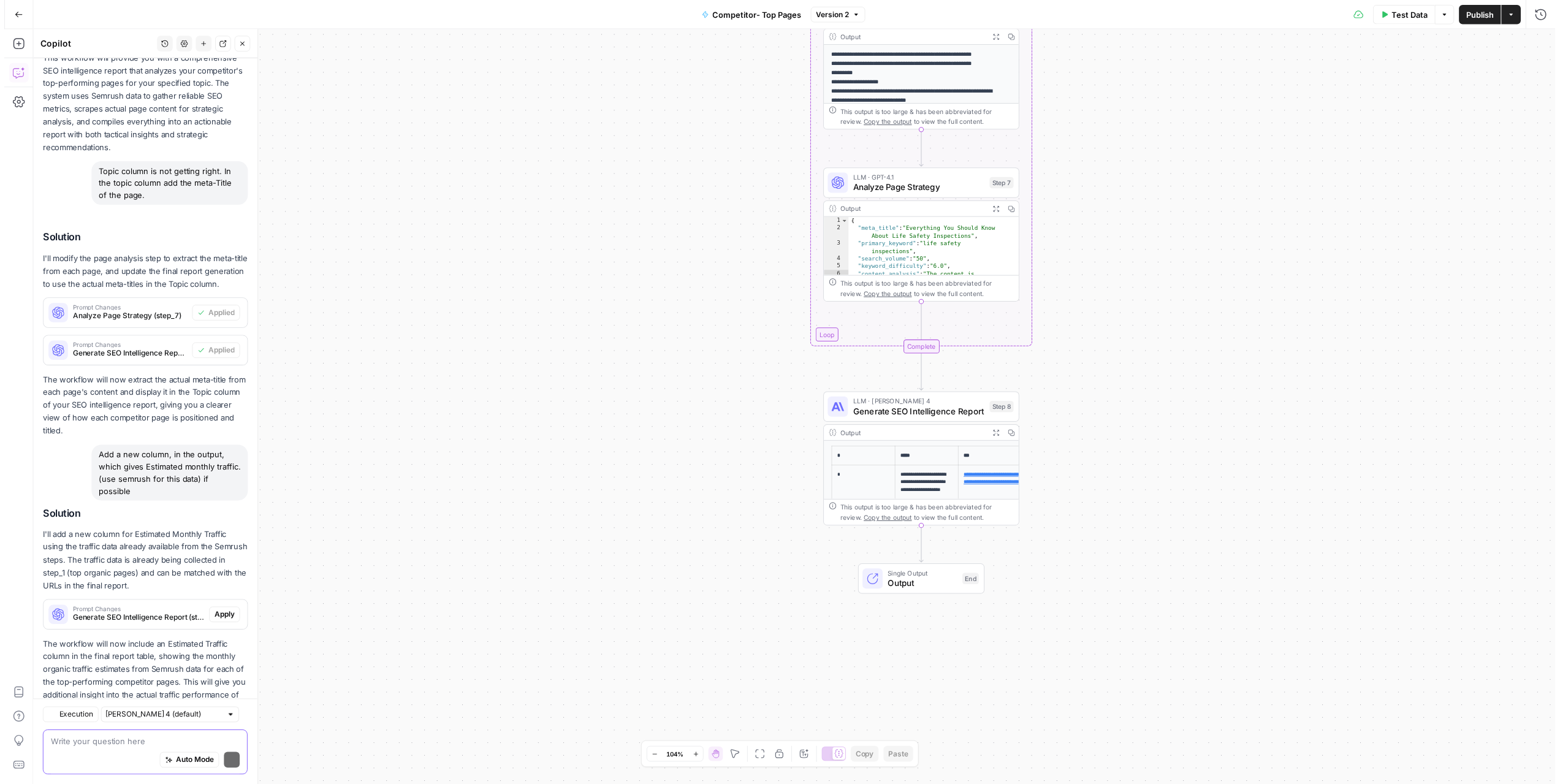
scroll to position [2418, 0]
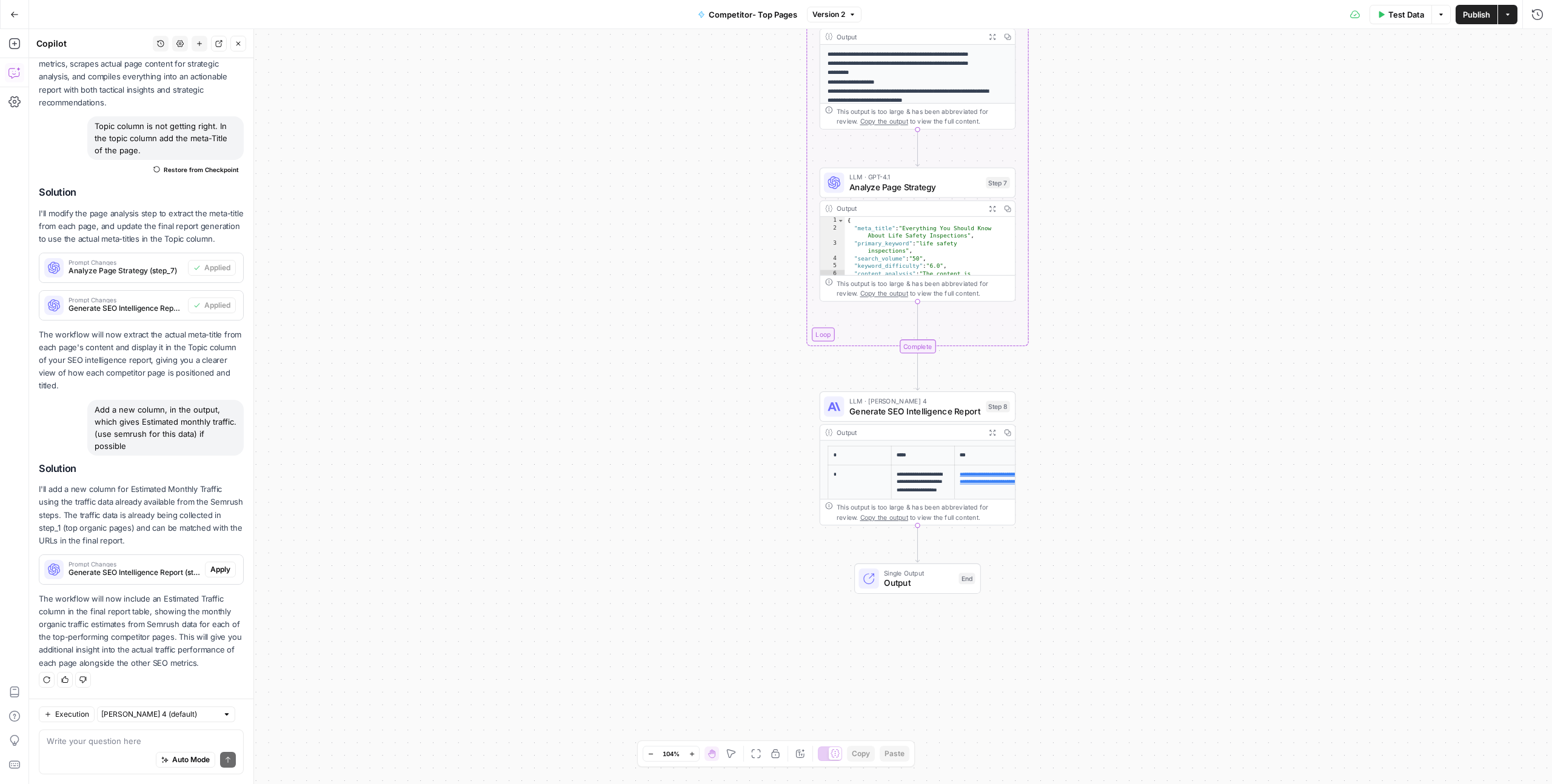
click at [174, 526] on p "I'll add a new column for Estimated Monthly Traffic using the traffic data alre…" at bounding box center [141, 515] width 205 height 64
click at [211, 565] on span "Apply" at bounding box center [220, 569] width 20 height 10
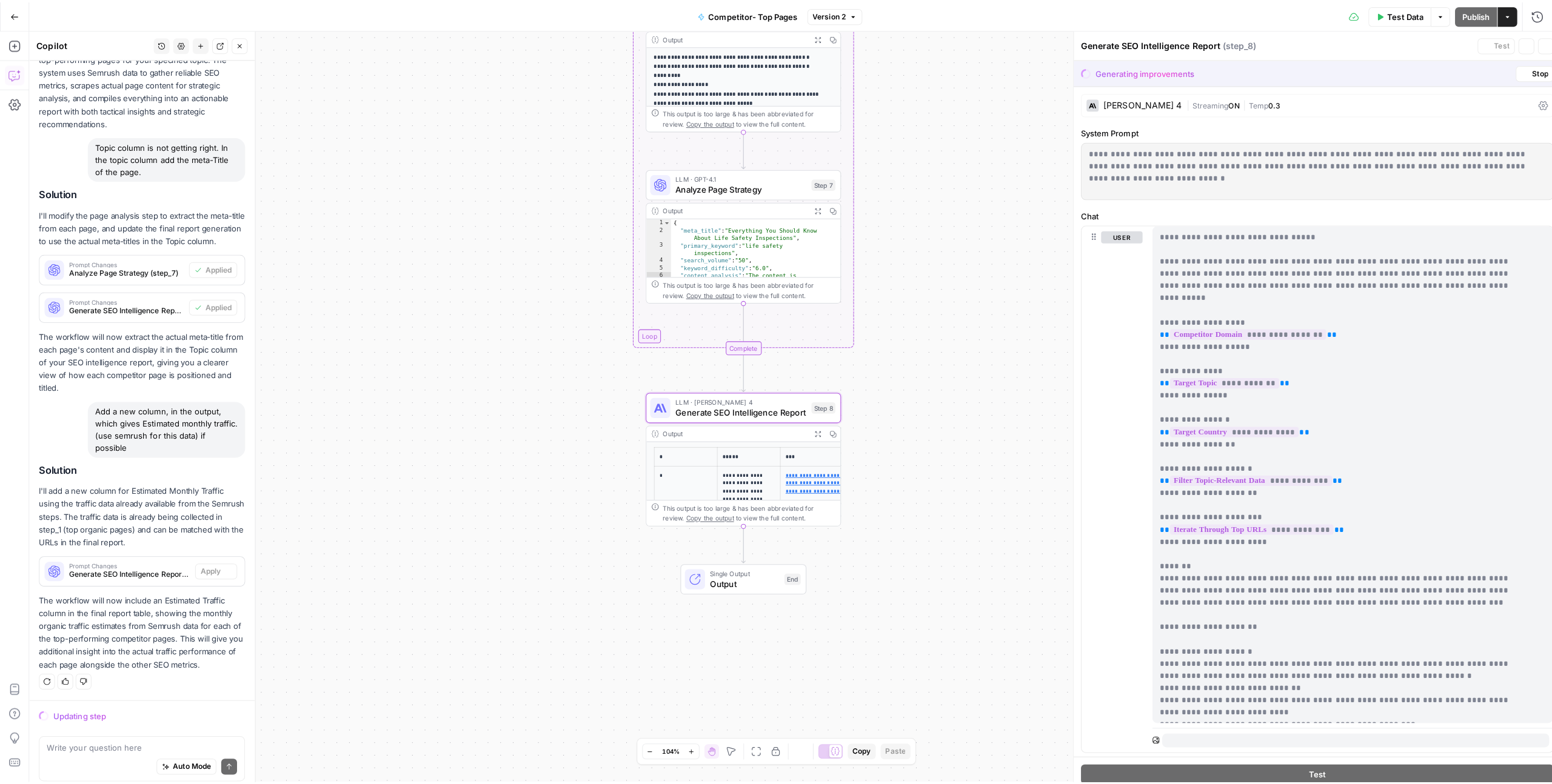
scroll to position [2352, 0]
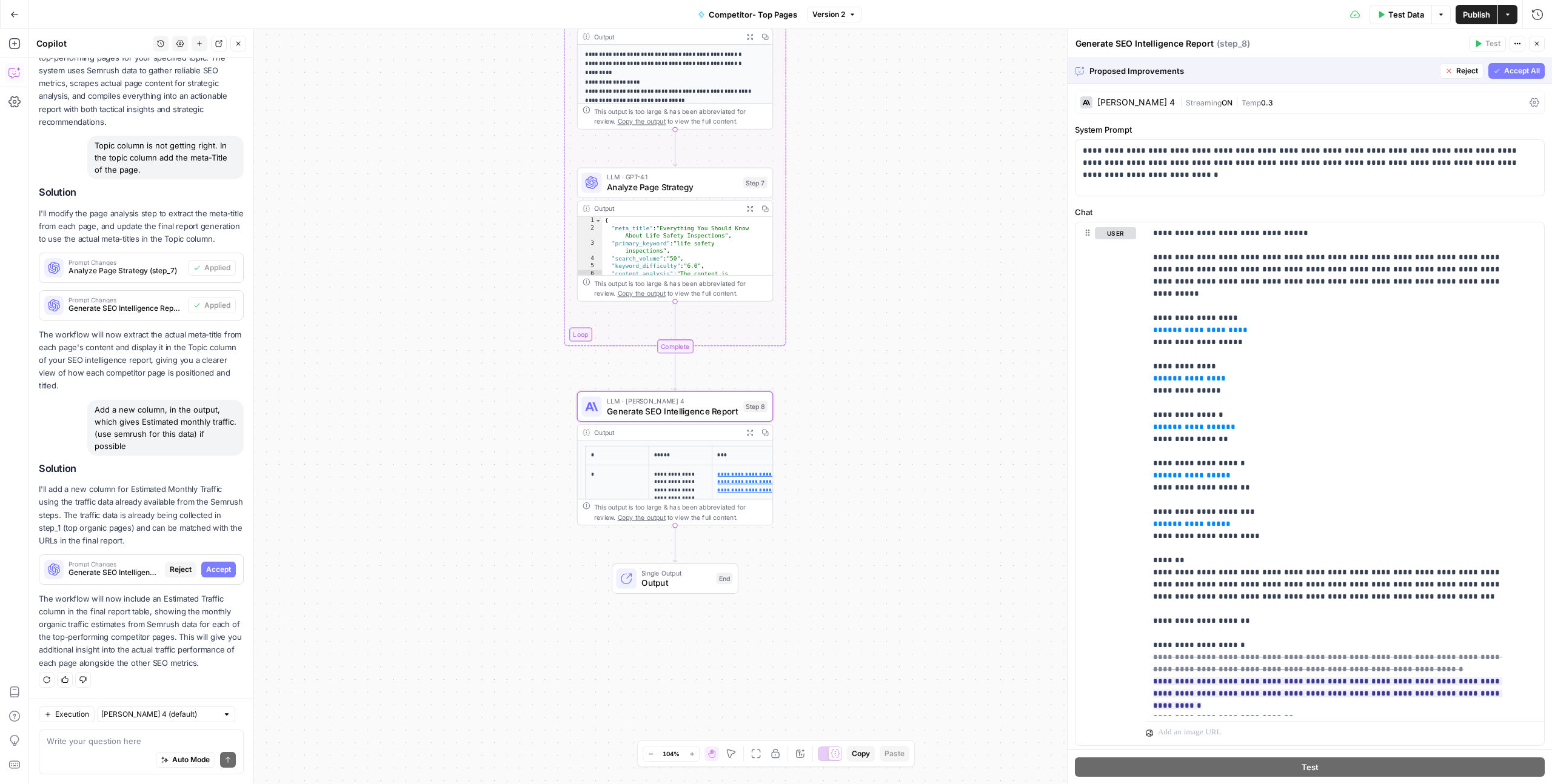
click at [216, 565] on span "Accept" at bounding box center [218, 569] width 25 height 10
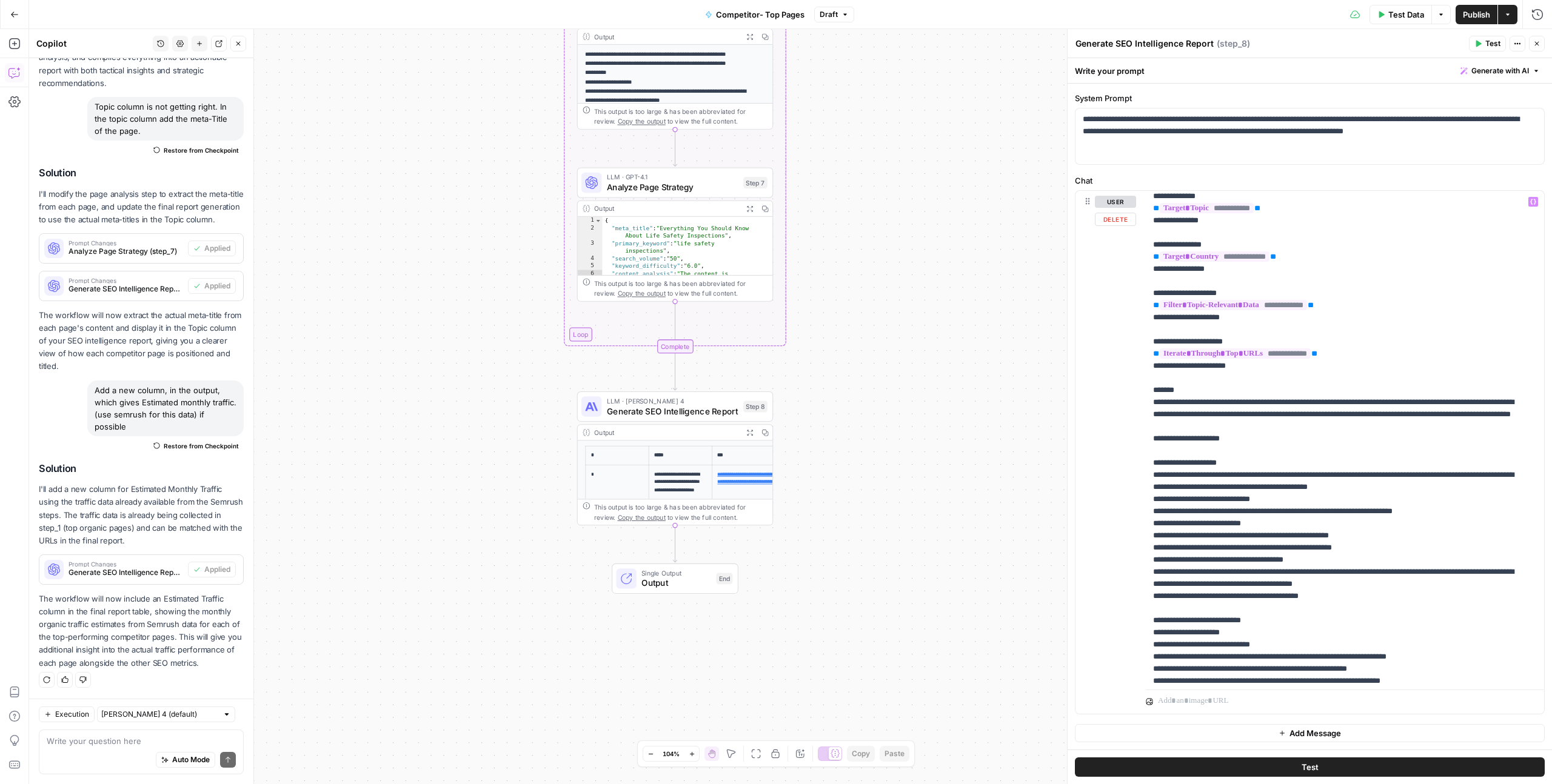
scroll to position [0, 0]
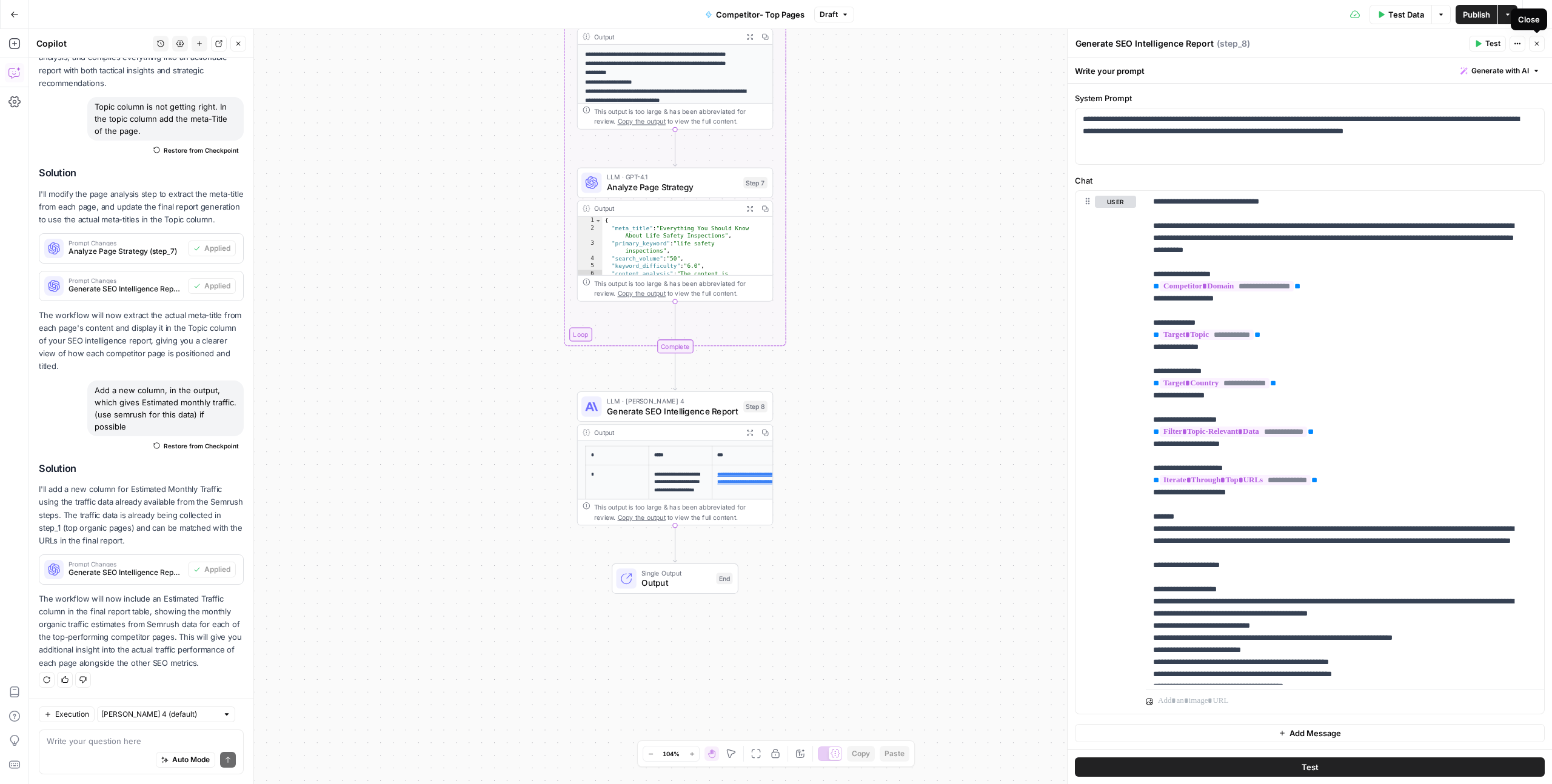
click at [1542, 47] on button "Close" at bounding box center [1537, 43] width 16 height 16
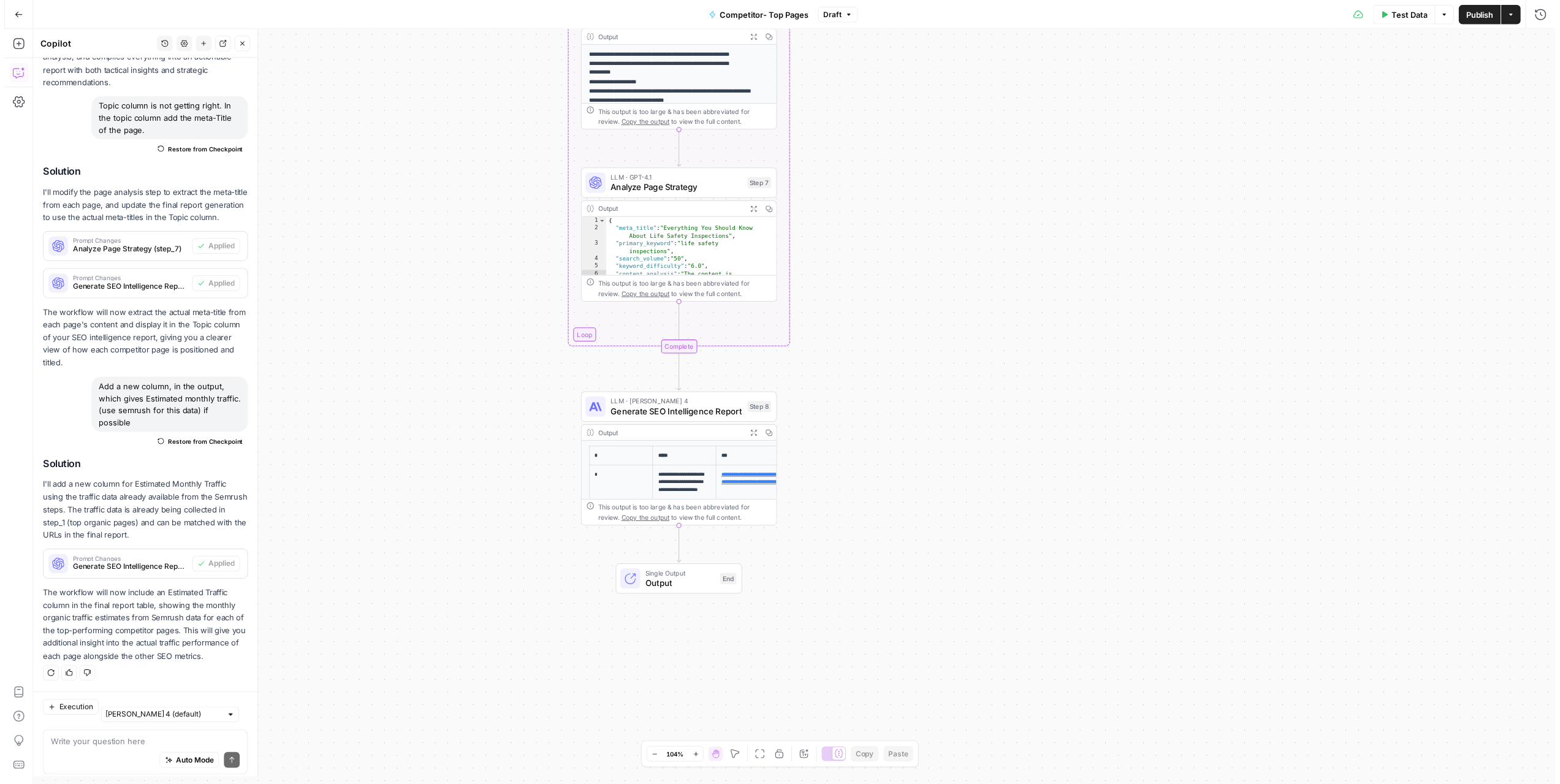
scroll to position [2437, 0]
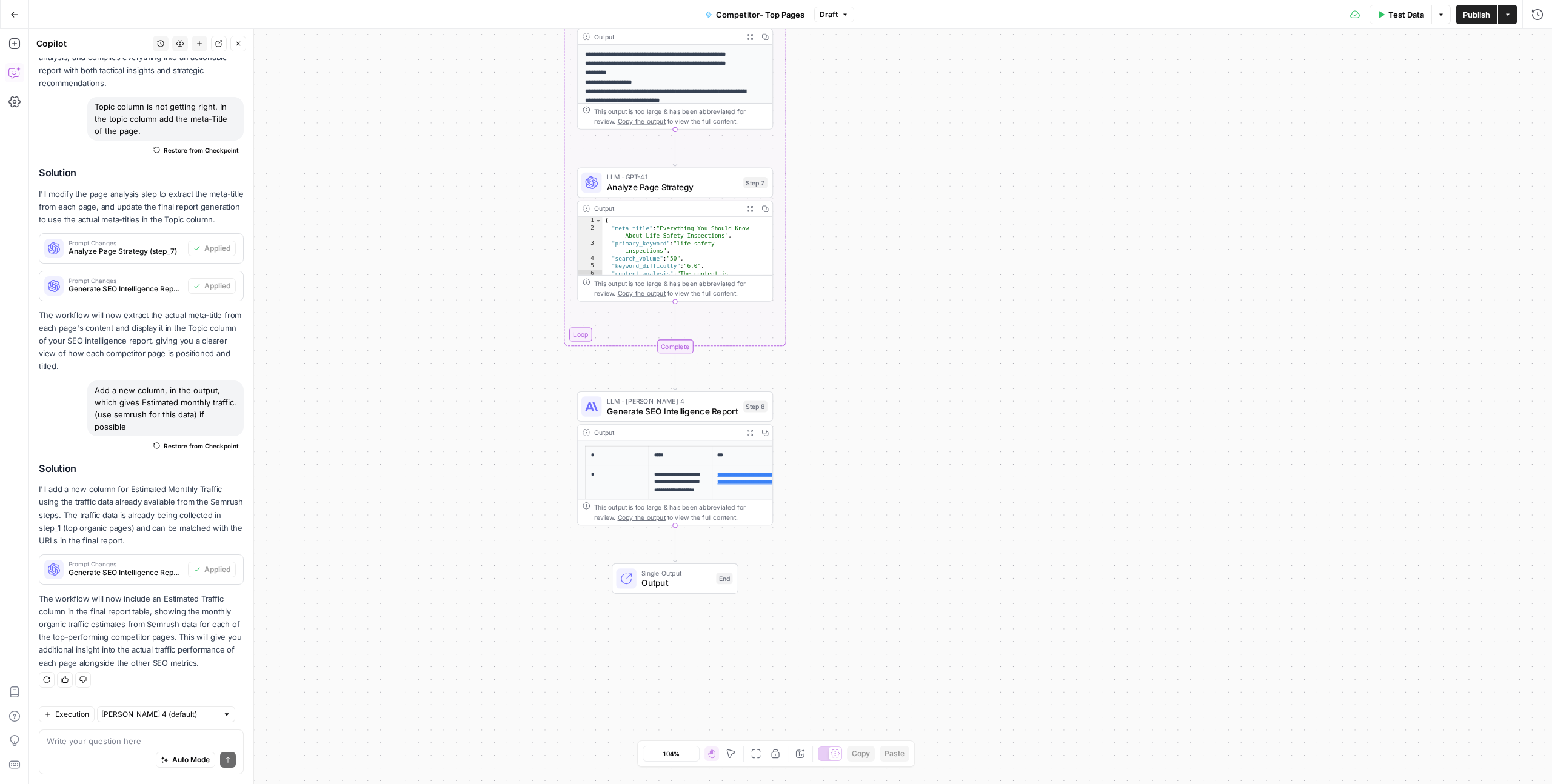
click at [1410, 14] on span "Test Data" at bounding box center [1405, 14] width 35 height 12
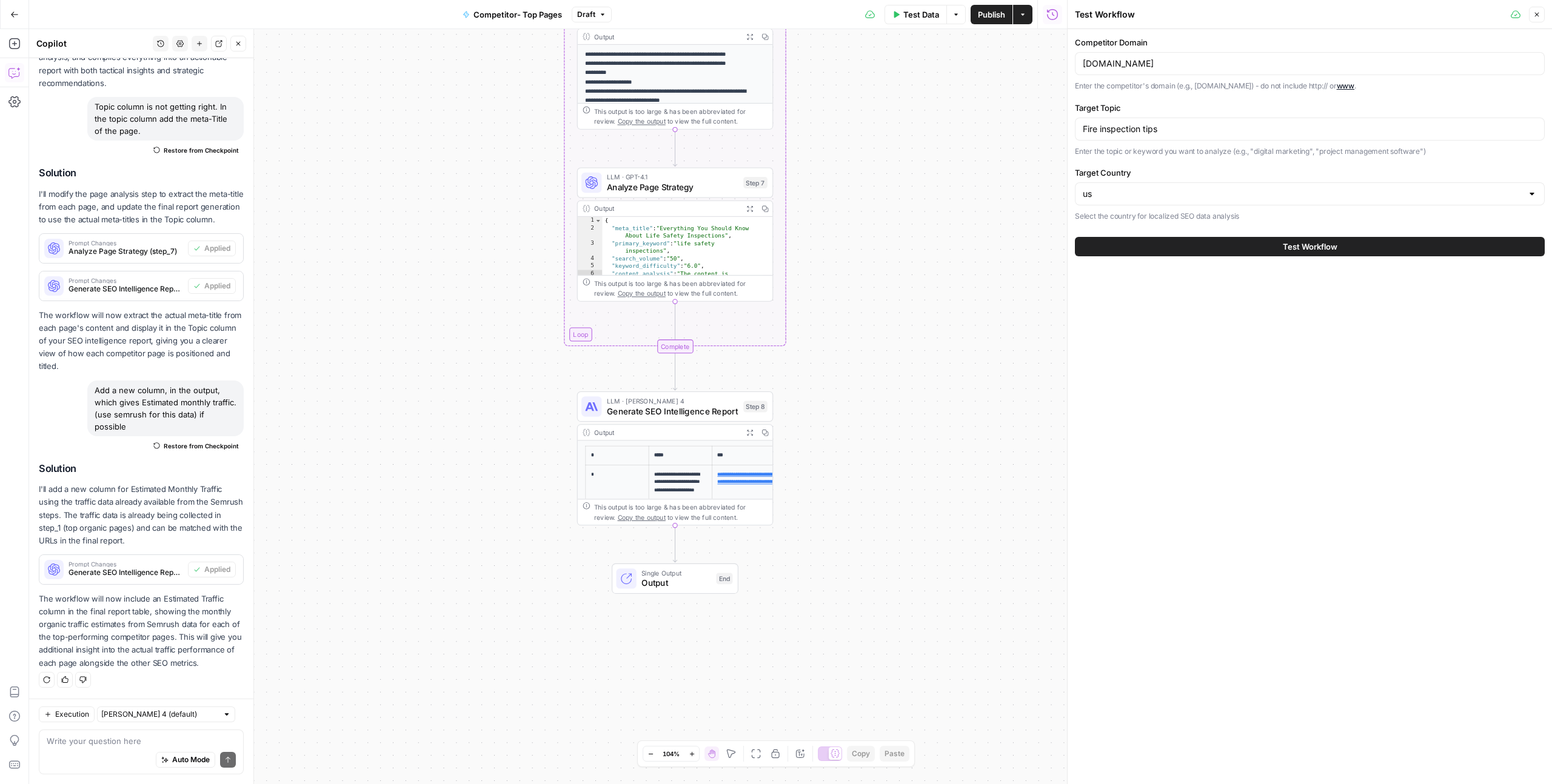
click at [1190, 250] on button "Test Workflow" at bounding box center [1310, 246] width 470 height 19
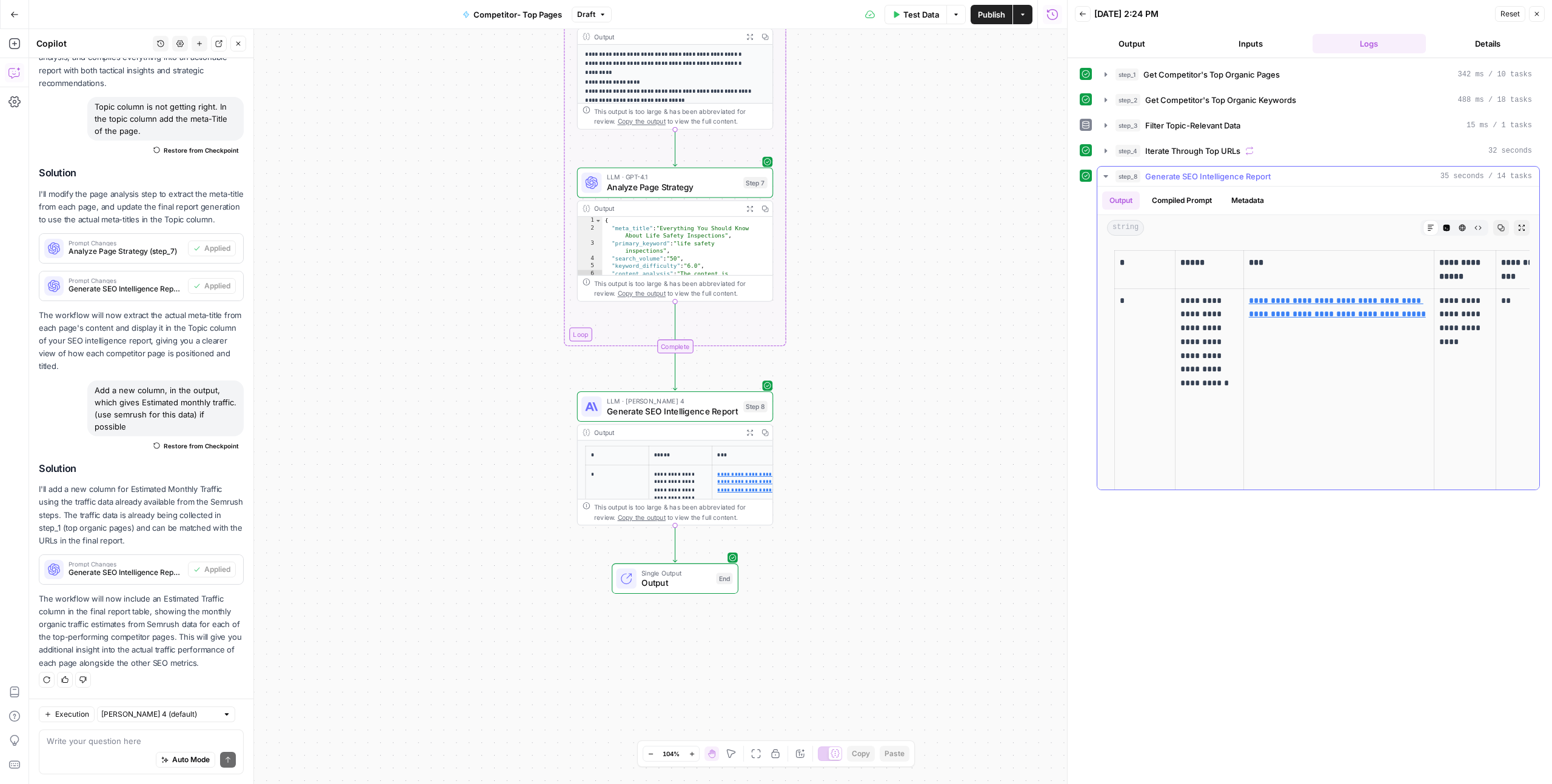
drag, startPoint x: 1428, startPoint y: 393, endPoint x: 1349, endPoint y: 396, distance: 79.1
drag, startPoint x: 1546, startPoint y: 367, endPoint x: 1476, endPoint y: 369, distance: 70.0
click at [1476, 369] on div "**********" at bounding box center [1310, 421] width 485 height 726
click at [1518, 227] on icon "button" at bounding box center [1521, 228] width 8 height 8
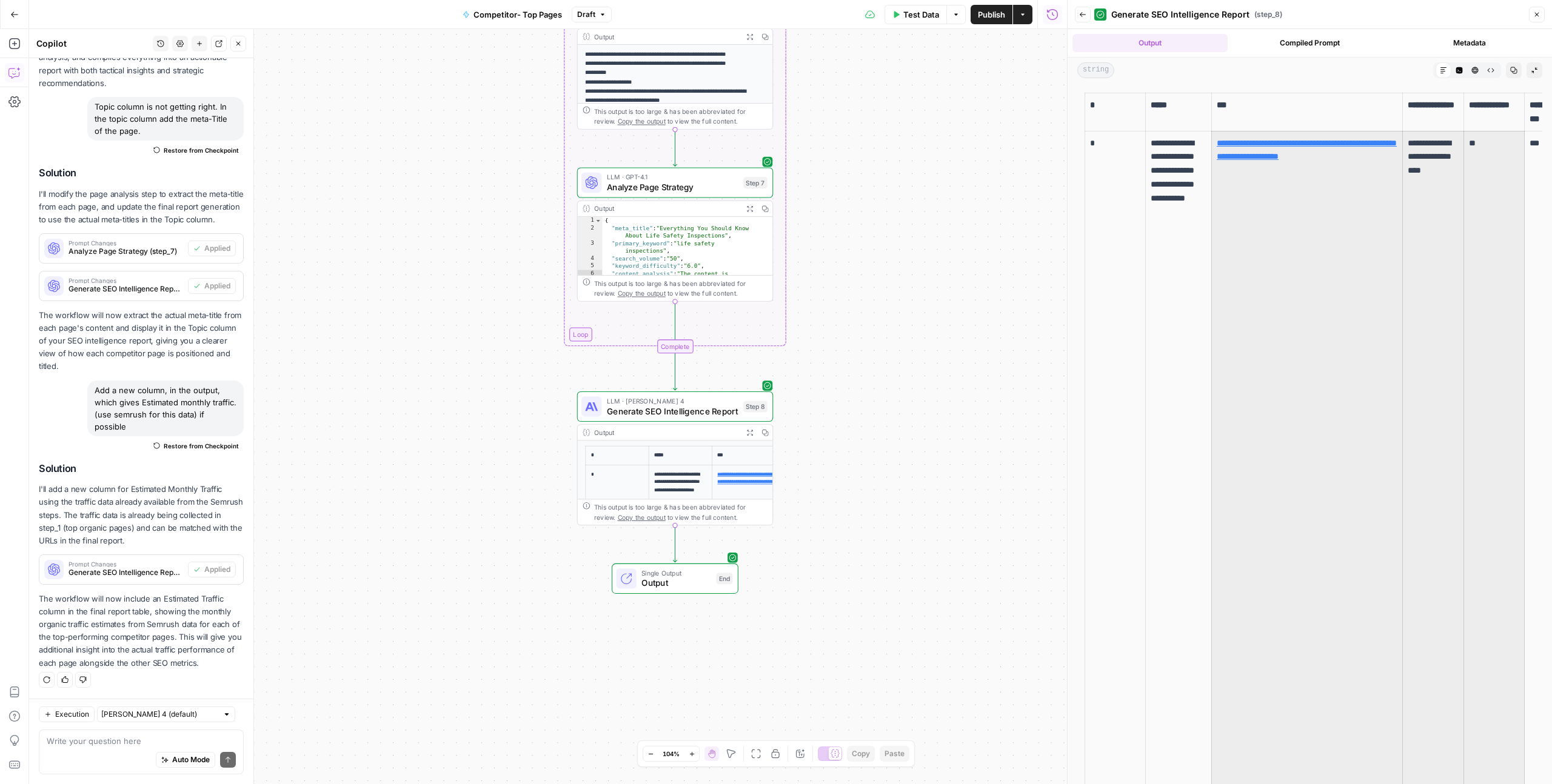
drag, startPoint x: 1493, startPoint y: 224, endPoint x: 1249, endPoint y: 242, distance: 244.7
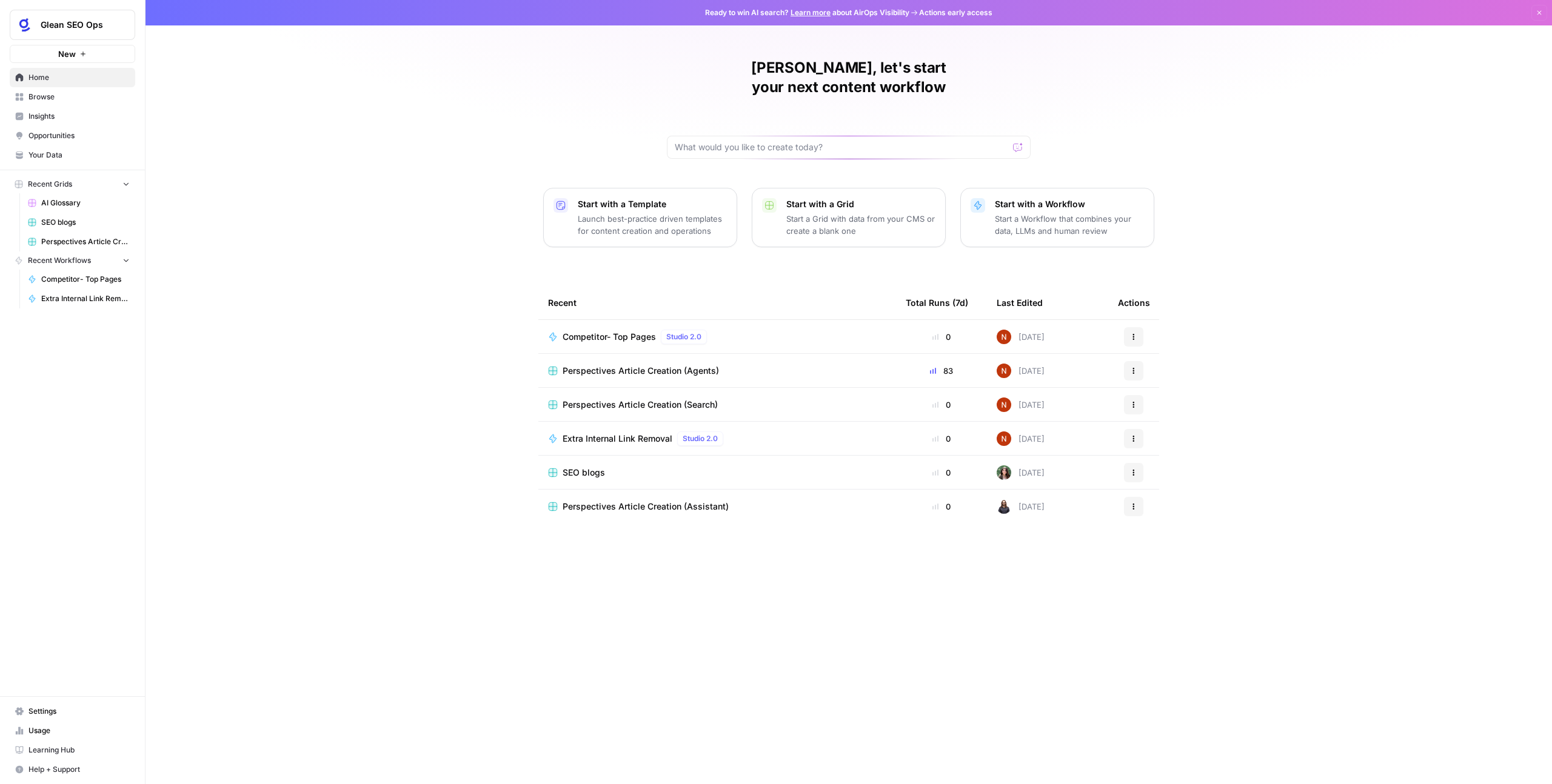
click at [636, 331] on span "Competitor- Top Pages" at bounding box center [610, 337] width 93 height 12
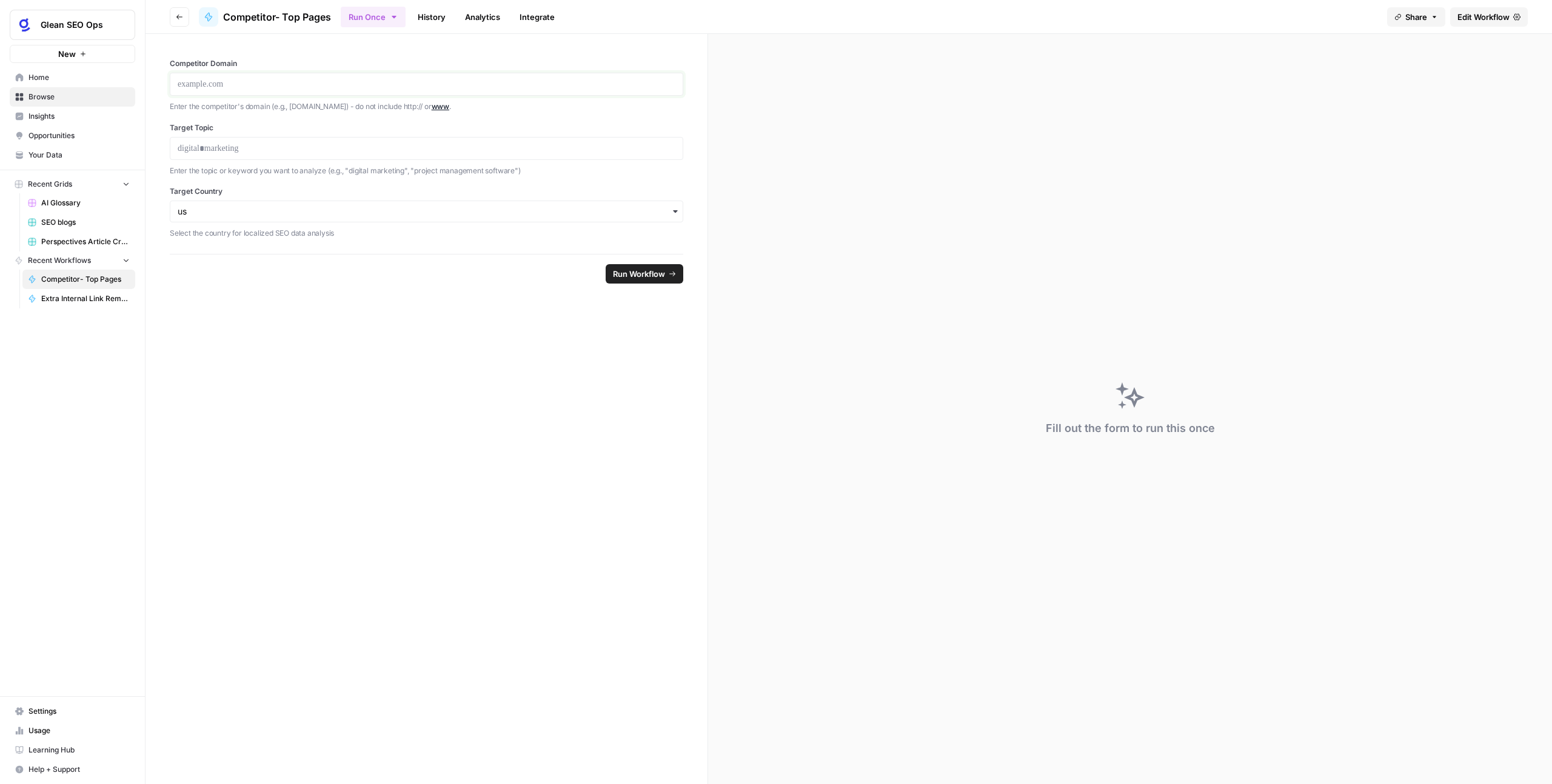
click at [347, 79] on p at bounding box center [426, 84] width 498 height 12
click at [272, 89] on p at bounding box center [426, 84] width 498 height 12
click at [379, 81] on p at bounding box center [426, 84] width 498 height 12
click at [422, 17] on link "History" at bounding box center [431, 17] width 42 height 19
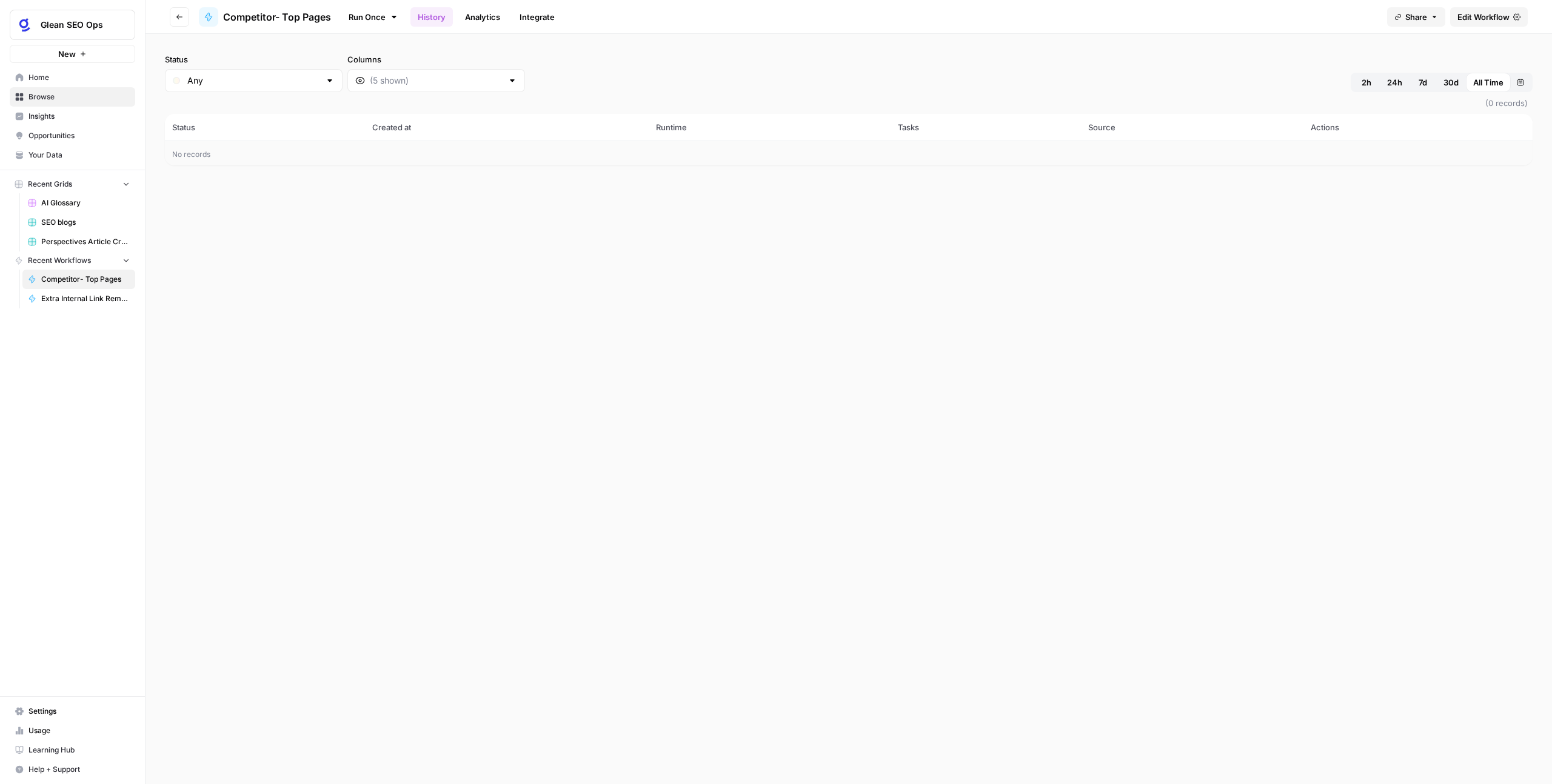
click at [373, 13] on link "Run Once" at bounding box center [373, 17] width 65 height 21
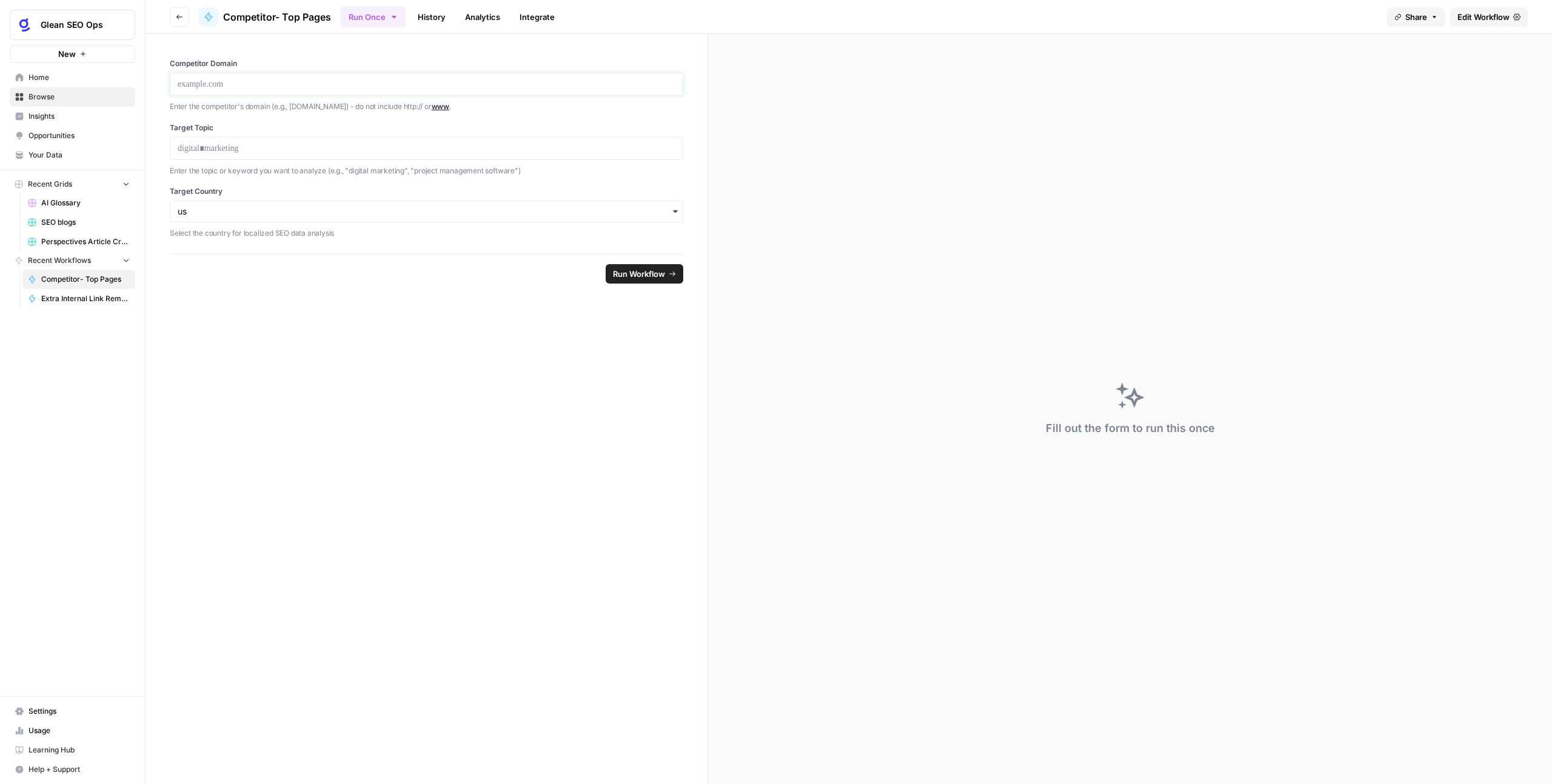
click at [259, 87] on p at bounding box center [426, 84] width 498 height 12
click at [354, 155] on div at bounding box center [426, 149] width 513 height 23
click at [345, 156] on div at bounding box center [426, 149] width 513 height 23
click at [248, 83] on p "**********" at bounding box center [426, 84] width 498 height 12
click at [252, 142] on p at bounding box center [426, 148] width 498 height 12
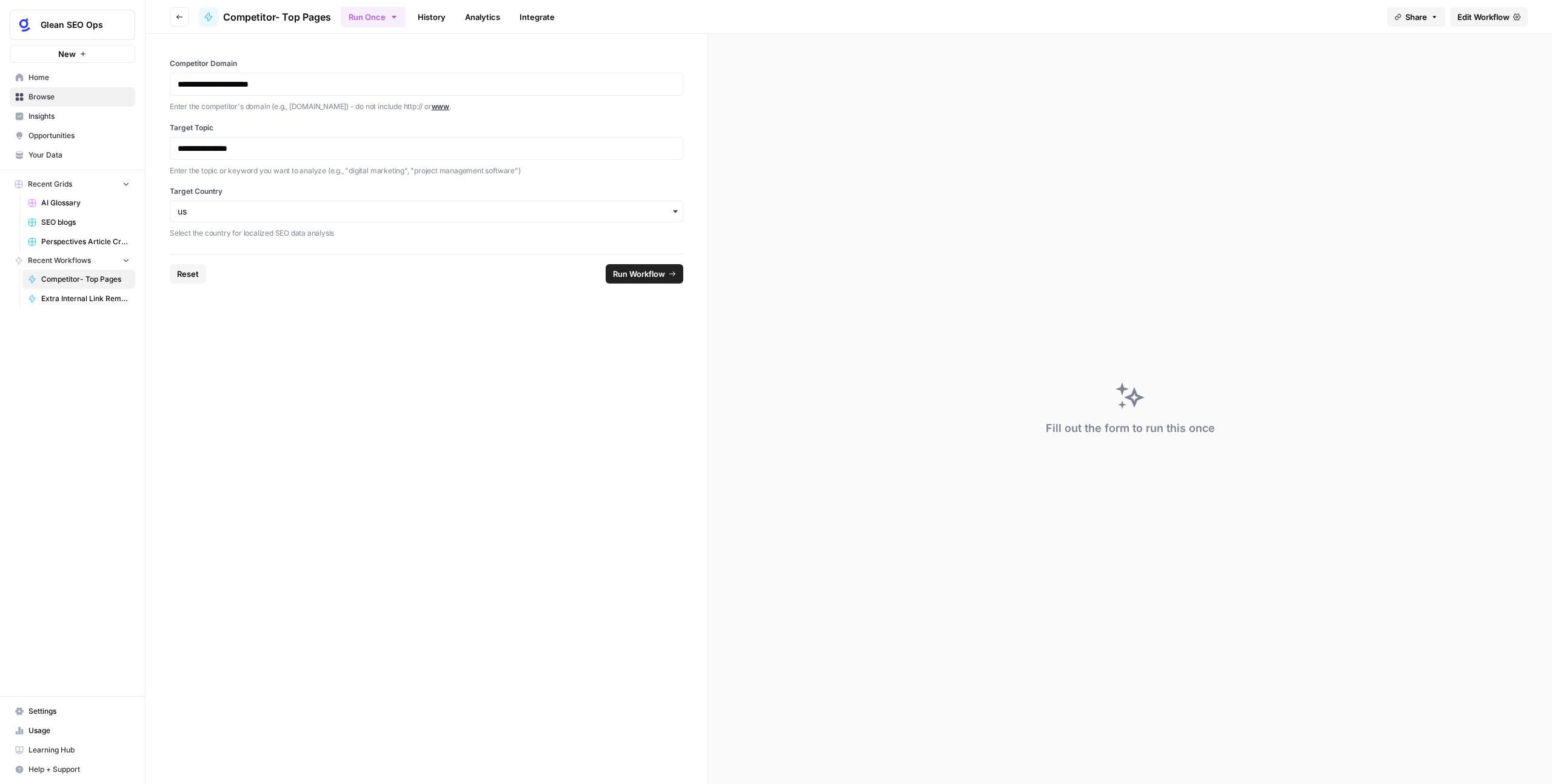
click at [652, 278] on span "Run Workflow" at bounding box center [639, 274] width 52 height 12
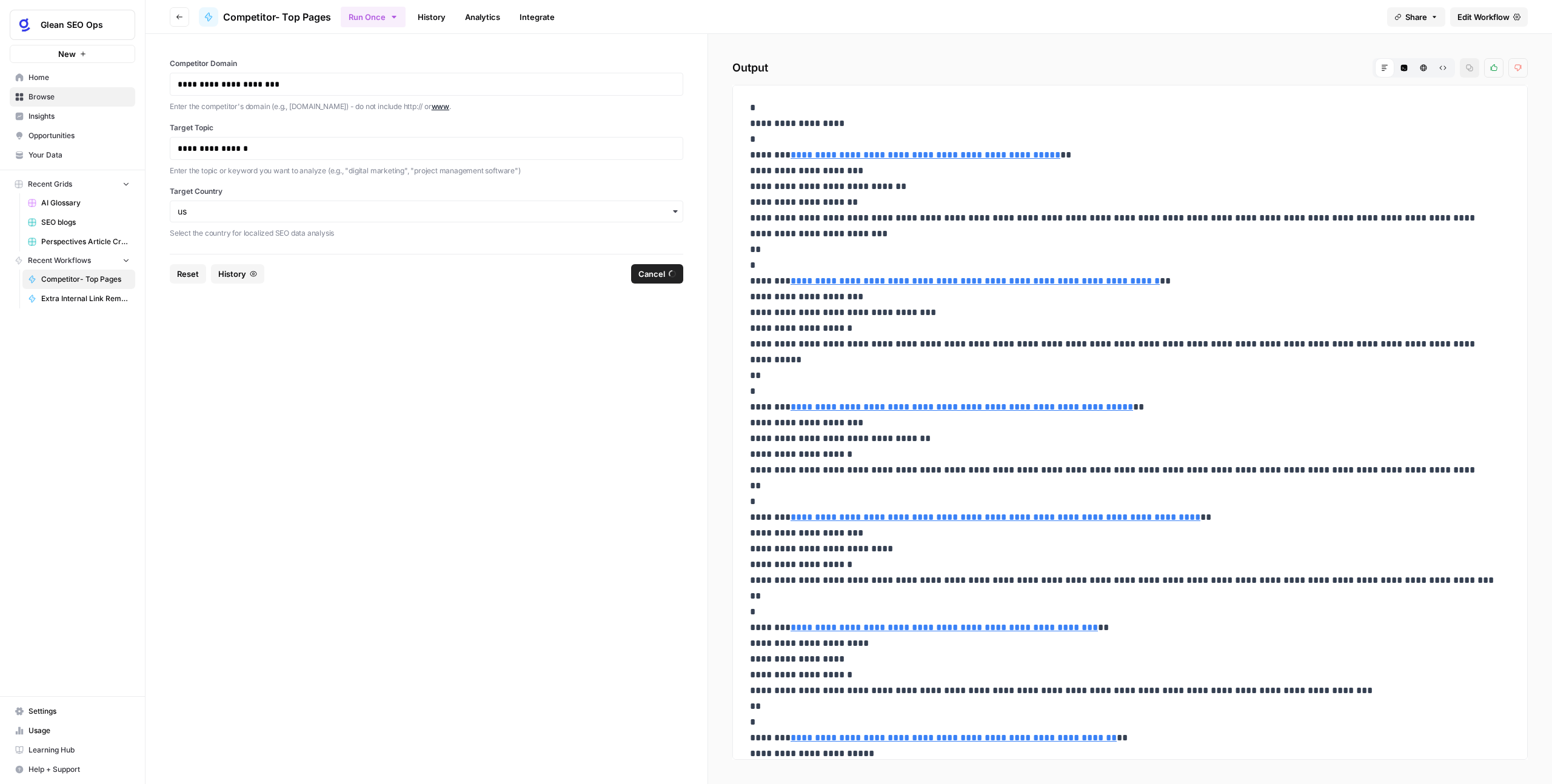
click at [1388, 66] on icon at bounding box center [1385, 68] width 8 height 8
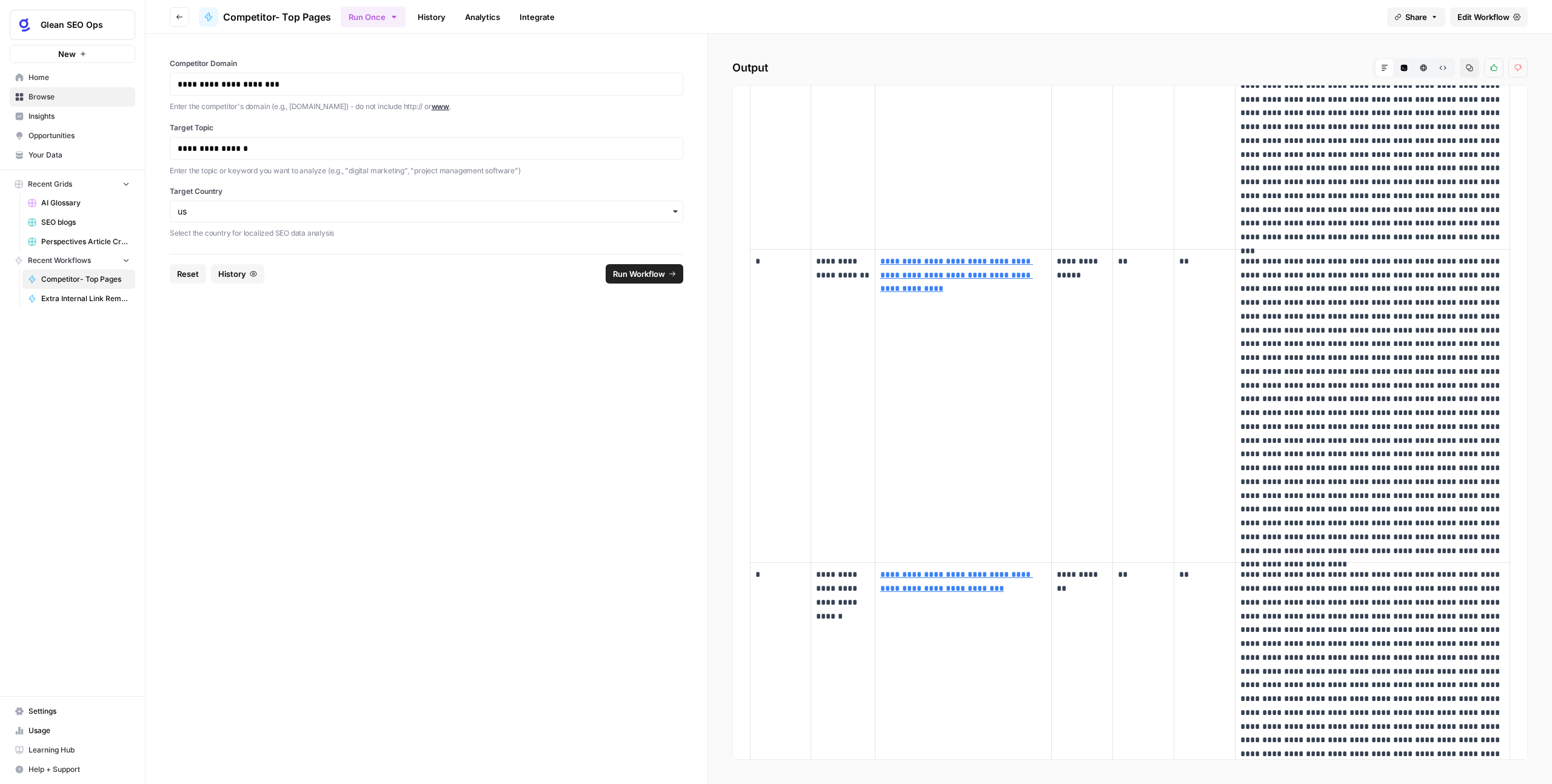
scroll to position [1134, 0]
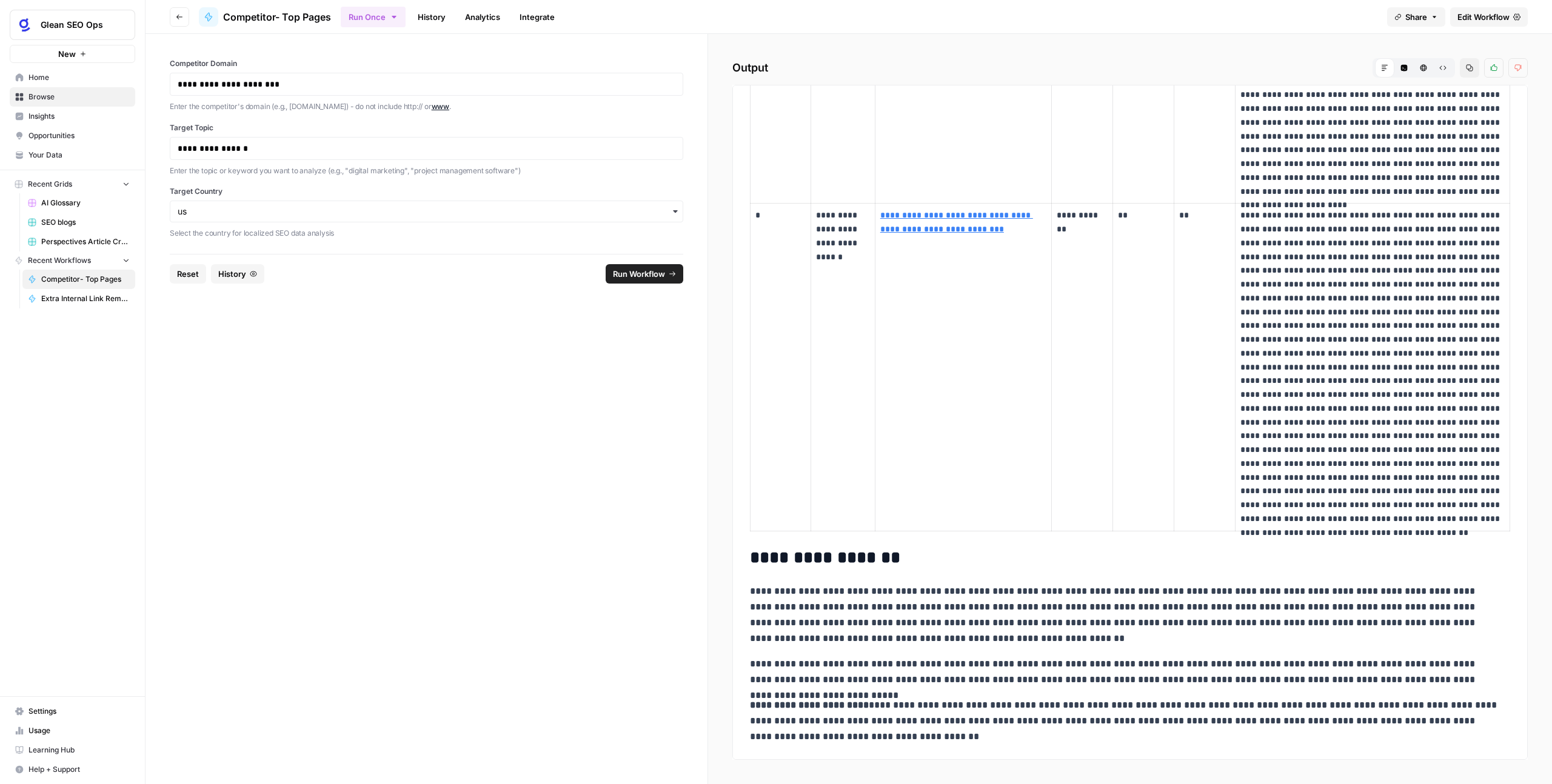
click at [1480, 20] on span "Edit Workflow" at bounding box center [1483, 16] width 52 height 12
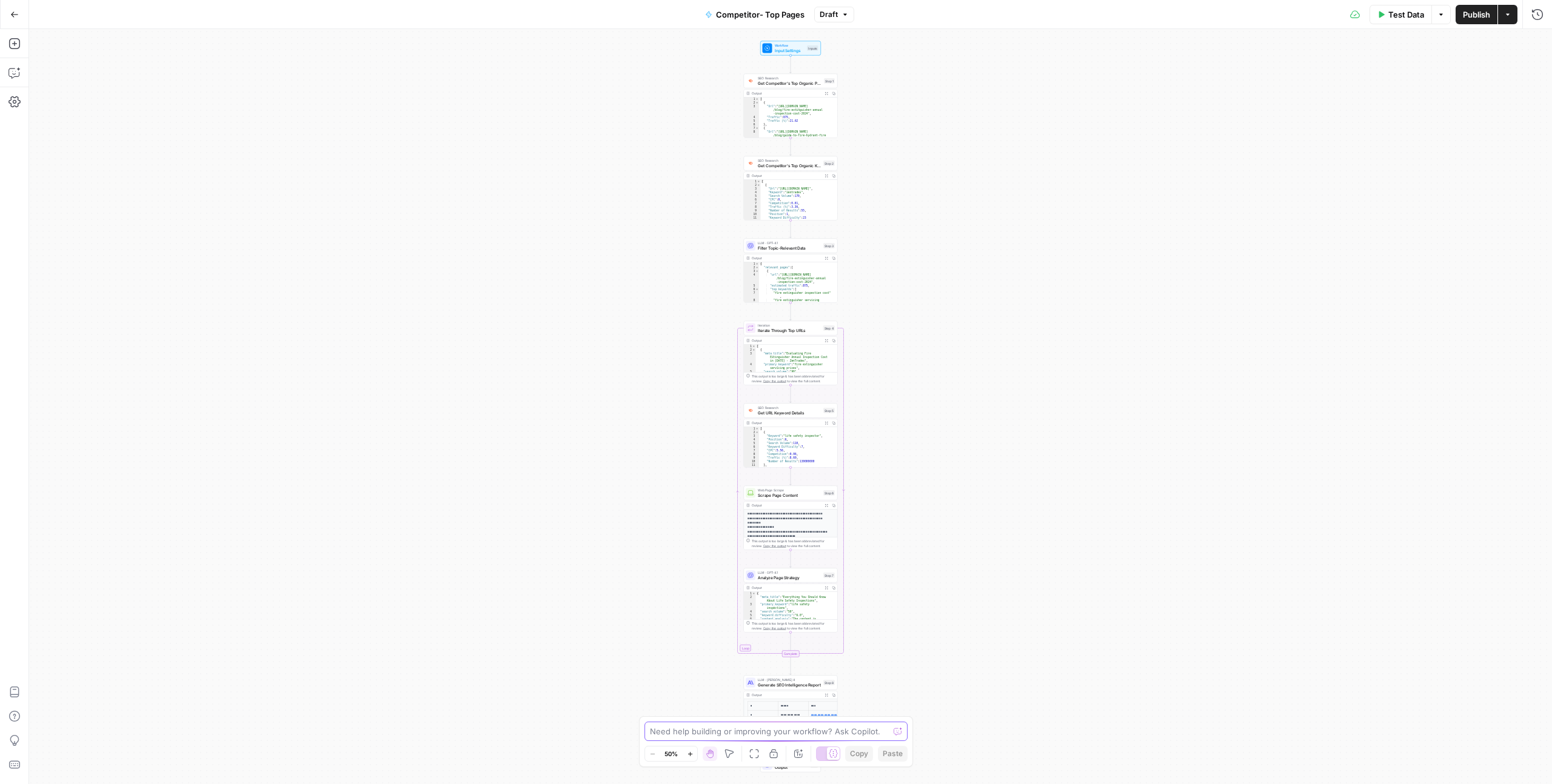
click at [748, 732] on textarea at bounding box center [769, 732] width 238 height 12
click at [676, 730] on textarea at bounding box center [769, 732] width 238 height 12
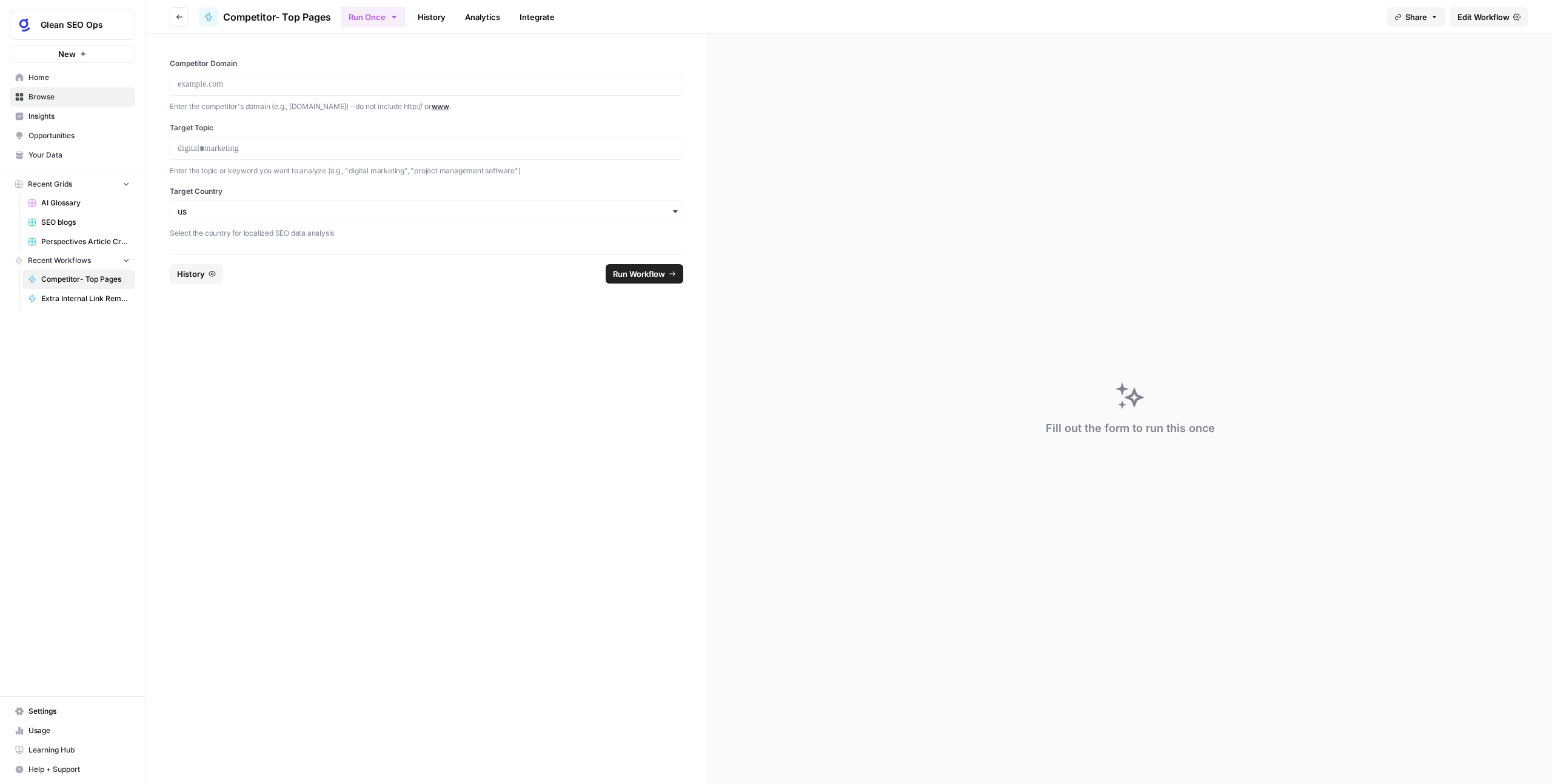
click at [1480, 17] on span "Edit Workflow" at bounding box center [1483, 16] width 52 height 12
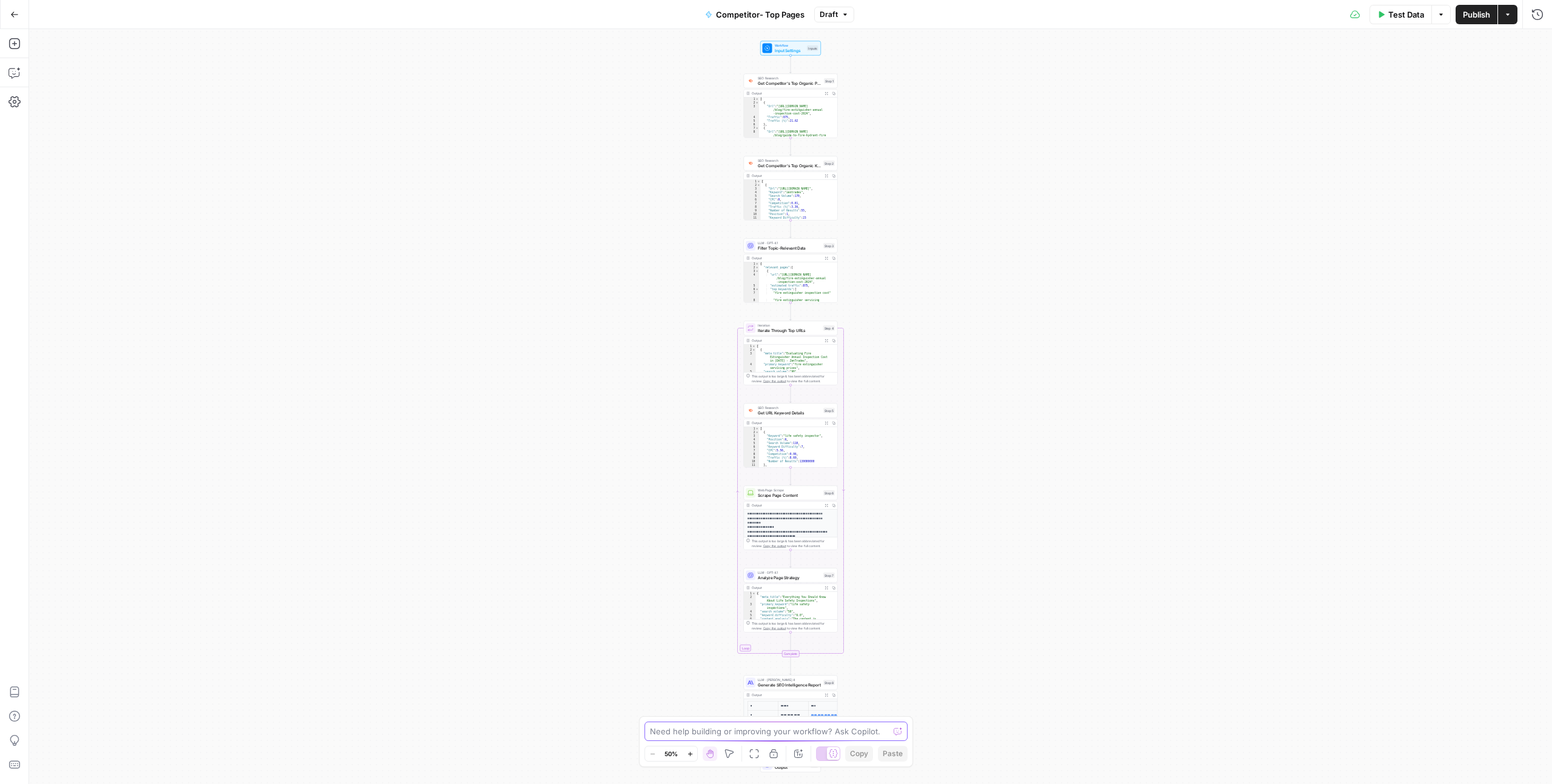
click at [748, 728] on textarea at bounding box center [769, 732] width 238 height 12
paste textarea "Add an exclusion rule to your search and analysis: Do not include pages or URLs…"
drag, startPoint x: 766, startPoint y: 696, endPoint x: 641, endPoint y: 676, distance: 126.6
click at [642, 676] on div "Add an exclusion rule to your search and analysis: Do not include pages or URLs…" at bounding box center [776, 689] width 268 height 104
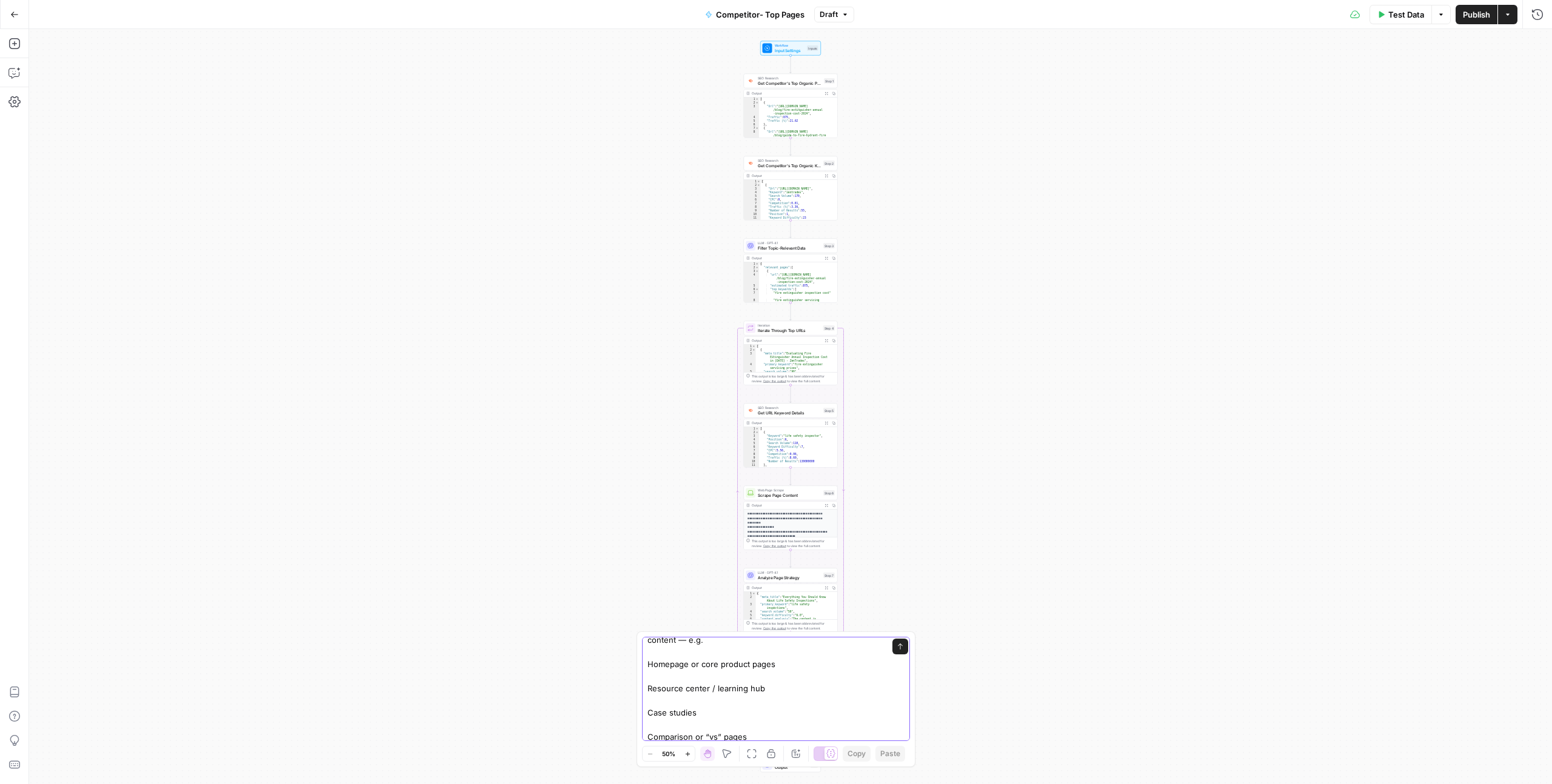
scroll to position [382, 0]
click at [767, 689] on textarea "Add an exclusion rule to your search and analysis: Do not include pages or URLs…" at bounding box center [764, 514] width 233 height 509
drag, startPoint x: 793, startPoint y: 708, endPoint x: 642, endPoint y: 710, distance: 151.0
click at [642, 710] on div "Add an exclusion rule to your search and analysis: Do not include pages or URLs…" at bounding box center [776, 689] width 268 height 104
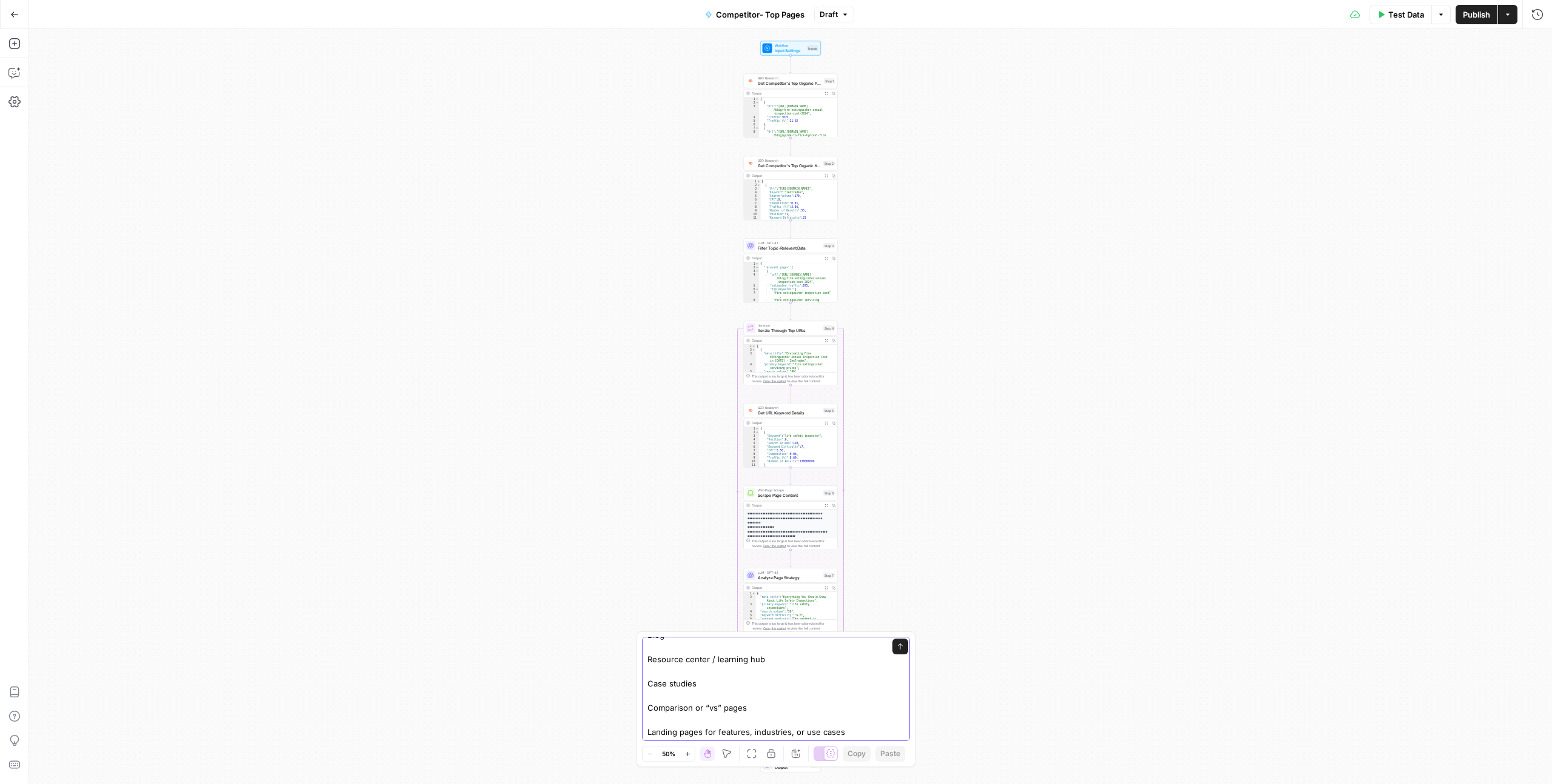
scroll to position [412, 0]
drag, startPoint x: 847, startPoint y: 730, endPoint x: 659, endPoint y: 731, distance: 188.0
click at [659, 731] on textarea "Add an exclusion rule to your search and analysis: Do not include pages or URLs…" at bounding box center [764, 484] width 233 height 509
click at [824, 674] on textarea "Add an exclusion rule to your search and analysis: Do not include pages or URLs…" at bounding box center [764, 572] width 233 height 485
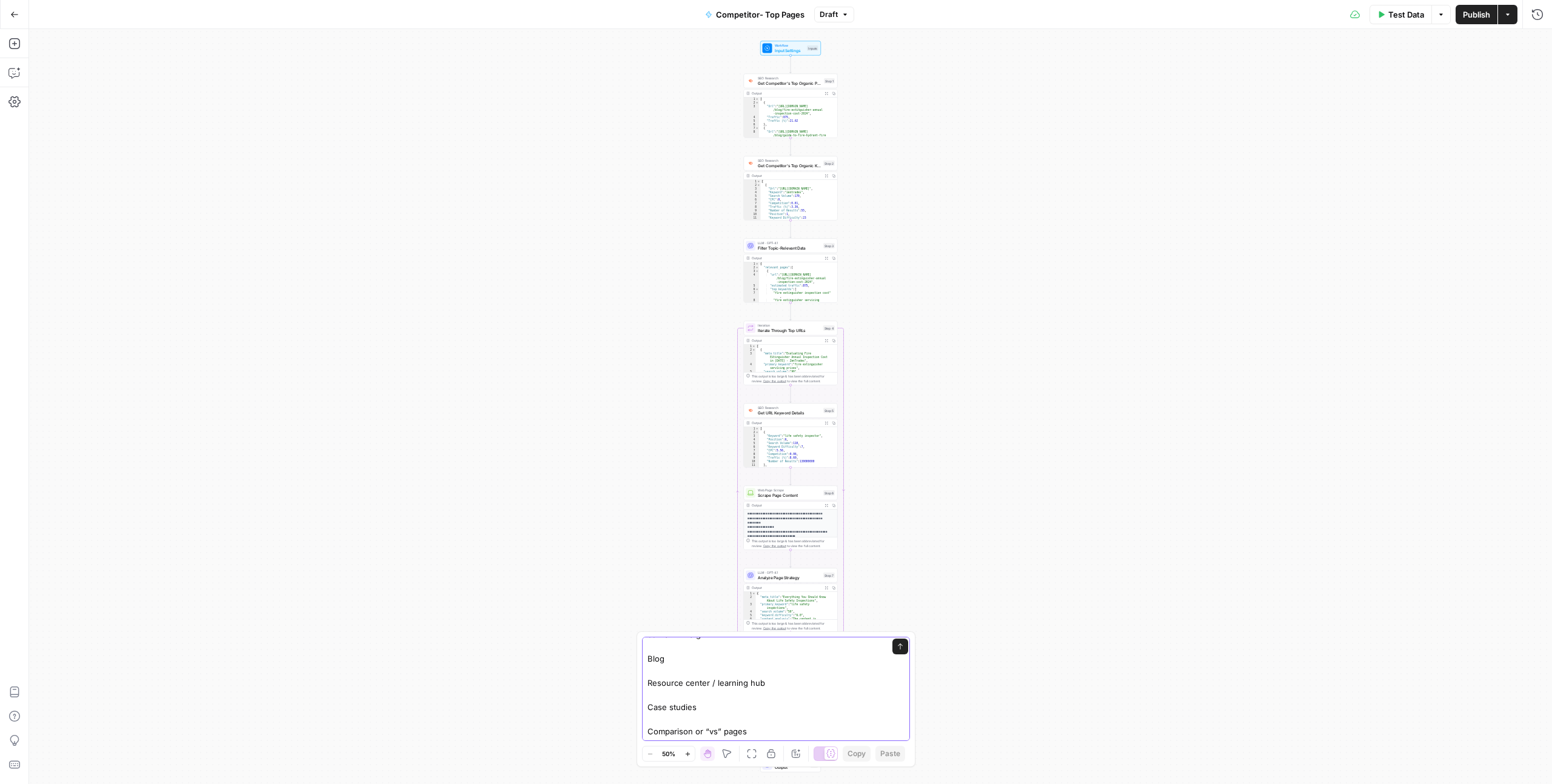
scroll to position [424, 0]
type textarea "Add an exclusion rule to your search and analysis: Do not include pages or URLs…"
click at [897, 647] on icon "submit" at bounding box center [900, 647] width 8 height 8
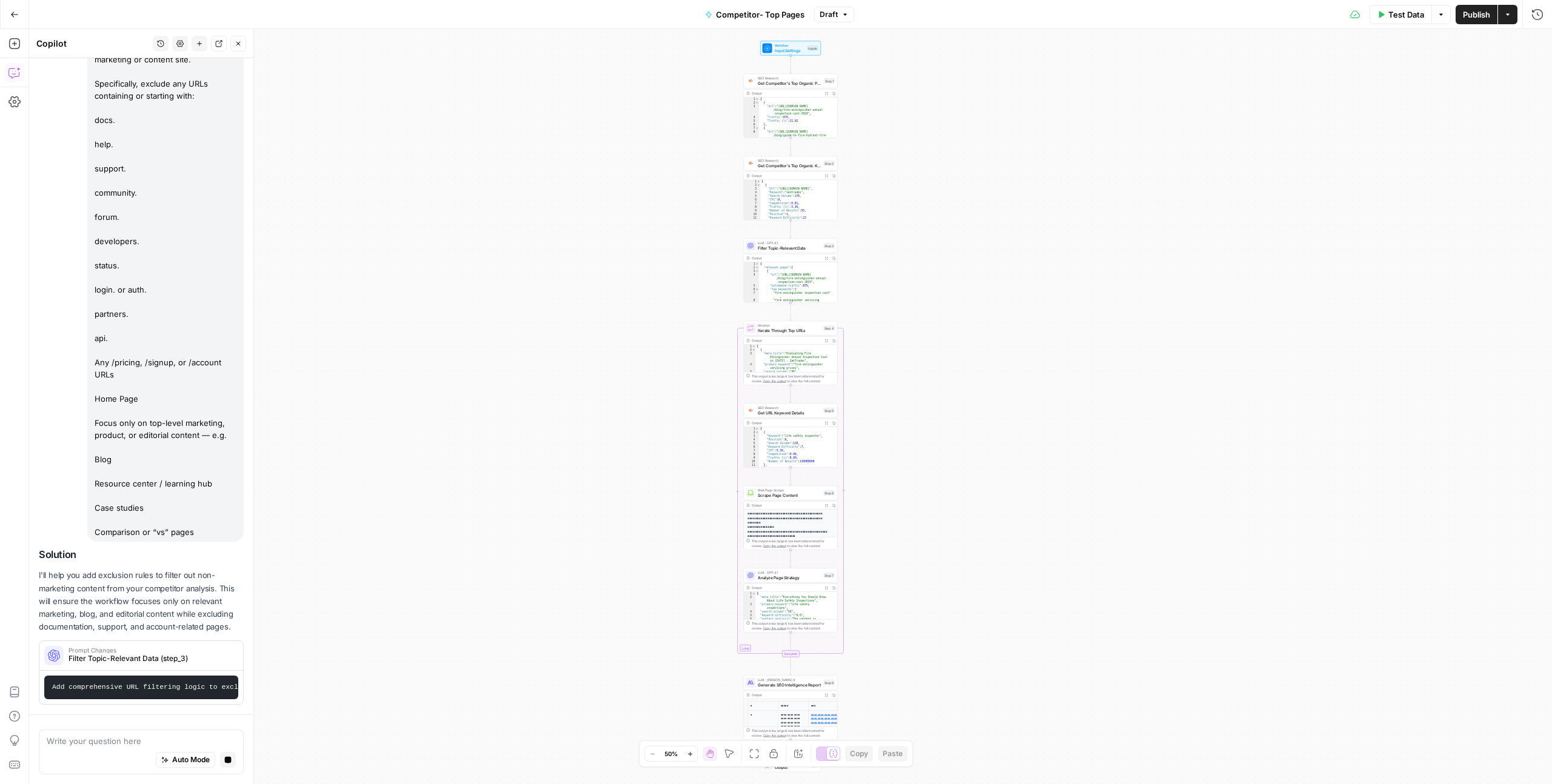
scroll to position [199, 0]
click at [1508, 10] on icon "button" at bounding box center [1508, 14] width 8 height 8
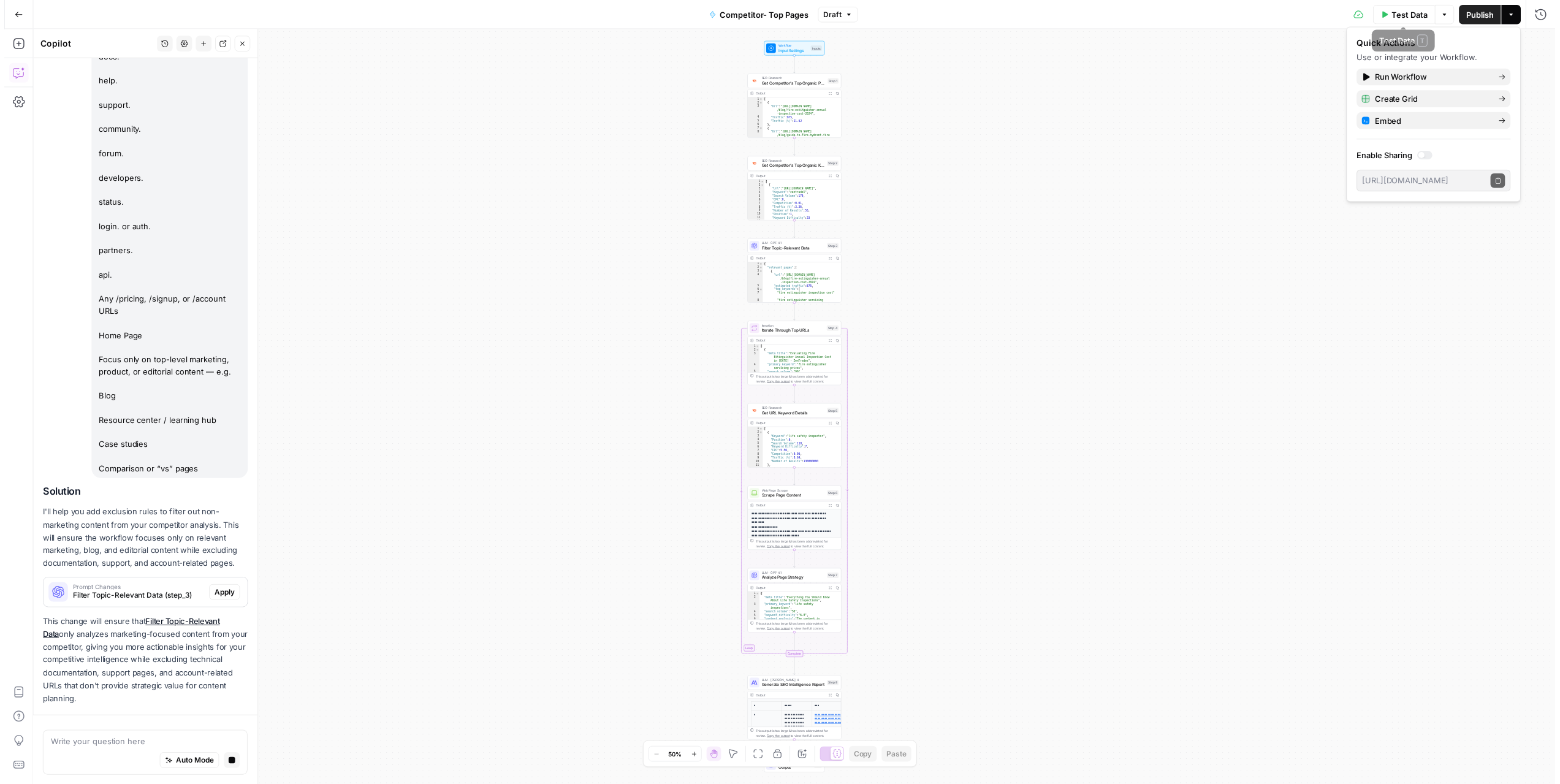
scroll to position [292, 0]
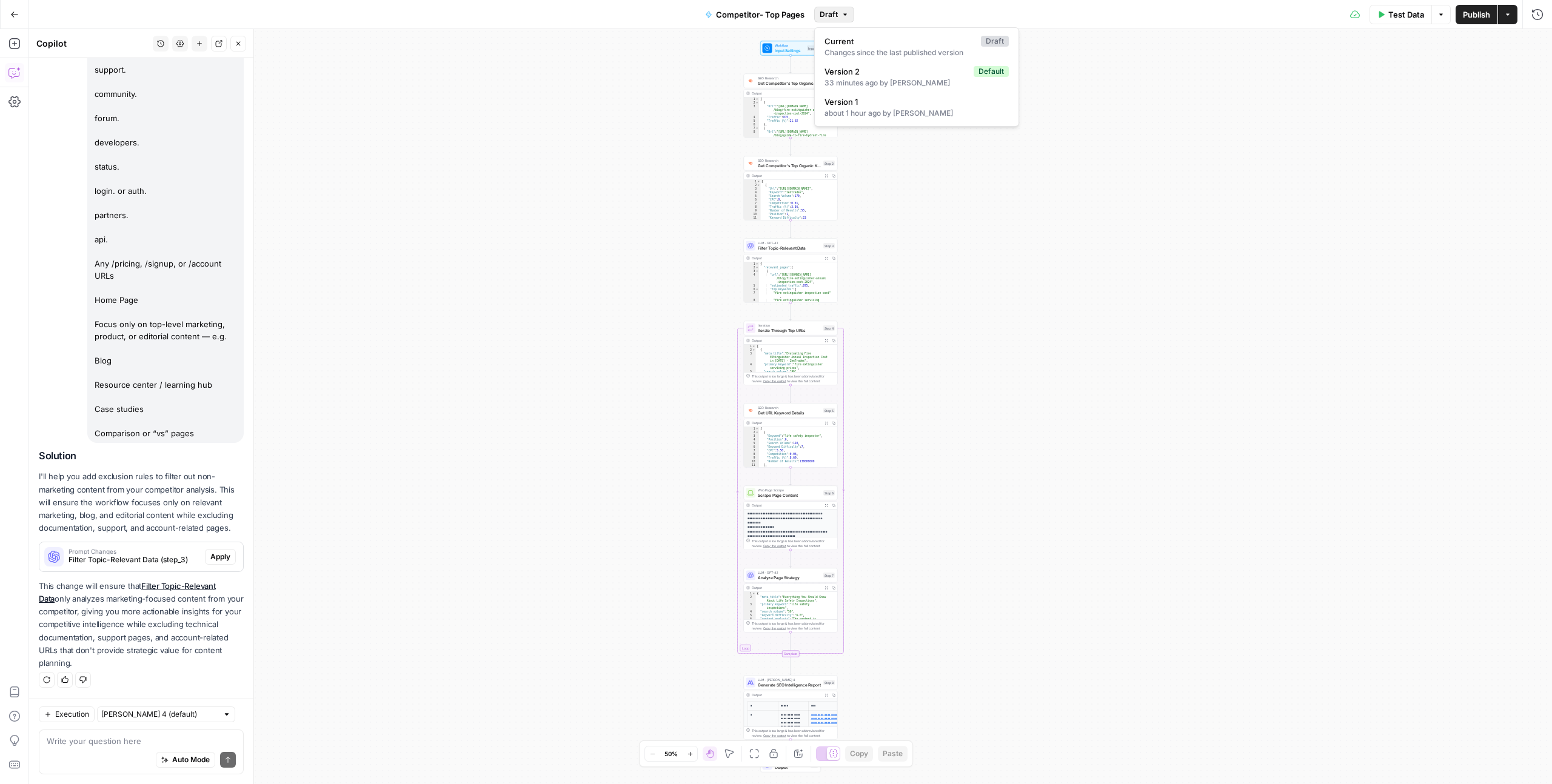
click at [841, 19] on button "Draft" at bounding box center [835, 14] width 40 height 16
click at [1028, 275] on div "Workflow Input Settings Inputs SEO Research Get Competitor's Top Organic Pages …" at bounding box center [791, 407] width 1522 height 755
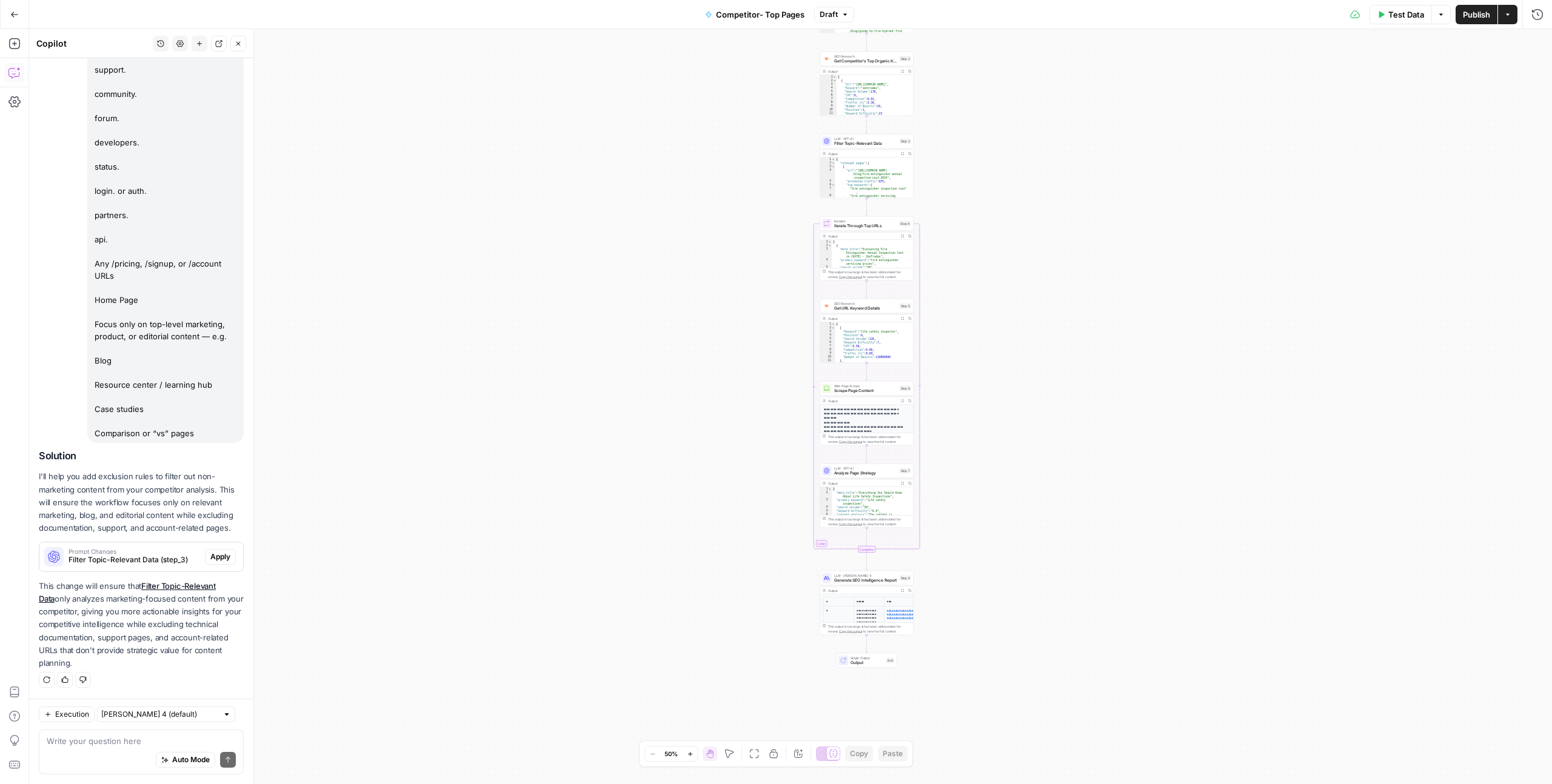
drag, startPoint x: 538, startPoint y: 468, endPoint x: 486, endPoint y: 202, distance: 271.0
click at [486, 202] on div "Workflow Input Settings Inputs SEO Research Get Competitor's Top Organic Pages …" at bounding box center [791, 407] width 1522 height 755
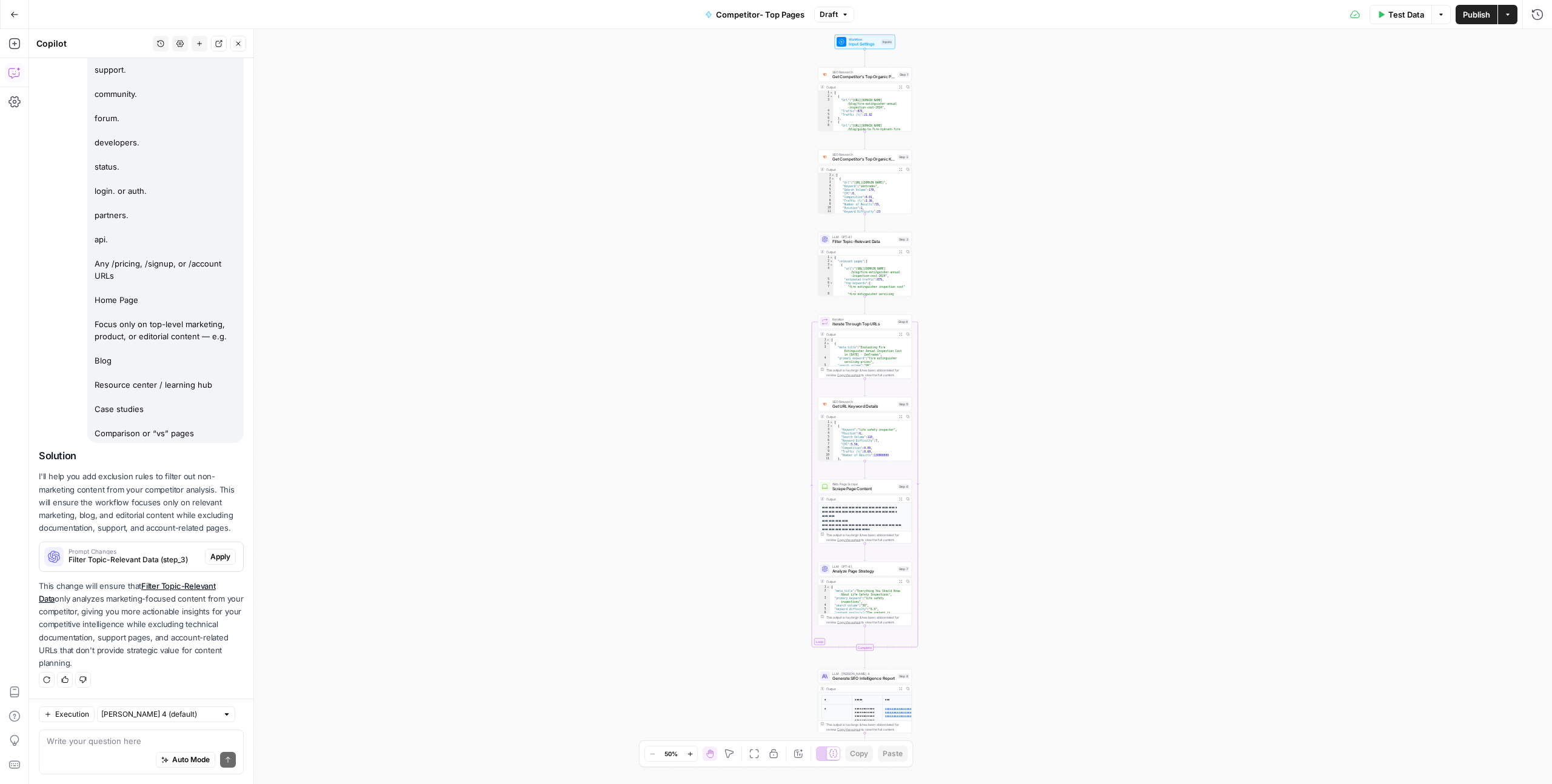
drag, startPoint x: 498, startPoint y: 277, endPoint x: 495, endPoint y: 375, distance: 98.0
click at [495, 375] on div "Workflow Input Settings Inputs SEO Research Get Competitor's Top Organic Pages …" at bounding box center [791, 407] width 1522 height 755
drag, startPoint x: 41, startPoint y: 484, endPoint x: 109, endPoint y: 515, distance: 74.7
click at [149, 508] on p "I'll help you add exclusion rules to filter out non-marketing content from your…" at bounding box center [141, 502] width 205 height 64
click at [106, 516] on p "I'll help you add exclusion rules to filter out non-marketing content from your…" at bounding box center [141, 502] width 205 height 64
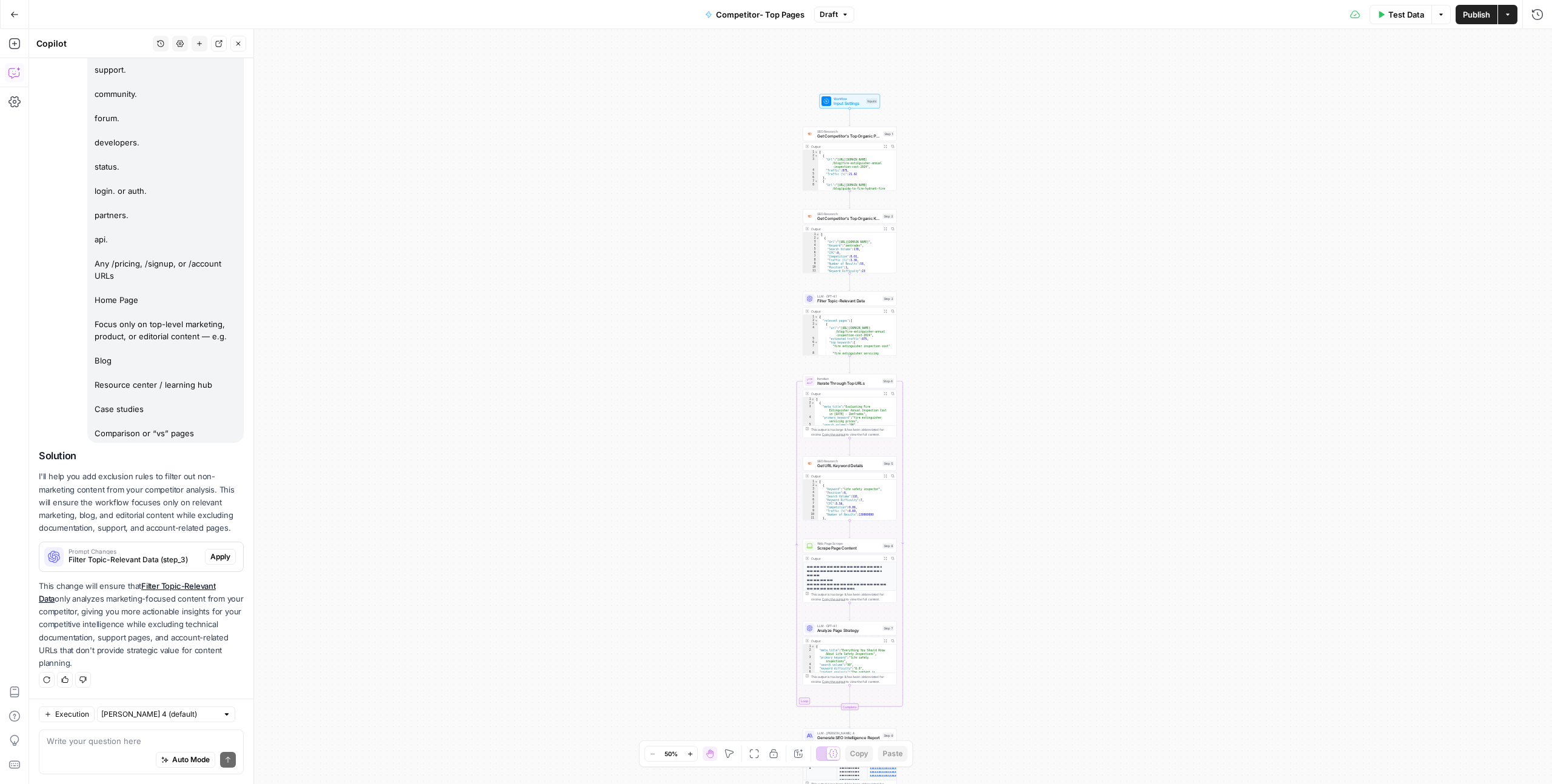
drag, startPoint x: 573, startPoint y: 516, endPoint x: 522, endPoint y: 452, distance: 81.8
click at [522, 452] on div "Workflow Input Settings Inputs SEO Research Get Competitor's Top Organic Pages …" at bounding box center [791, 407] width 1522 height 755
drag, startPoint x: 518, startPoint y: 505, endPoint x: 519, endPoint y: 489, distance: 16.0
click at [519, 489] on div "Workflow Input Settings Inputs SEO Research Get Competitor's Top Organic Pages …" at bounding box center [791, 407] width 1522 height 755
click at [218, 560] on span "Apply" at bounding box center [220, 556] width 20 height 10
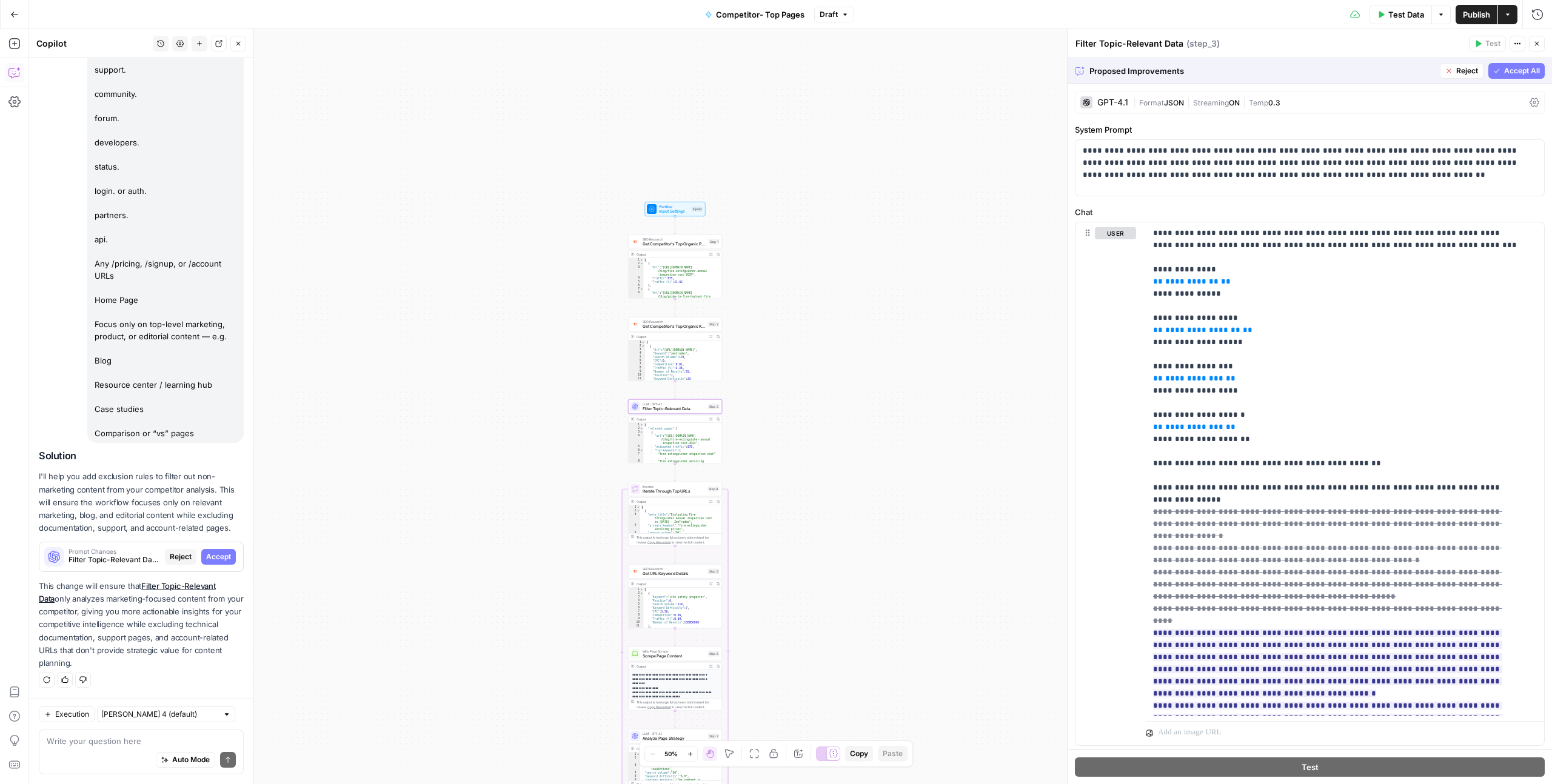
click at [212, 551] on span "Accept" at bounding box center [218, 556] width 25 height 10
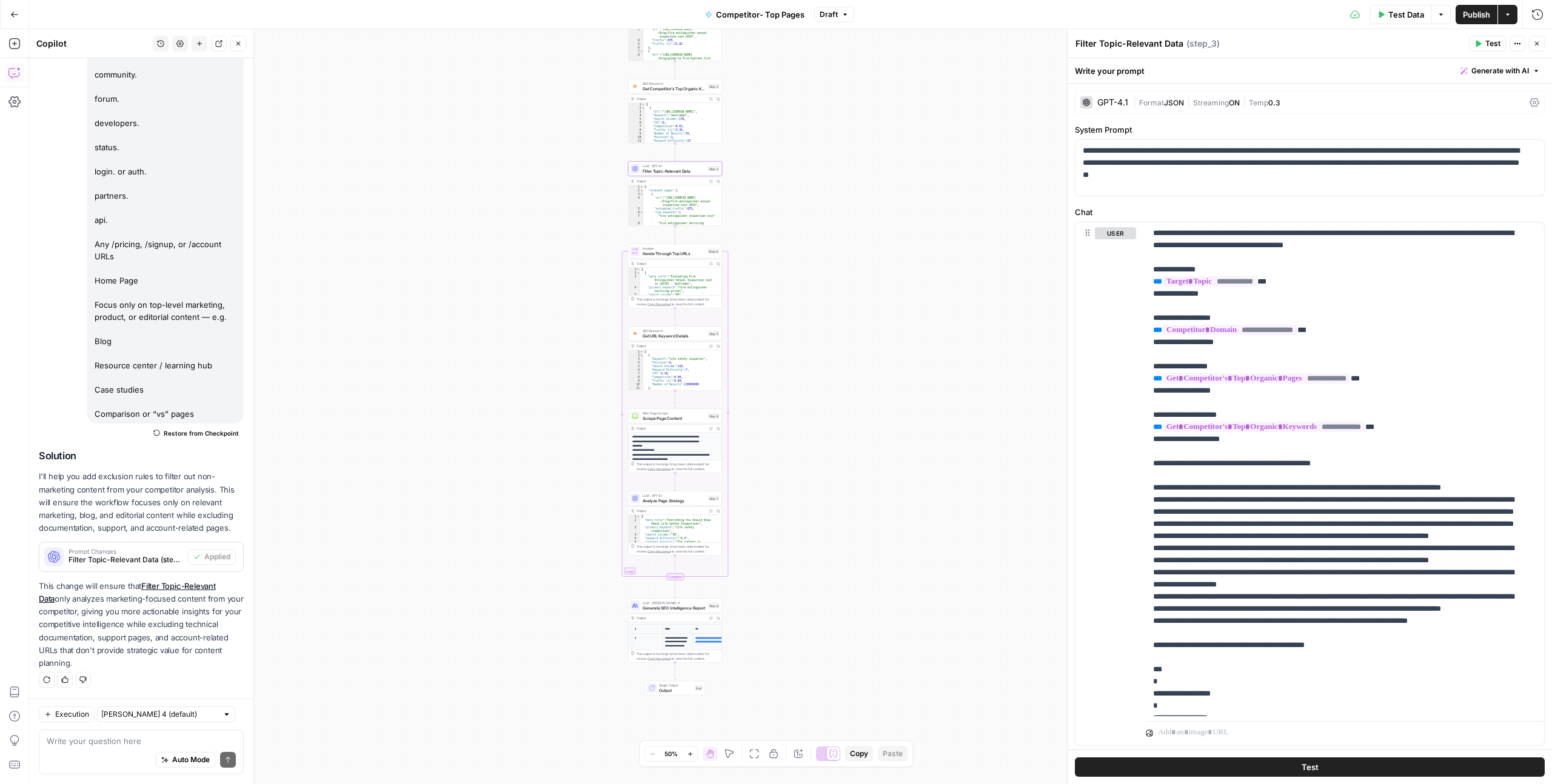
click at [1537, 41] on icon "button" at bounding box center [1537, 44] width 8 height 8
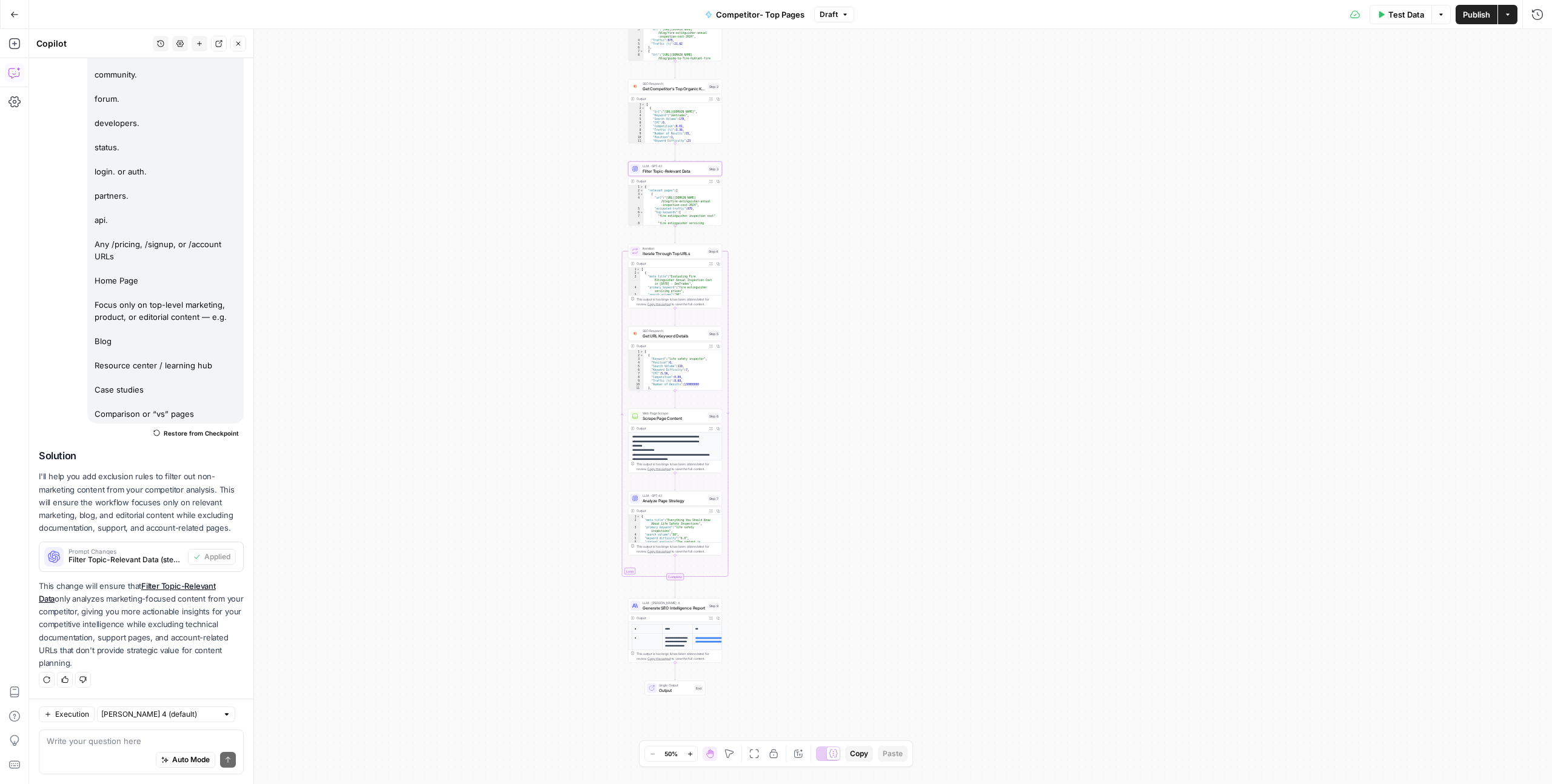
click at [1410, 17] on span "Test Data" at bounding box center [1405, 14] width 35 height 12
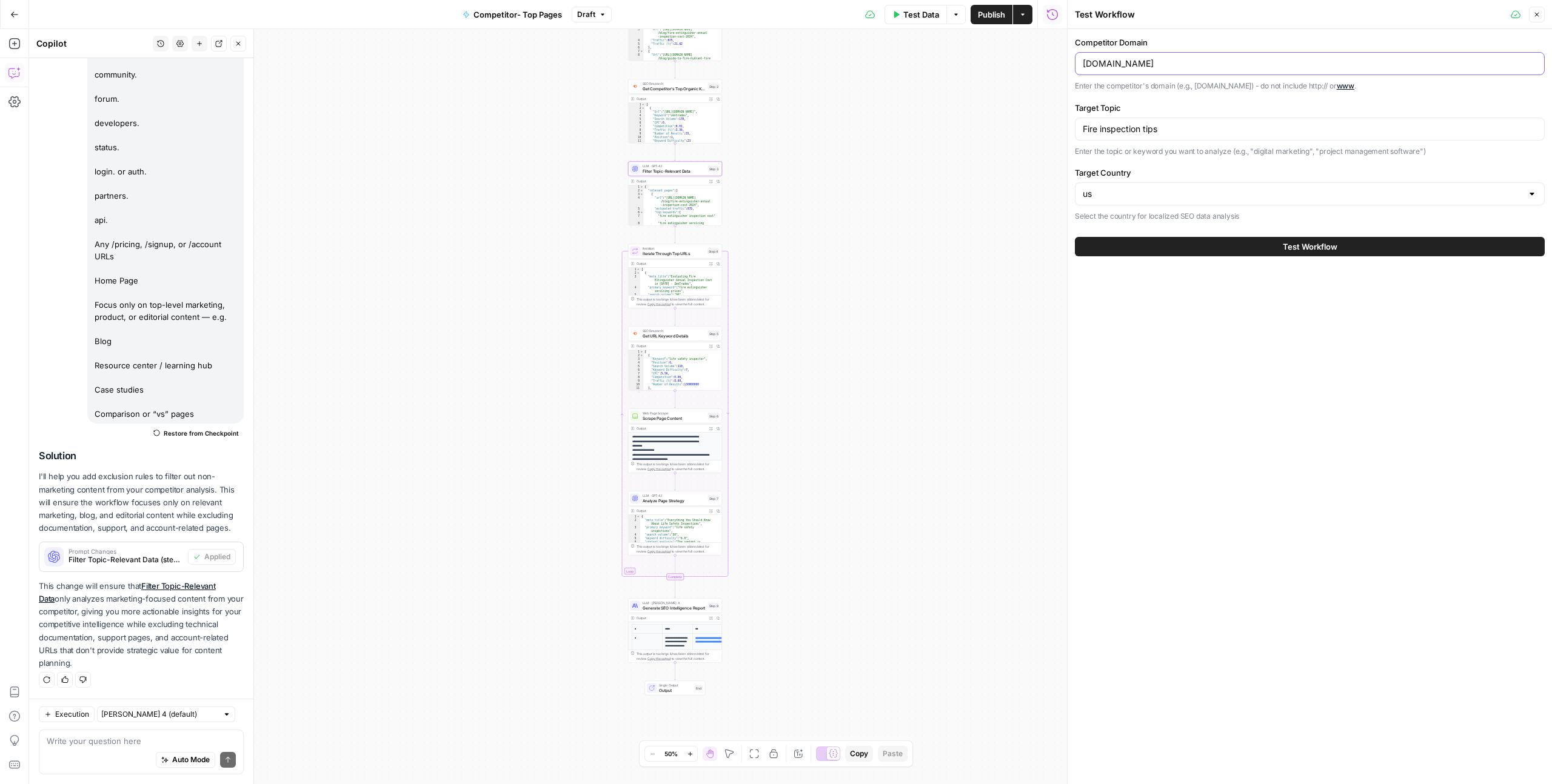
drag, startPoint x: 1191, startPoint y: 64, endPoint x: 1086, endPoint y: 61, distance: 105.0
click at [1086, 61] on input "[DOMAIN_NAME]" at bounding box center [1310, 63] width 454 height 12
type input "z"
type input "airops.com"
drag, startPoint x: 1153, startPoint y: 129, endPoint x: 1173, endPoint y: 129, distance: 20.0
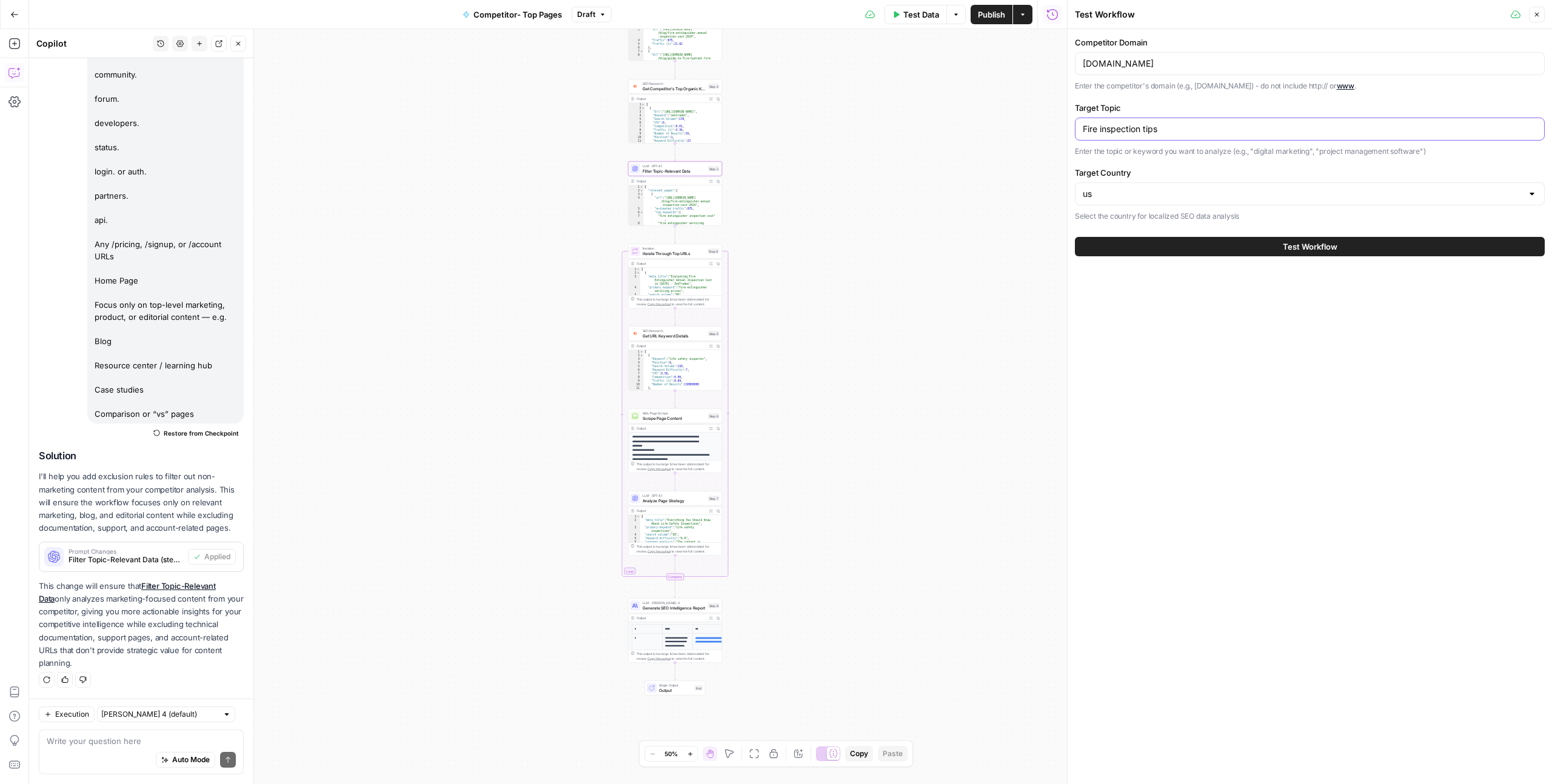
click at [1153, 130] on input "Fire inspection tips" at bounding box center [1310, 129] width 454 height 12
drag, startPoint x: 1162, startPoint y: 129, endPoint x: 1062, endPoint y: 130, distance: 100.0
click at [1067, 130] on div "Test Workflow Close Competitor Domain airops.com Enter the competitor's domain …" at bounding box center [1310, 392] width 485 height 784
type input "Agent building"
click at [1367, 251] on button "Test Workflow" at bounding box center [1310, 246] width 470 height 19
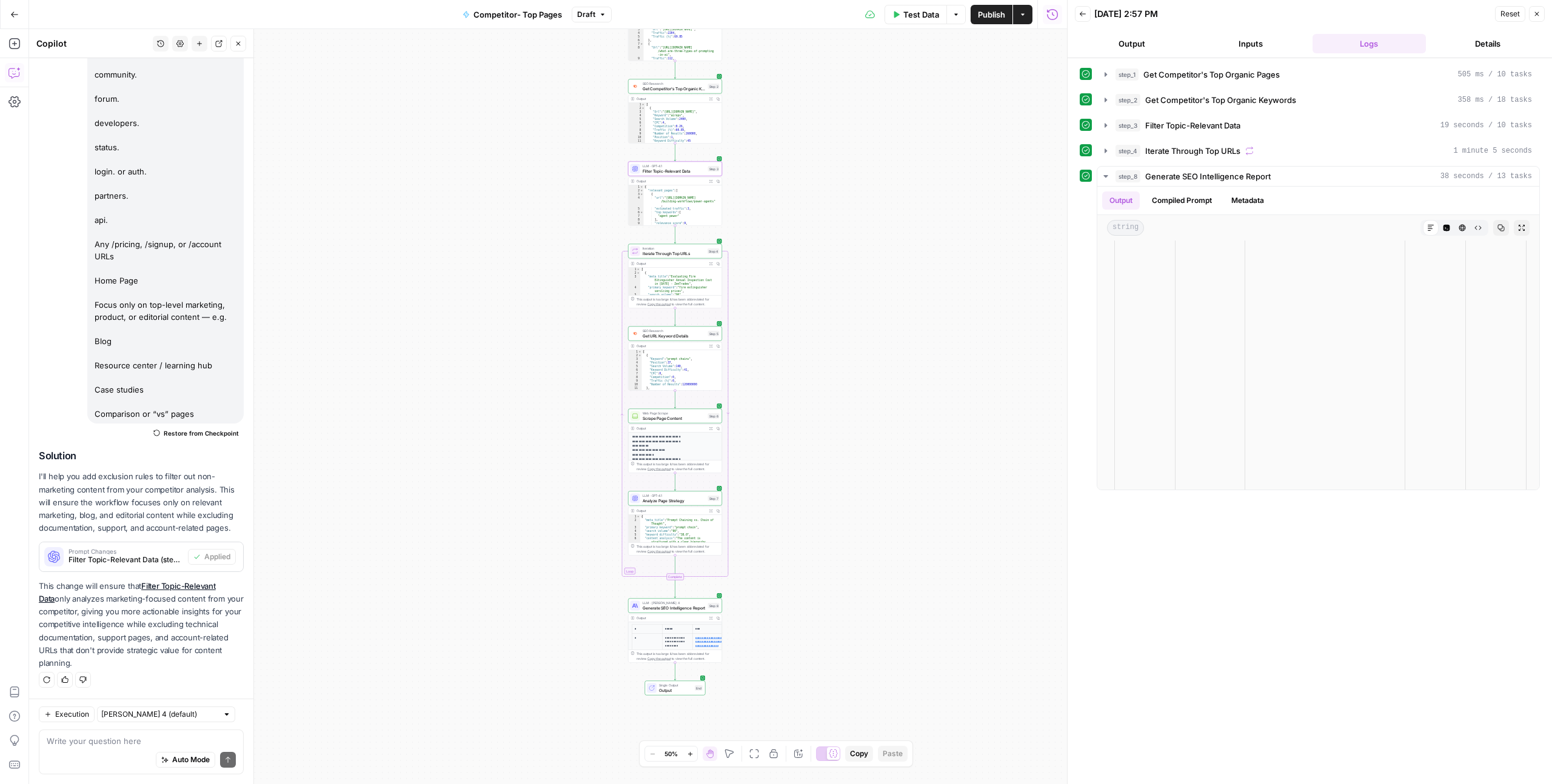
scroll to position [1669, 0]
click at [994, 13] on span "Publish" at bounding box center [991, 14] width 28 height 12
click at [5, 10] on button "Go Back" at bounding box center [14, 14] width 22 height 22
